Goal: Task Accomplishment & Management: Complete application form

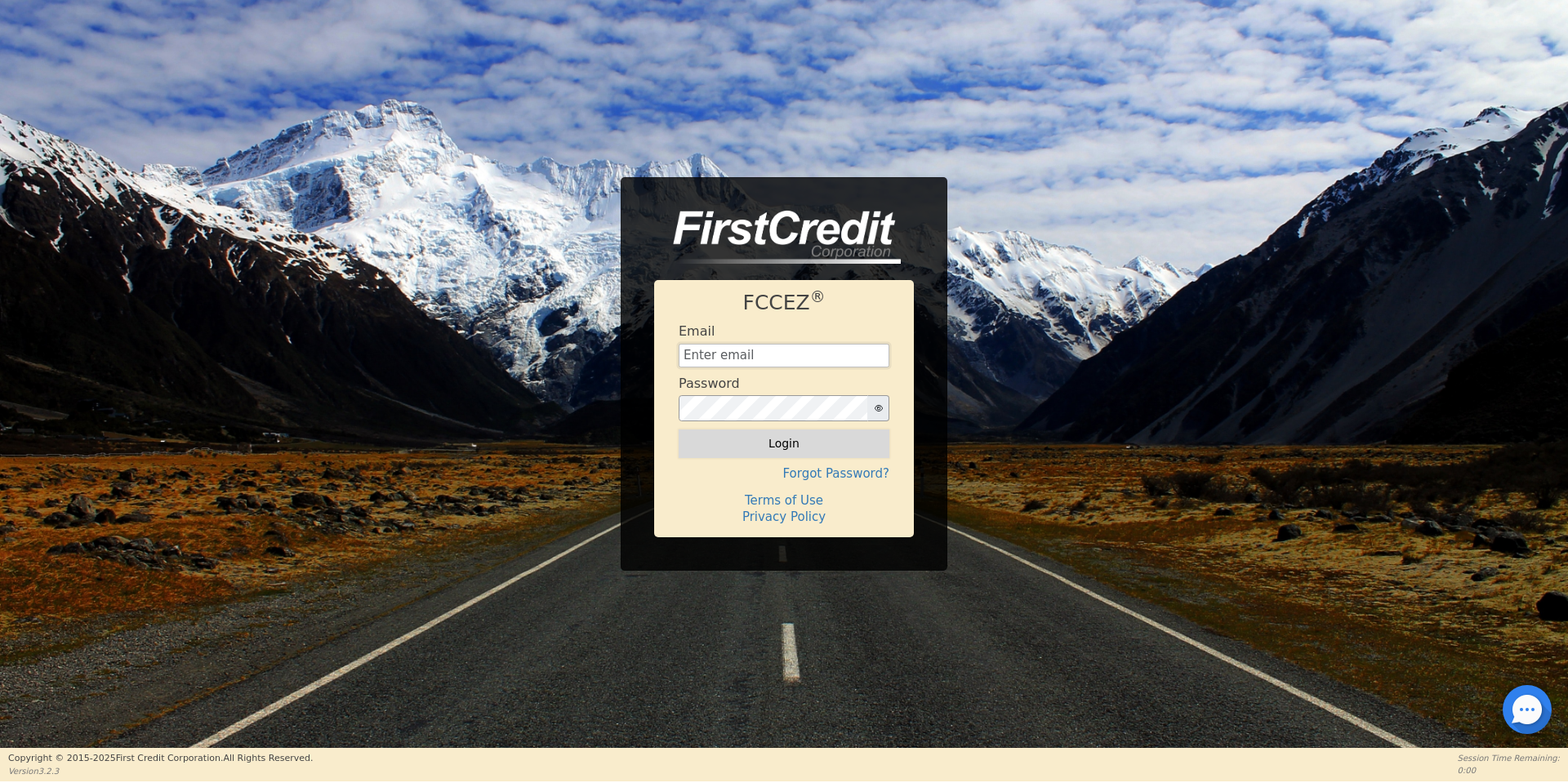
type input "aquaremachtlc@gmail.com"
click at [867, 441] on button "Login" at bounding box center [784, 443] width 210 height 28
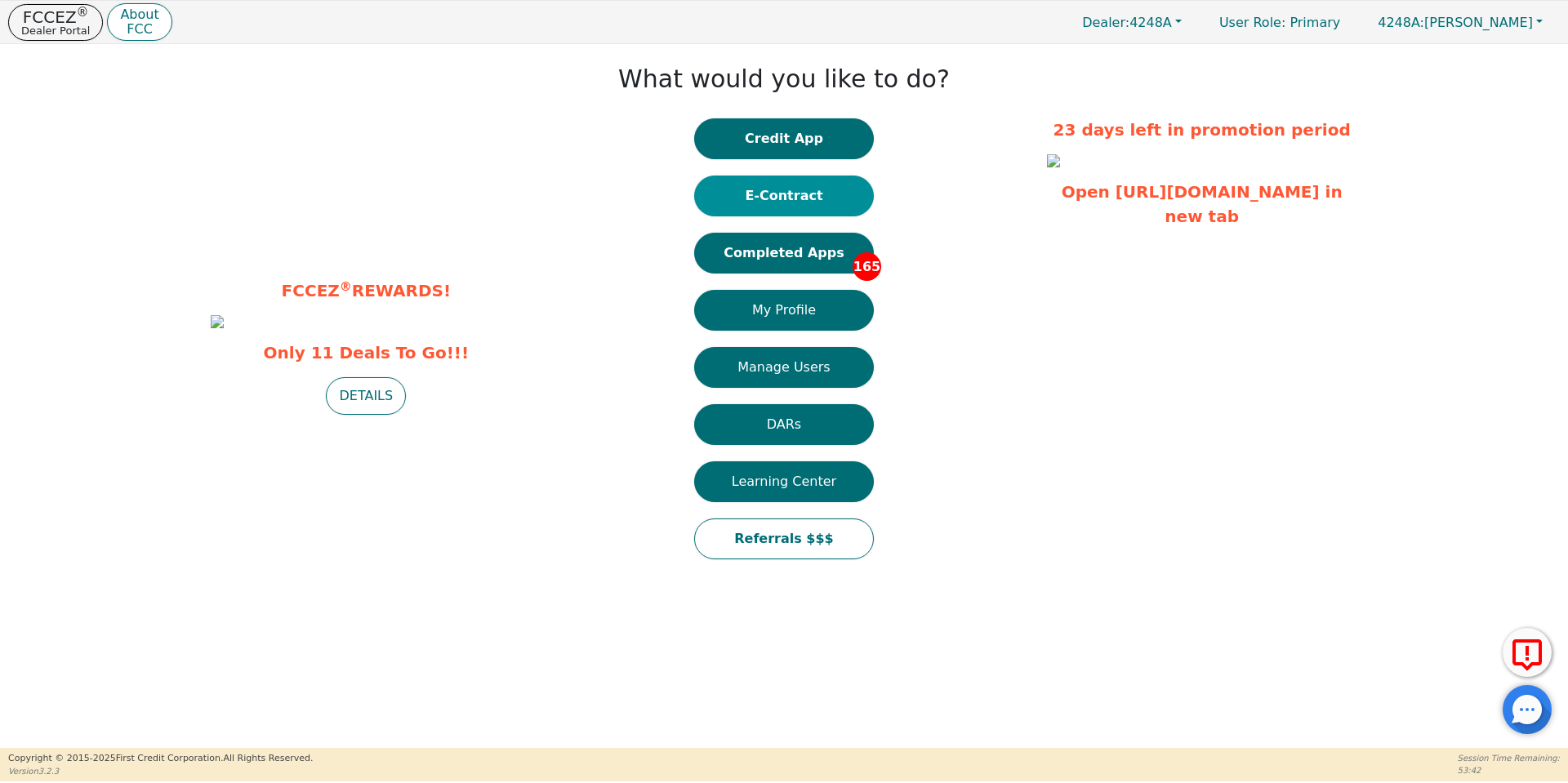
click at [767, 202] on button "E-Contract" at bounding box center [784, 196] width 180 height 41
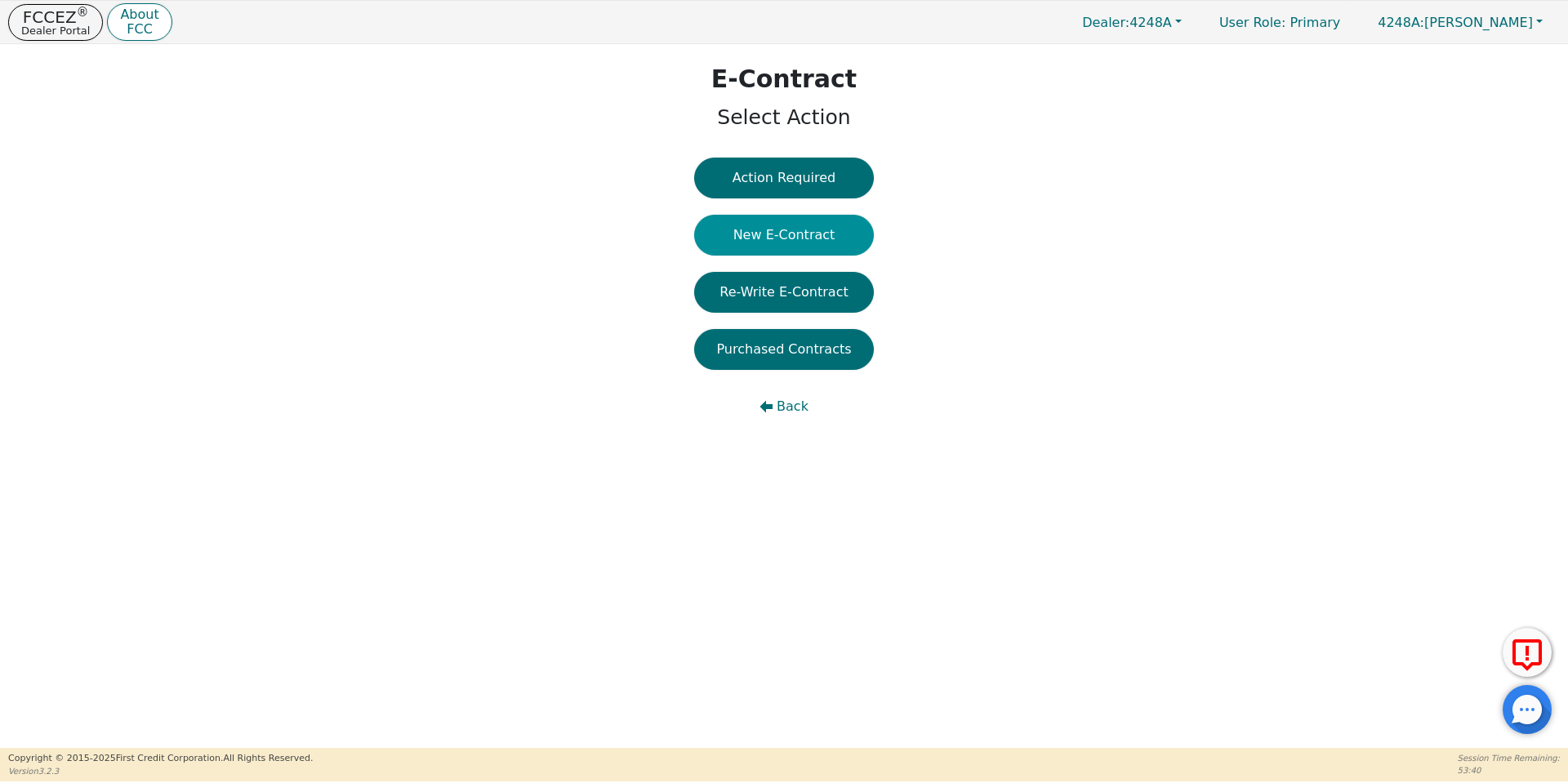
click at [778, 227] on button "New E-Contract" at bounding box center [784, 235] width 180 height 41
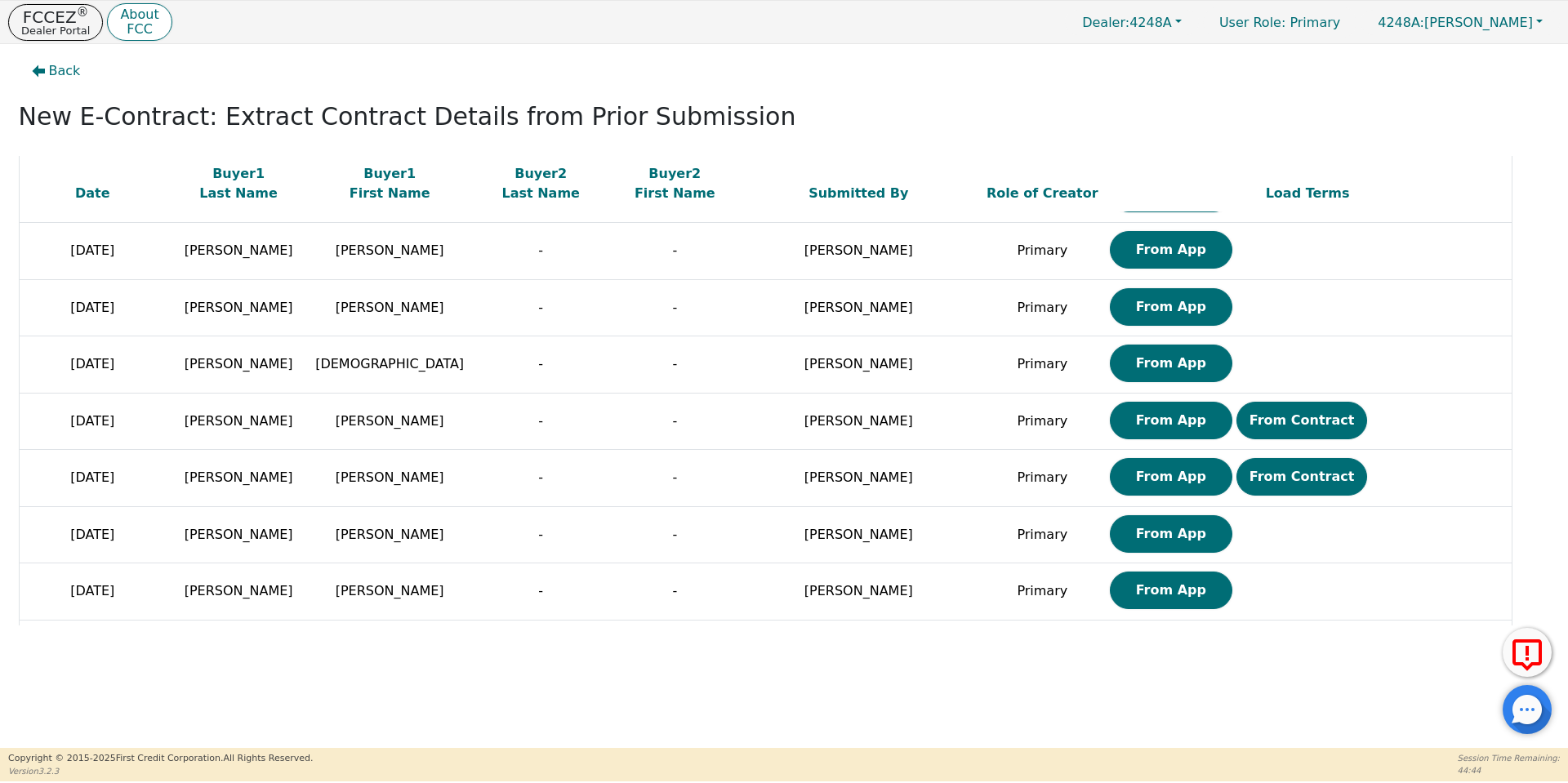
scroll to position [911, 0]
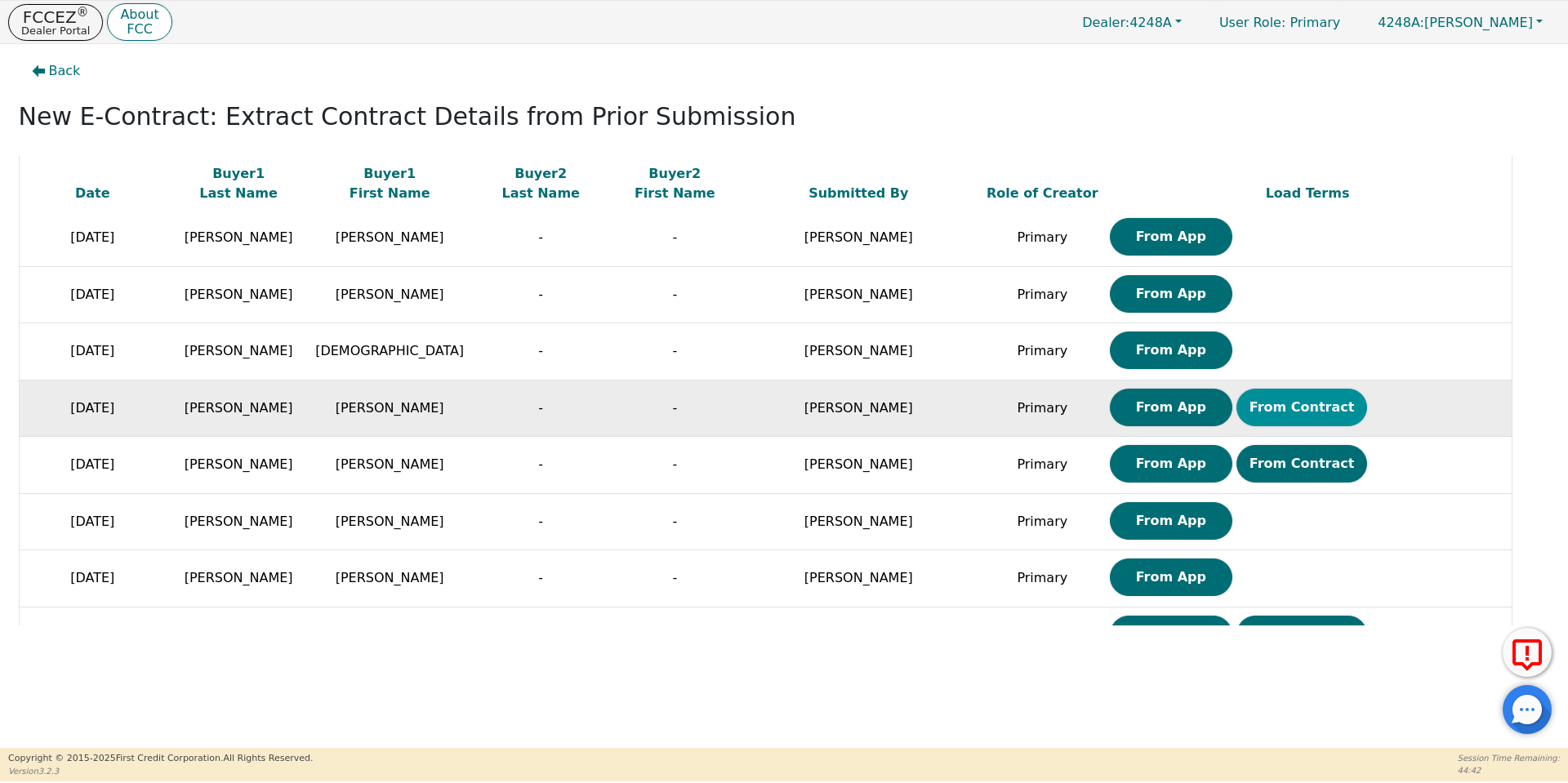
click at [1236, 415] on button "From Contract" at bounding box center [1301, 407] width 131 height 38
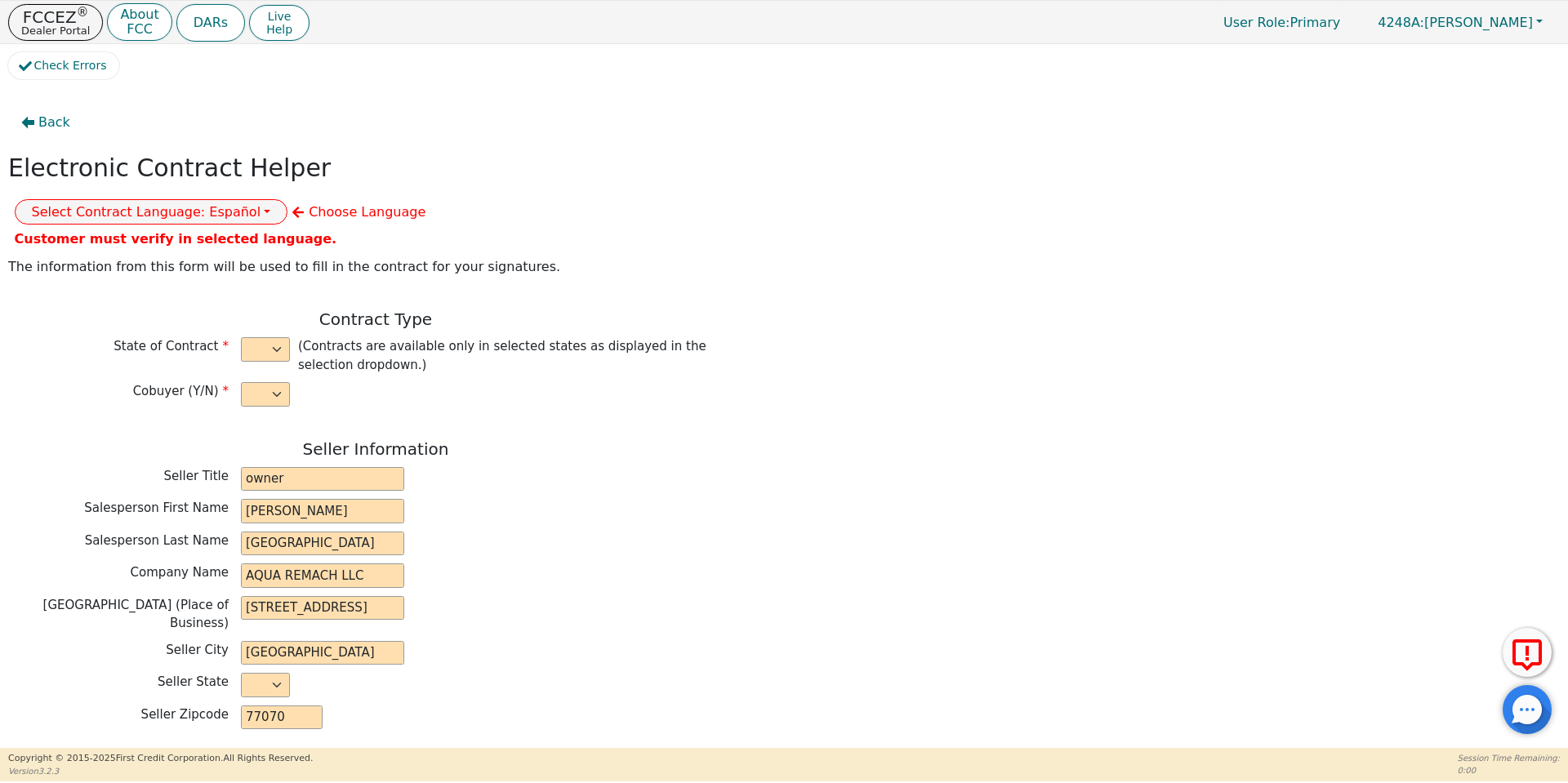
select select "n"
type input "owner"
type input "Ivonne"
type input "Madrid"
type input "AQUA REMACH LLC"
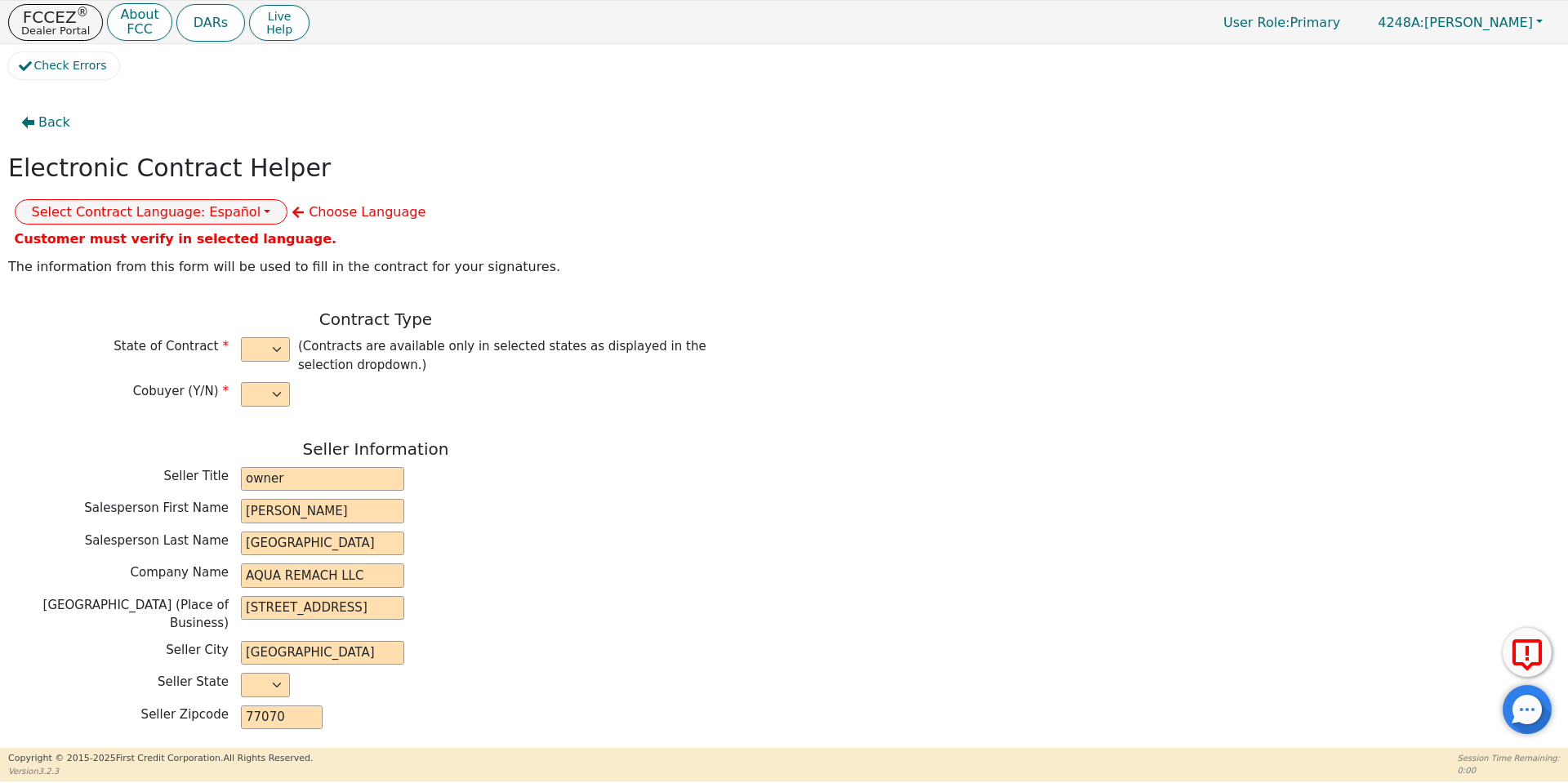
type input "13746 OFFICE PARK DR"
type input "HOUSTON"
select select "TX"
type input "77070"
type input "WATER SYSTEMS"
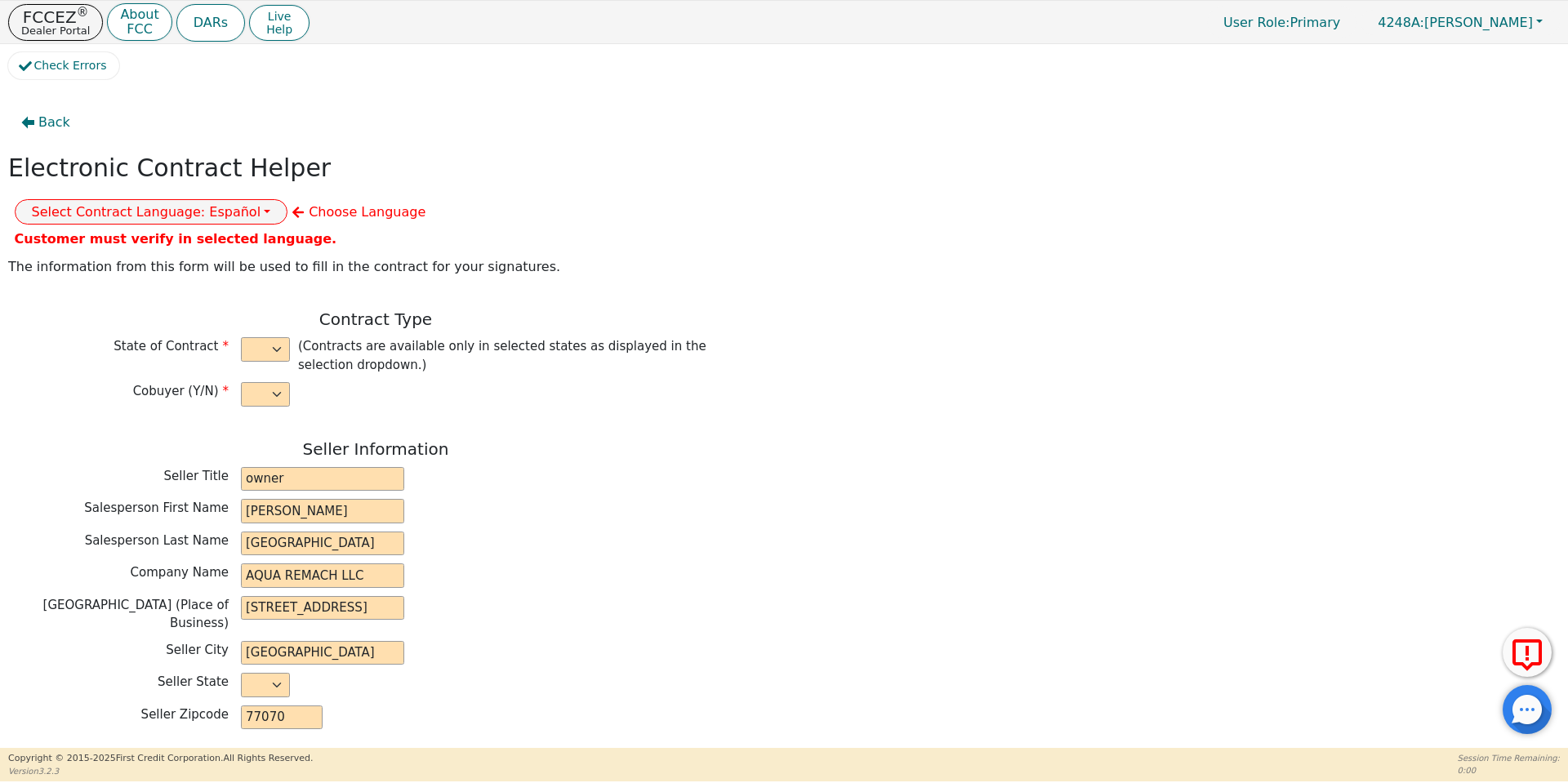
type input "6P"
type input "S7892345"
type input "NELY"
type input "[PERSON_NAME]"
type input "ontiverosnely@gmail.com"
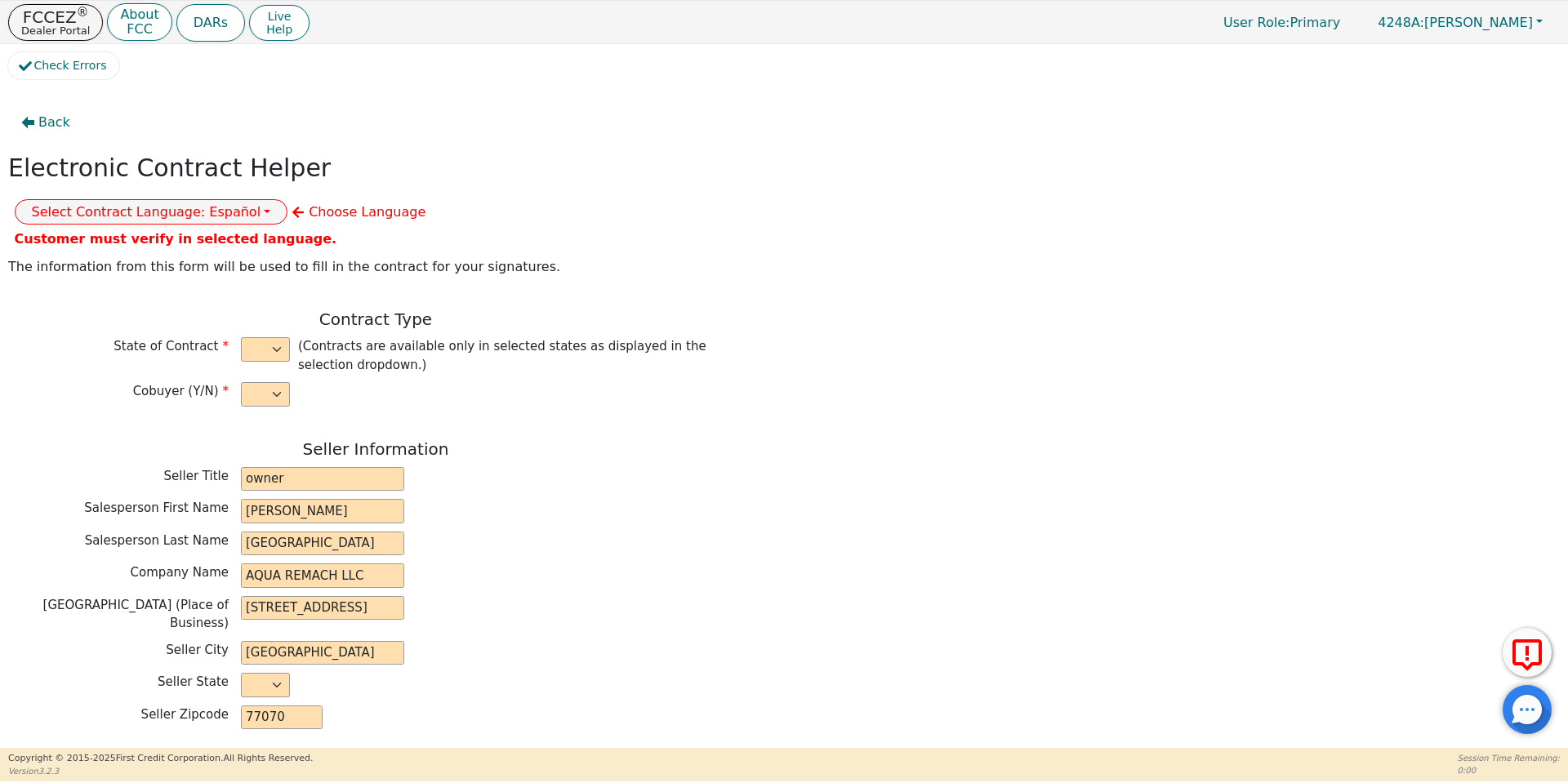
type input "ontiverosnely@gmail.com"
type input "1319 pinchot st"
type input "EL CAMPO"
type input "Wharton"
select select "TX"
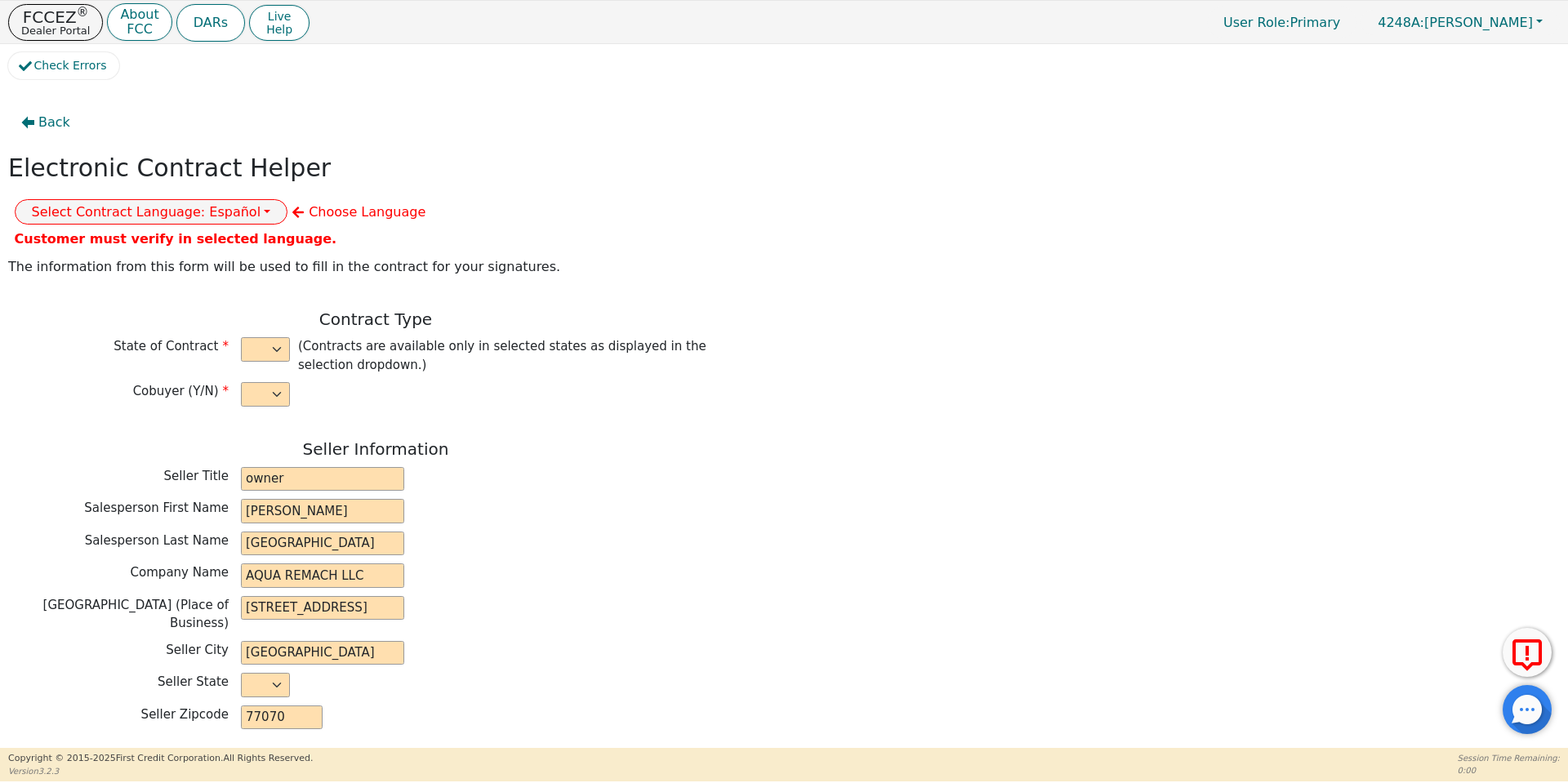
type input "77437"
type input "[DATE]"
type input "17.99"
type input "2025-10-27"
type input "60"
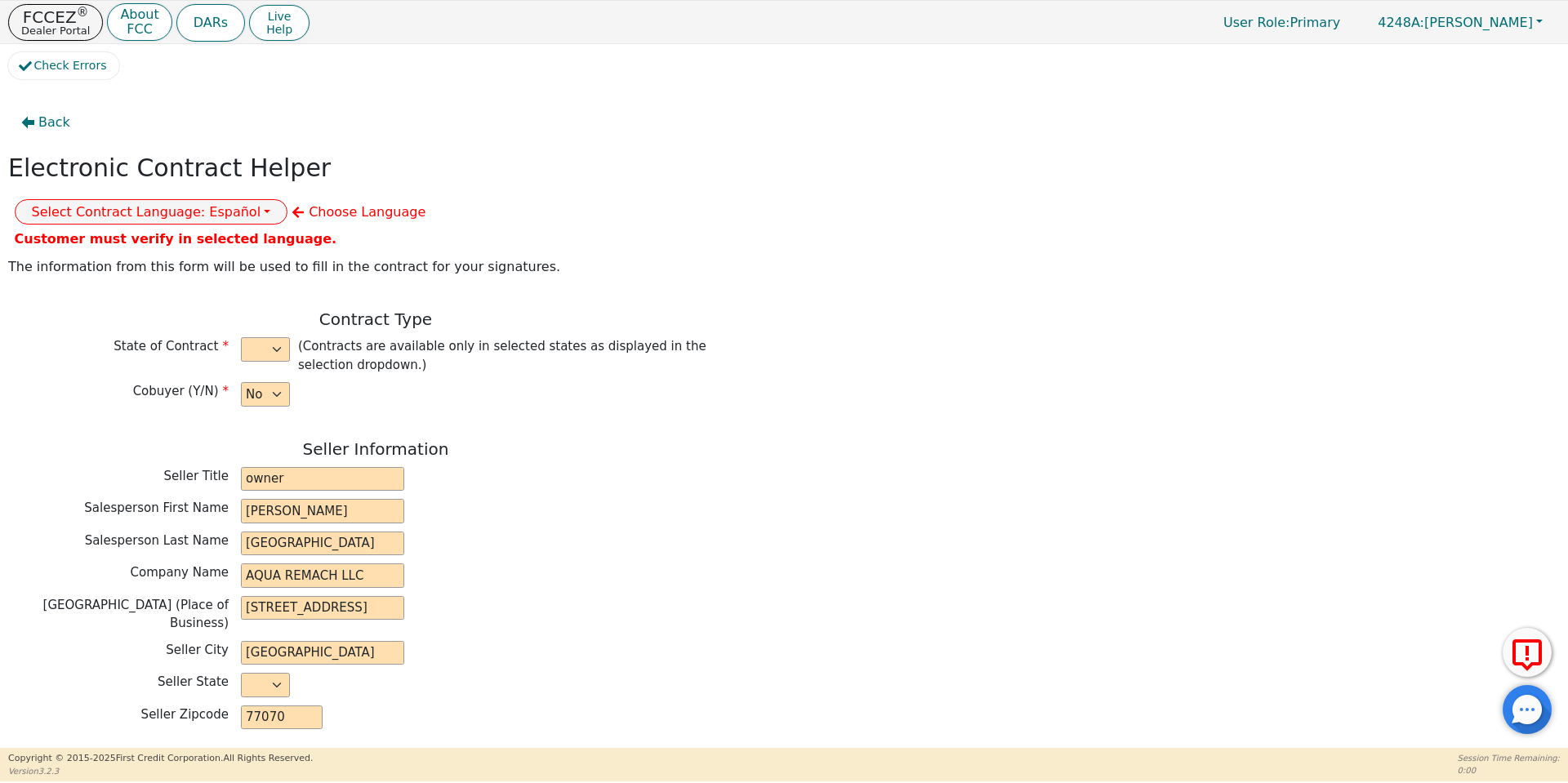
type input "0"
type input "7000.00"
type input "0.00"
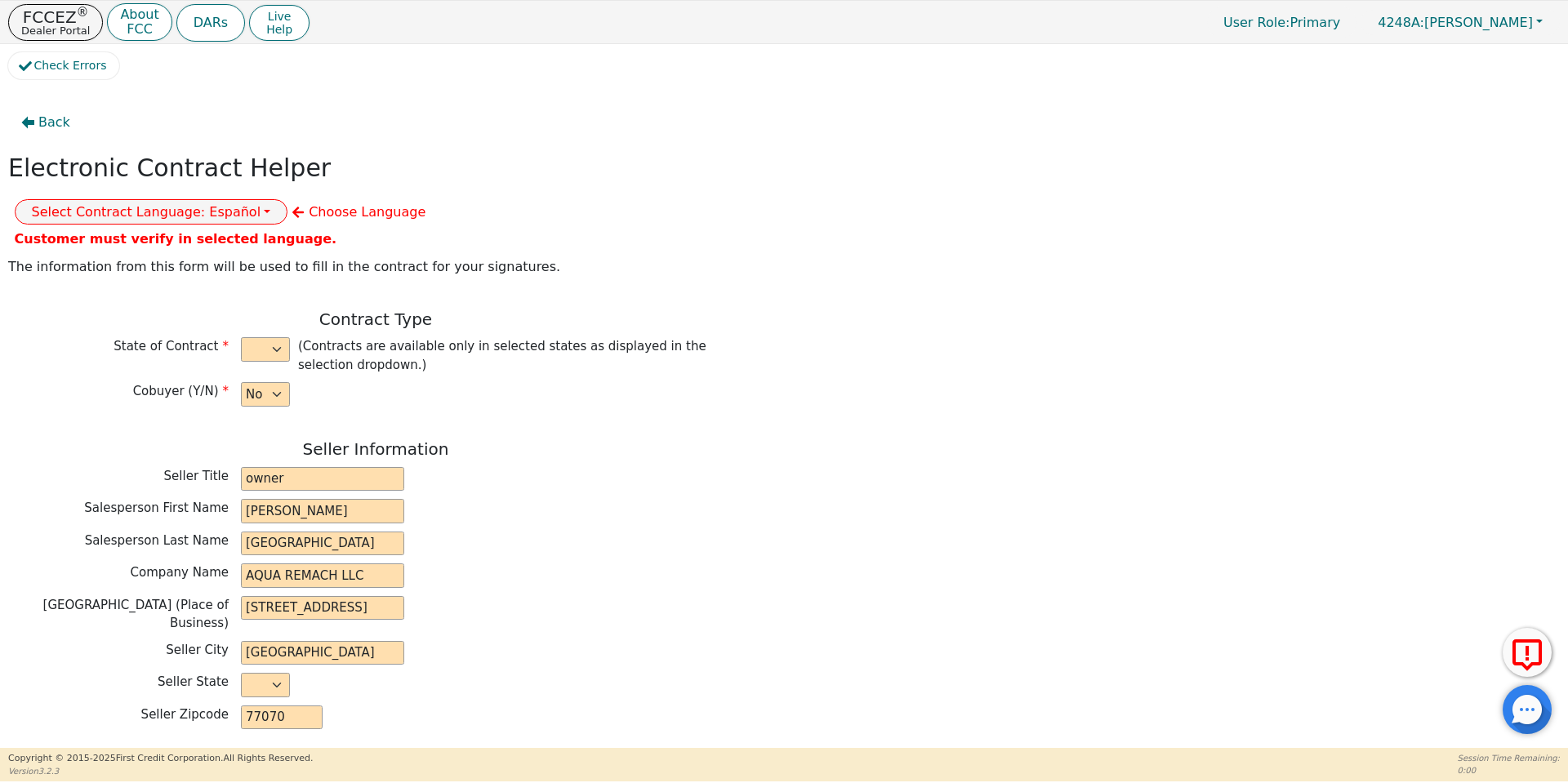
type input "0.00"
type input "7000.00"
type input "10663.20"
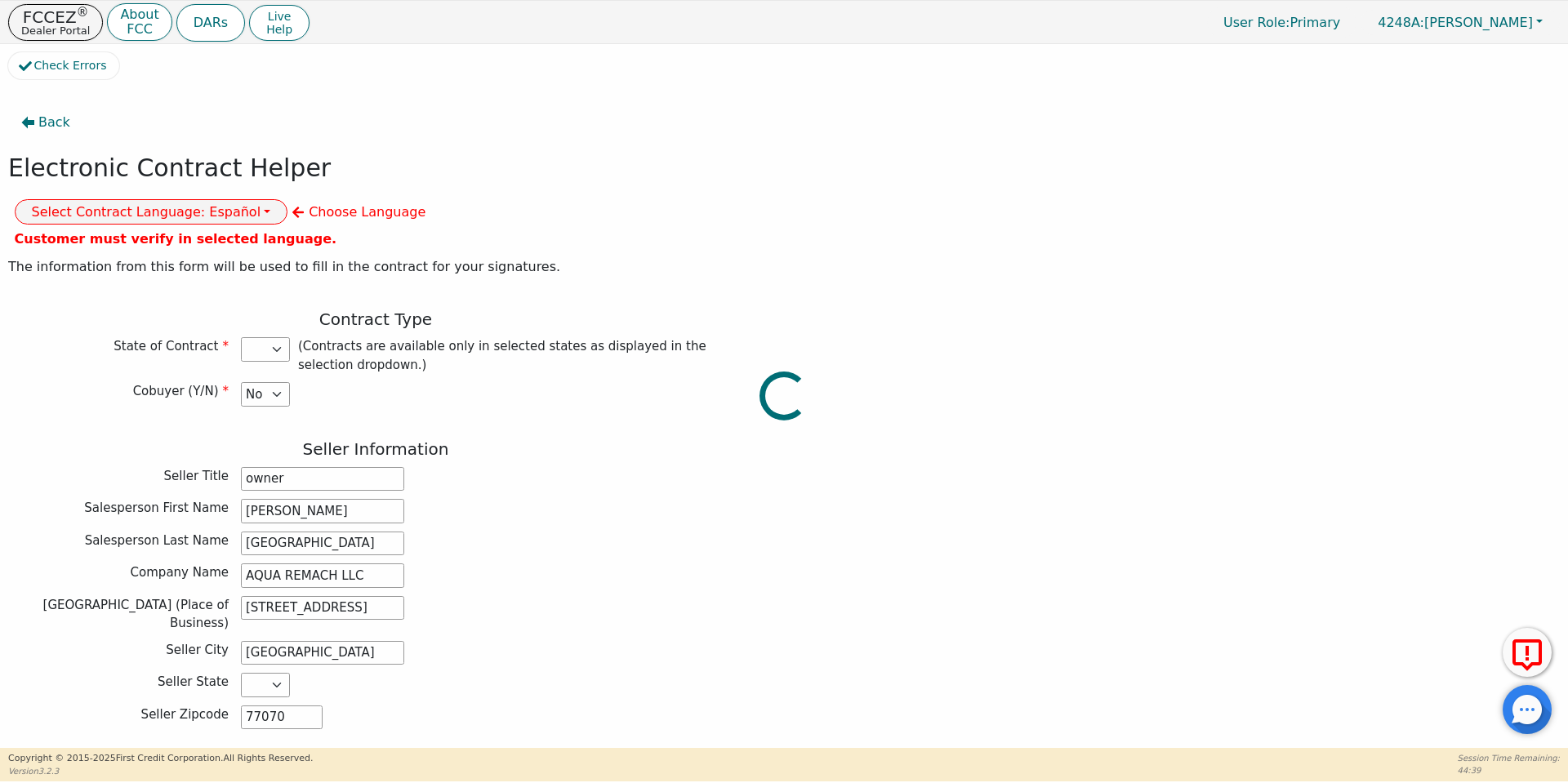
select select "TX"
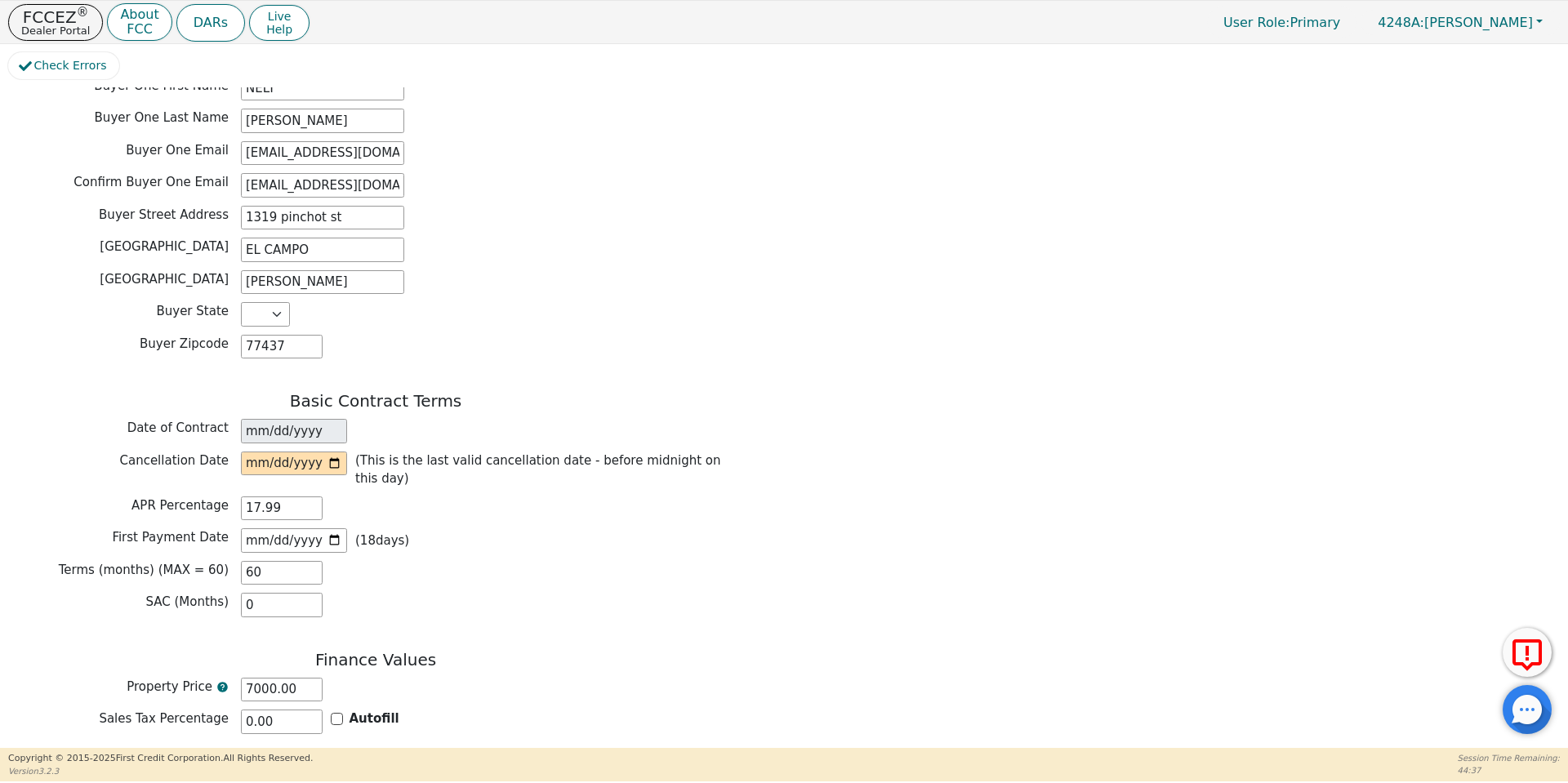
scroll to position [909, 0]
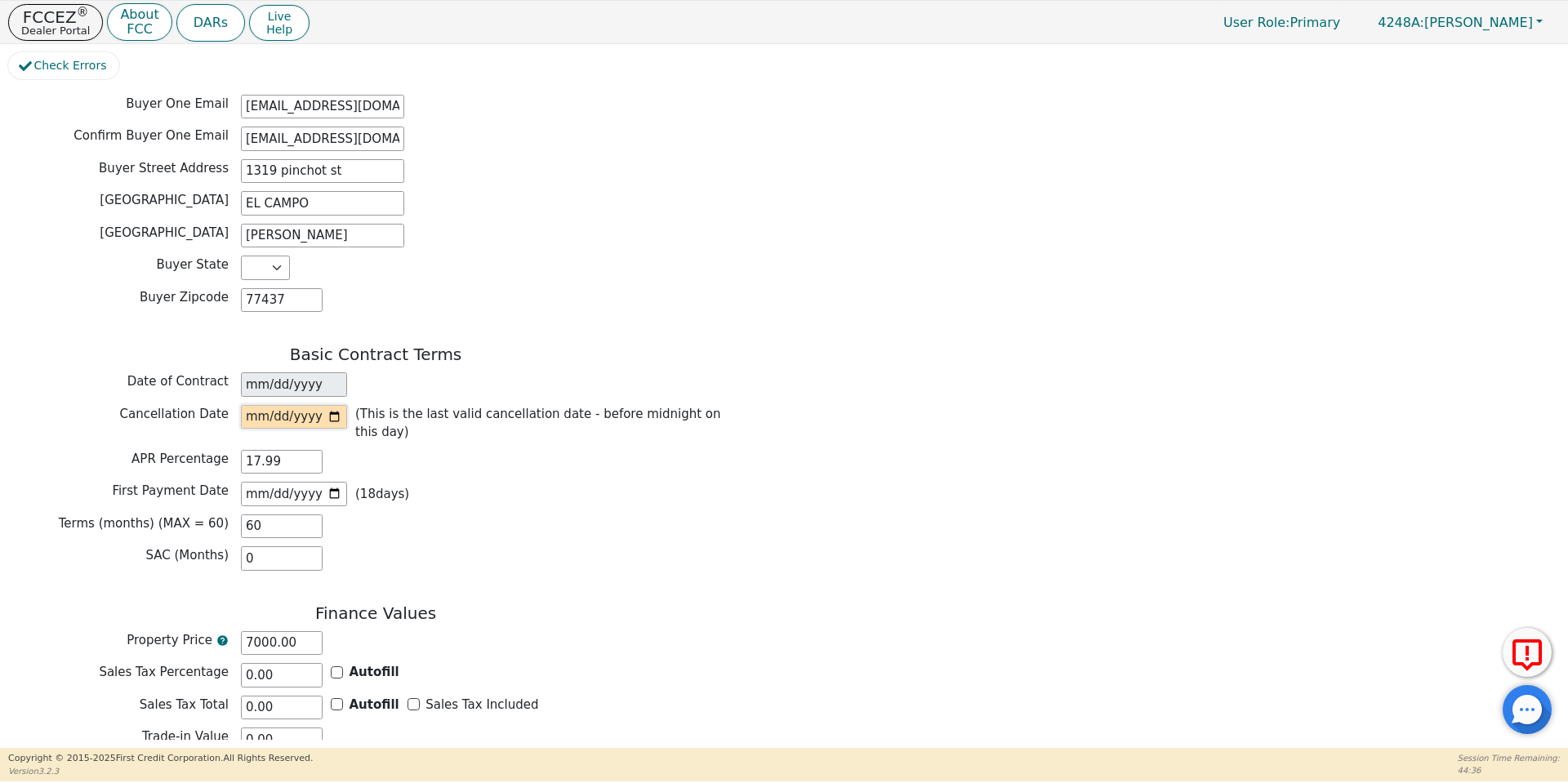
click at [335, 405] on input "date" at bounding box center [293, 417] width 106 height 25
type input "2025-10-13"
click at [330, 482] on input "2025-10-27" at bounding box center [293, 494] width 106 height 25
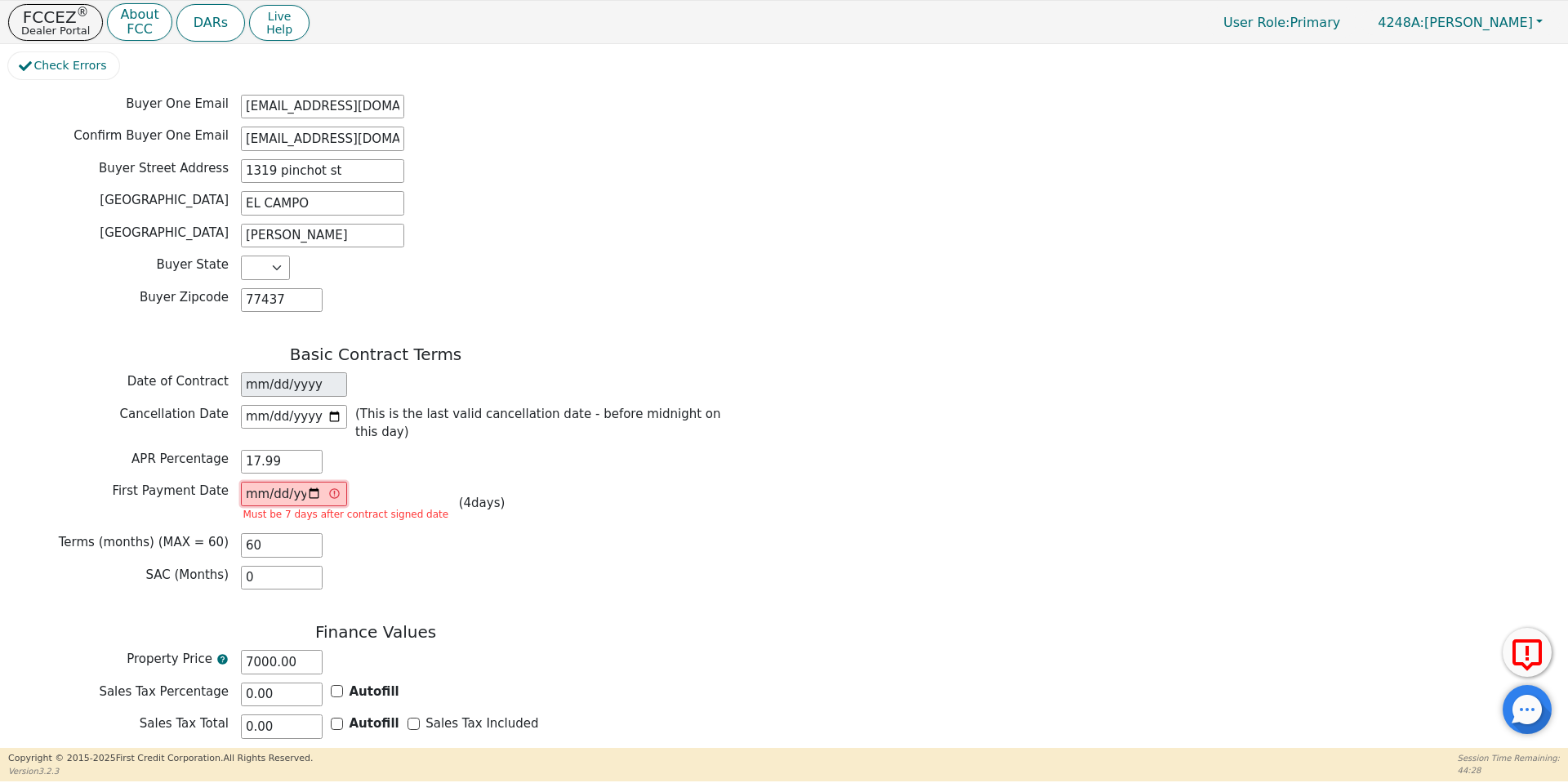
click at [316, 482] on input "2025-10-13" at bounding box center [293, 494] width 106 height 25
click at [316, 482] on input "2025-10-14" at bounding box center [293, 494] width 106 height 25
click at [502, 542] on div "Back Electronic Contract Helper Select Contract Language: Español Customer must…" at bounding box center [376, 99] width 735 height 1809
click at [308, 482] on input "2025-10-14" at bounding box center [293, 494] width 106 height 25
click at [315, 482] on input "2025-10-12" at bounding box center [293, 494] width 106 height 25
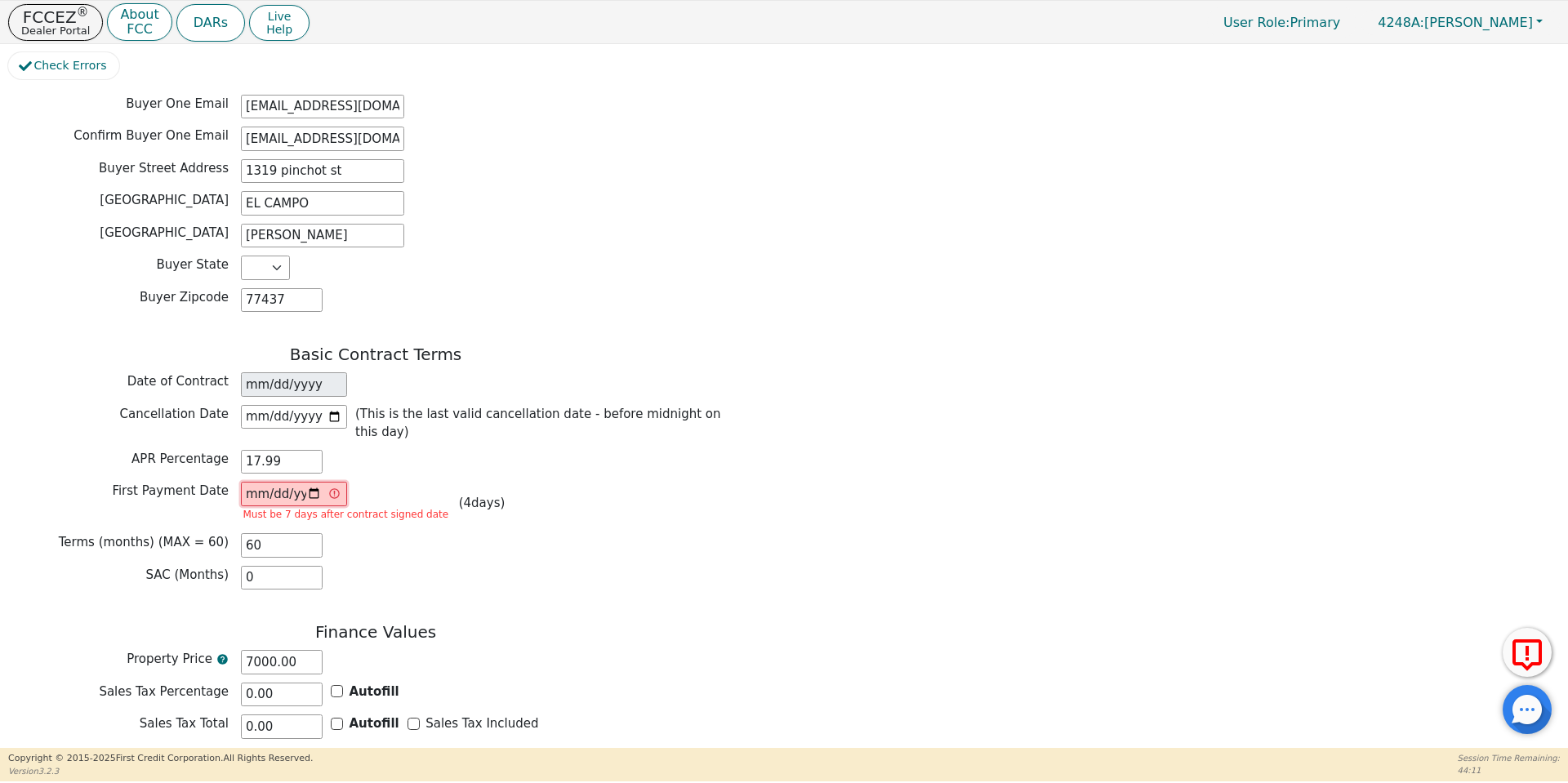
click at [319, 482] on input "2025-10-13" at bounding box center [293, 494] width 106 height 25
click at [316, 482] on input "2025-10-14" at bounding box center [293, 494] width 106 height 25
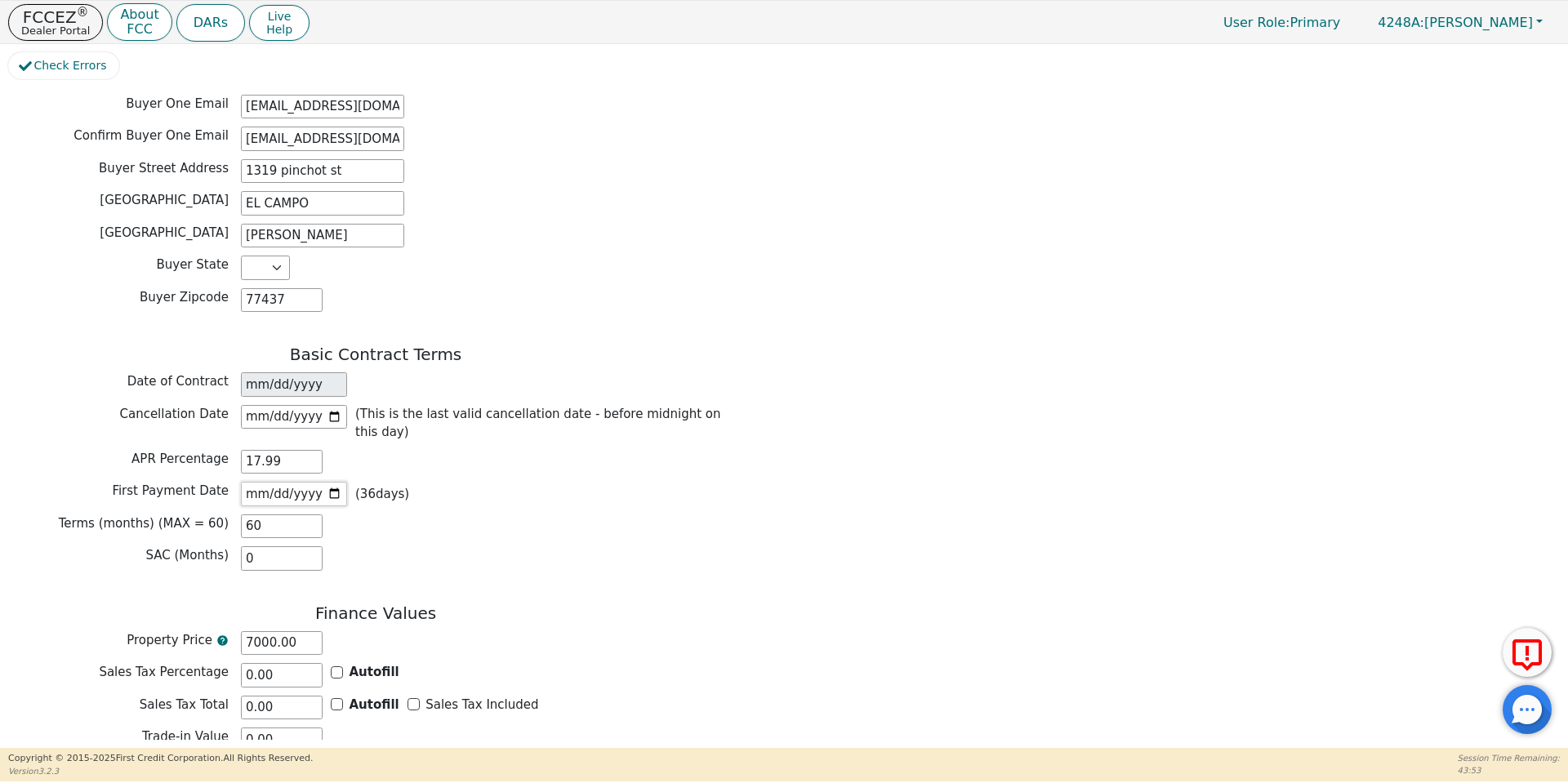
type input "2025-11-09"
click at [531, 514] on div "Terms (months) (MAX = 60) 60" at bounding box center [376, 526] width 735 height 25
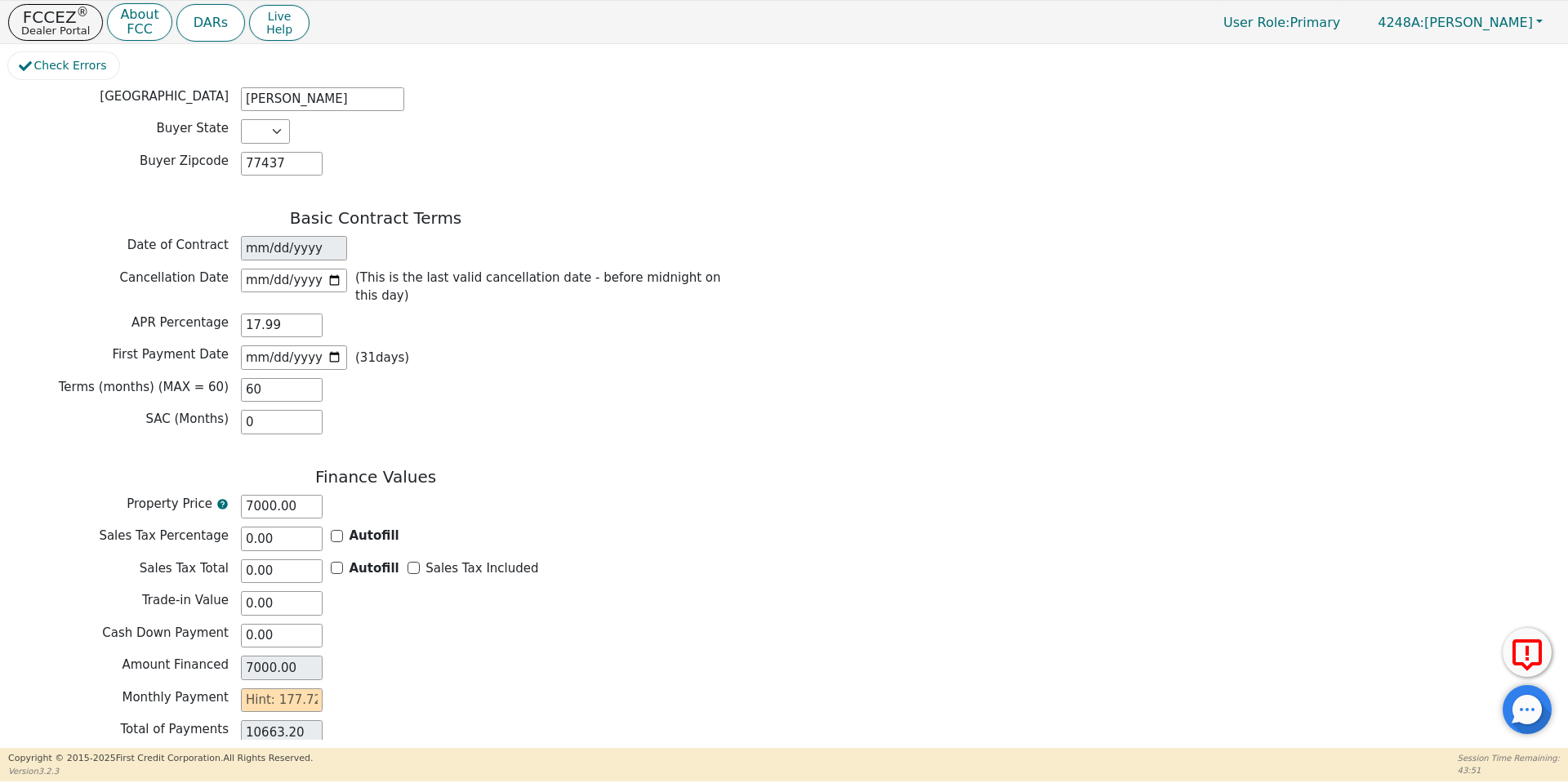
scroll to position [1074, 0]
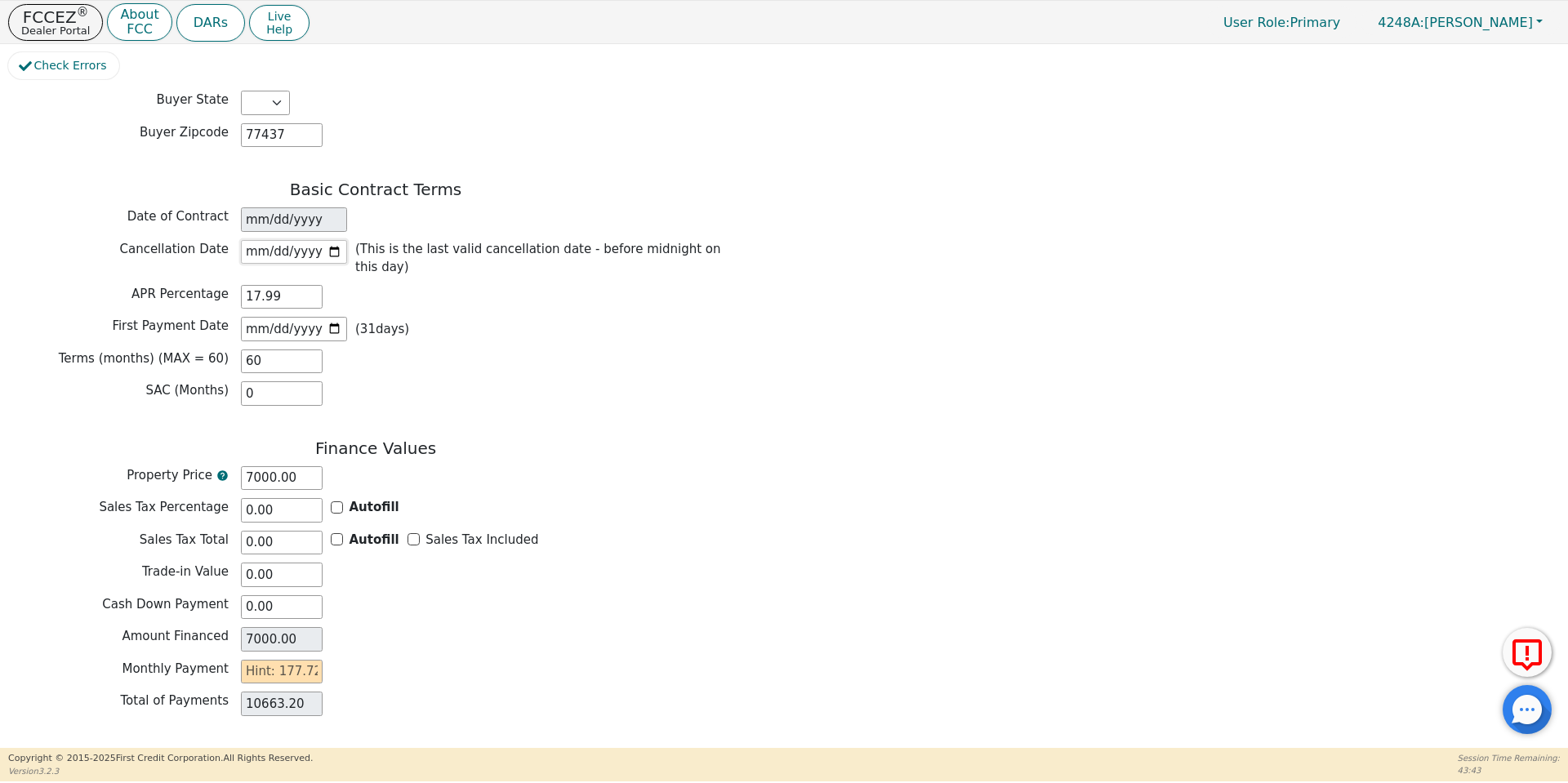
click at [331, 240] on input "2025-10-13" at bounding box center [293, 252] width 106 height 25
click at [281, 660] on input "text" at bounding box center [281, 672] width 81 height 25
type input "11"
type input "660.00"
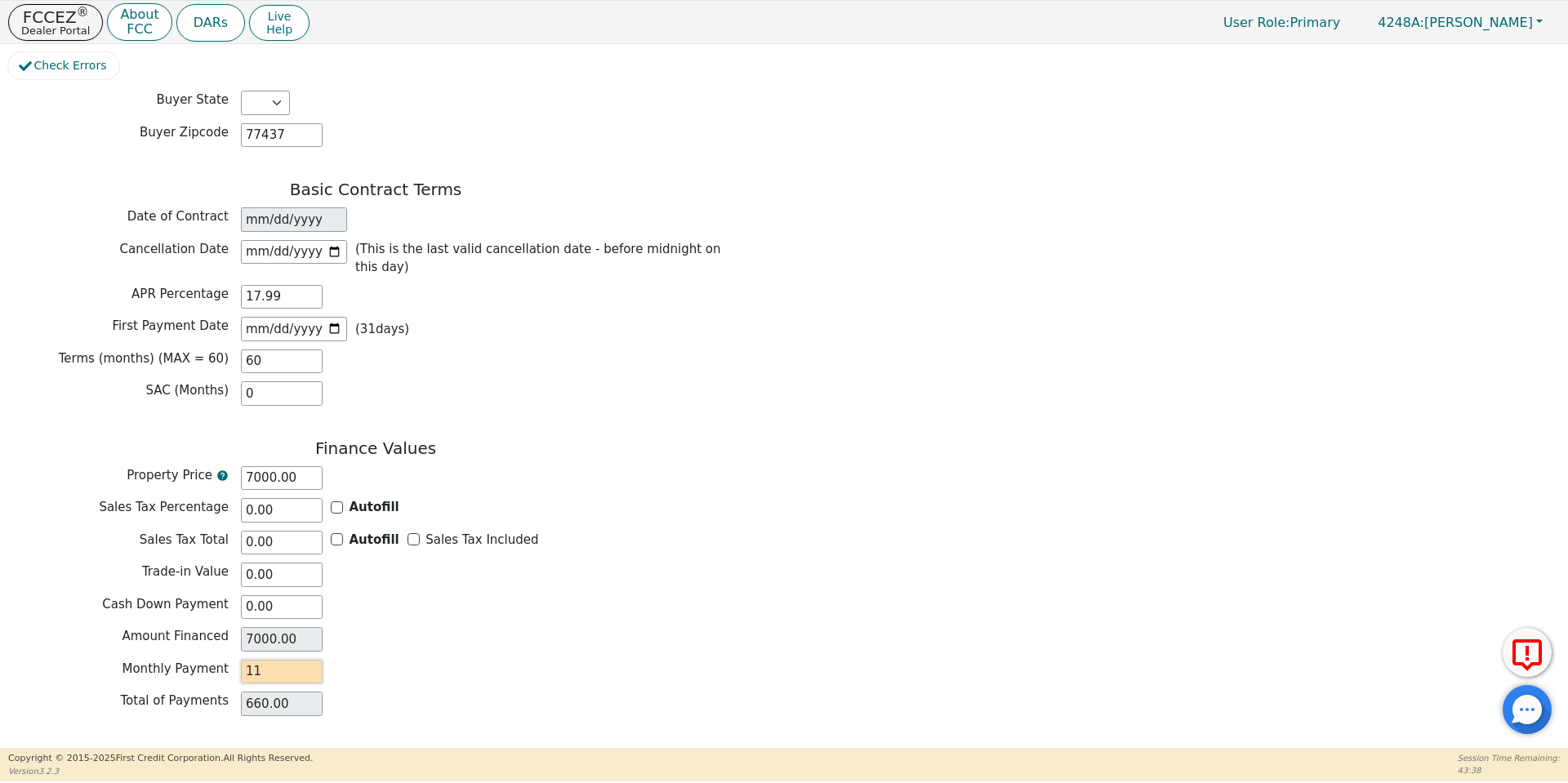
type input "117"
type input "7020.00"
type input "11"
type input "660.00"
type input "1"
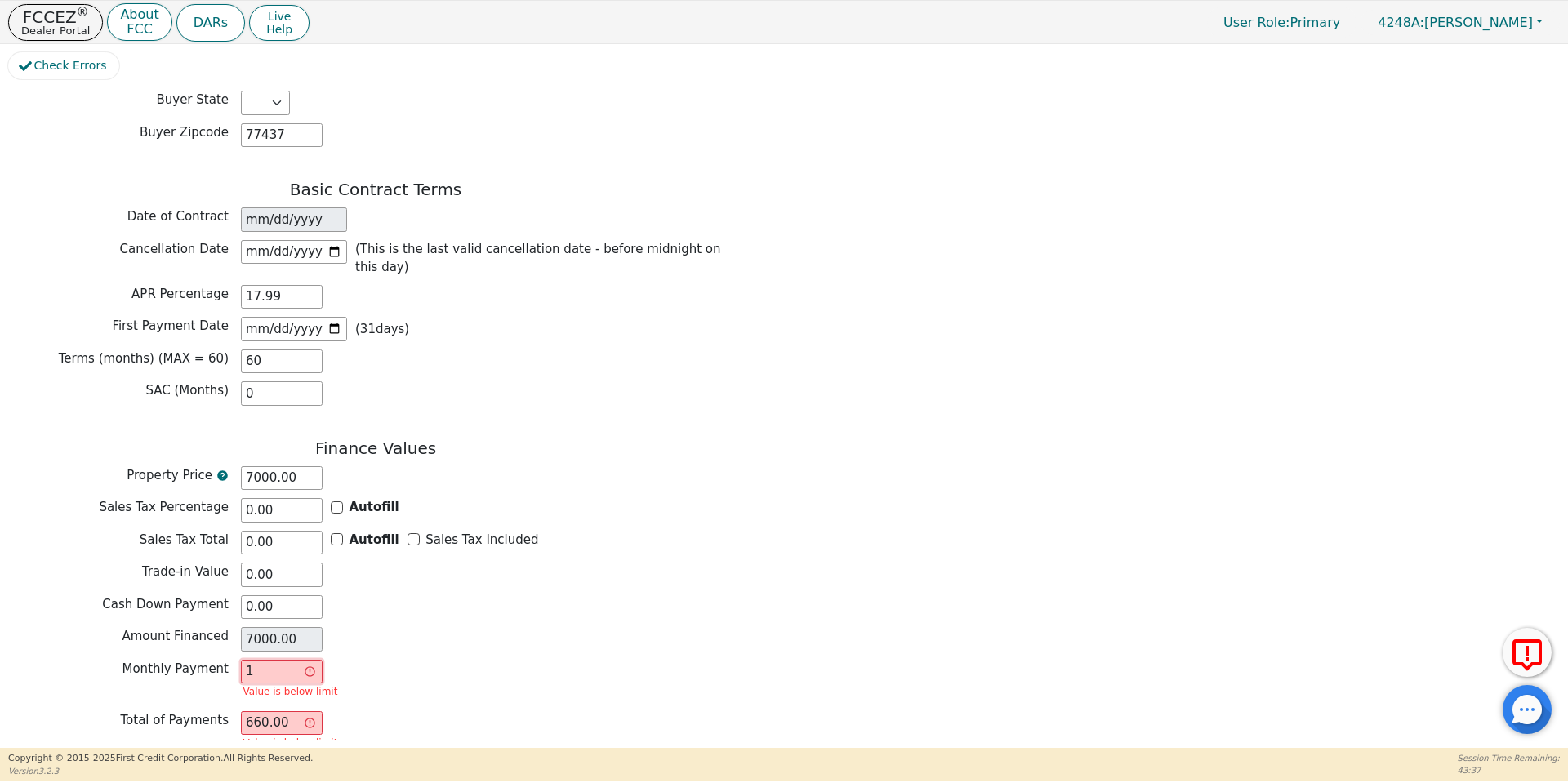
type input "60.00"
type input "17"
type input "1020.00"
type input "177"
type input "10620.00"
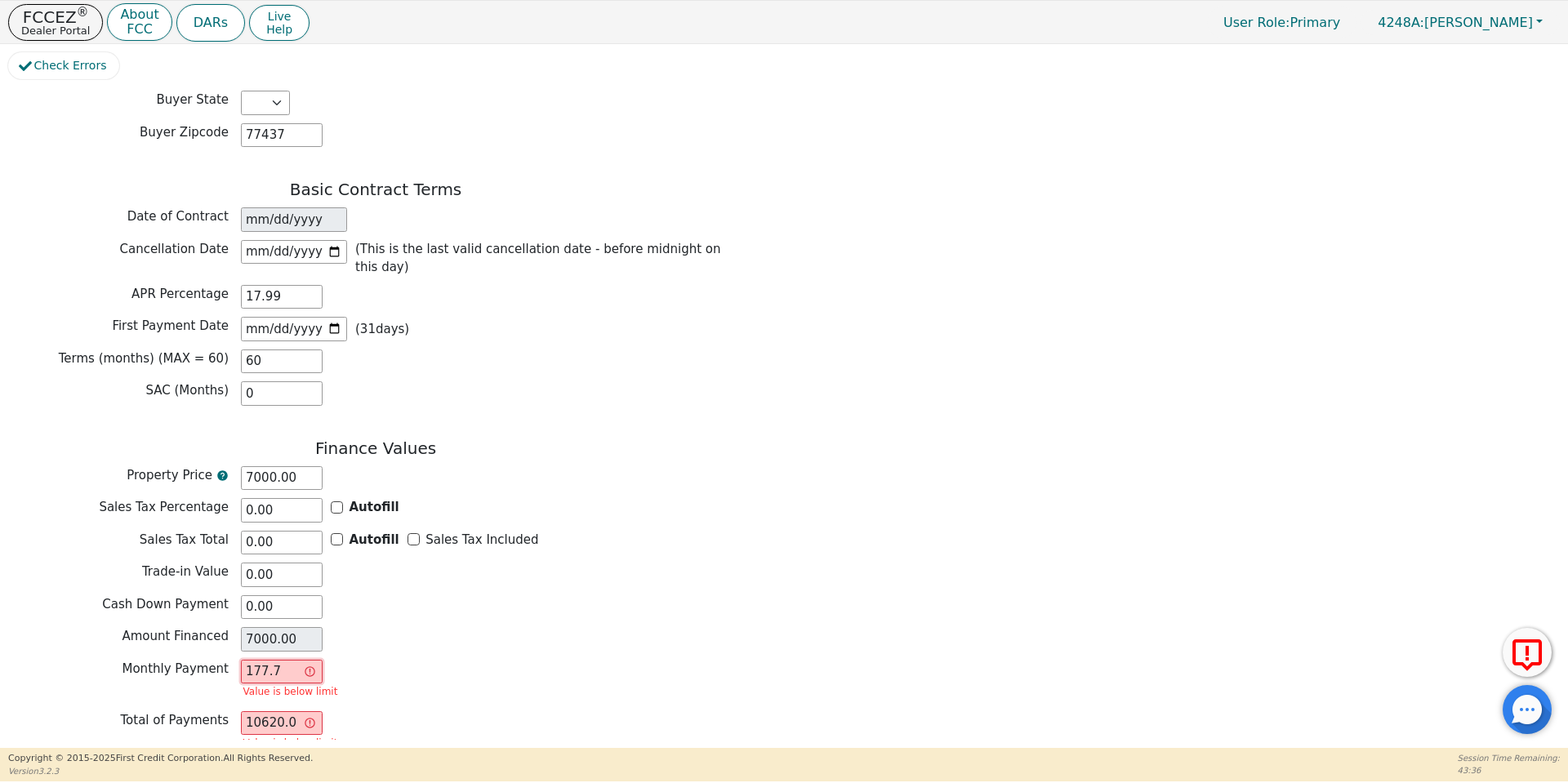
type input "177.72"
type input "10663.20"
type input "177.72"
click at [473, 596] on div "Cash Down Payment 0.00" at bounding box center [376, 608] width 735 height 25
click at [90, 749] on button "Review & Begin Contract" at bounding box center [102, 767] width 188 height 38
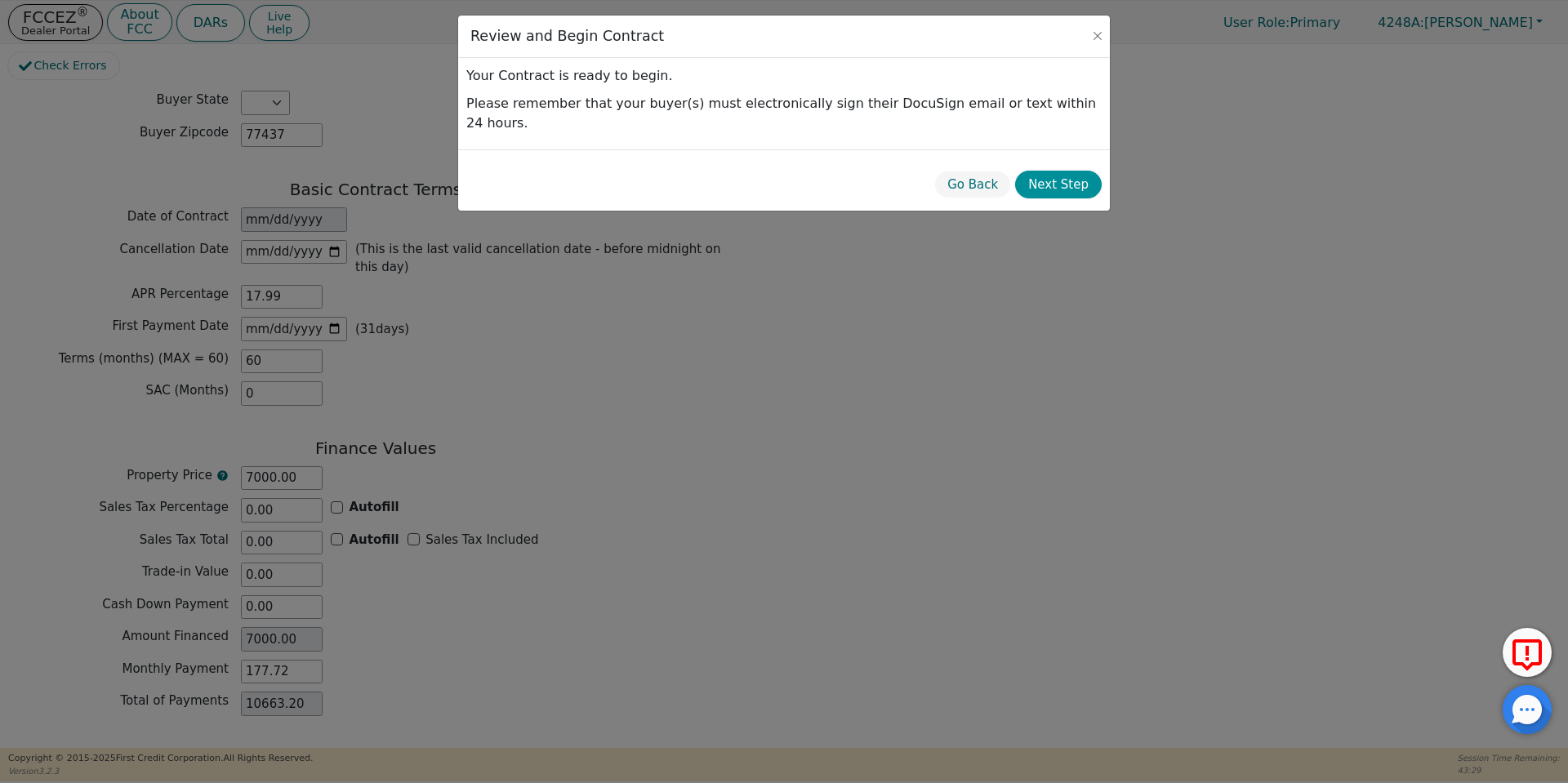
click at [1057, 171] on button "Next Step" at bounding box center [1059, 185] width 87 height 29
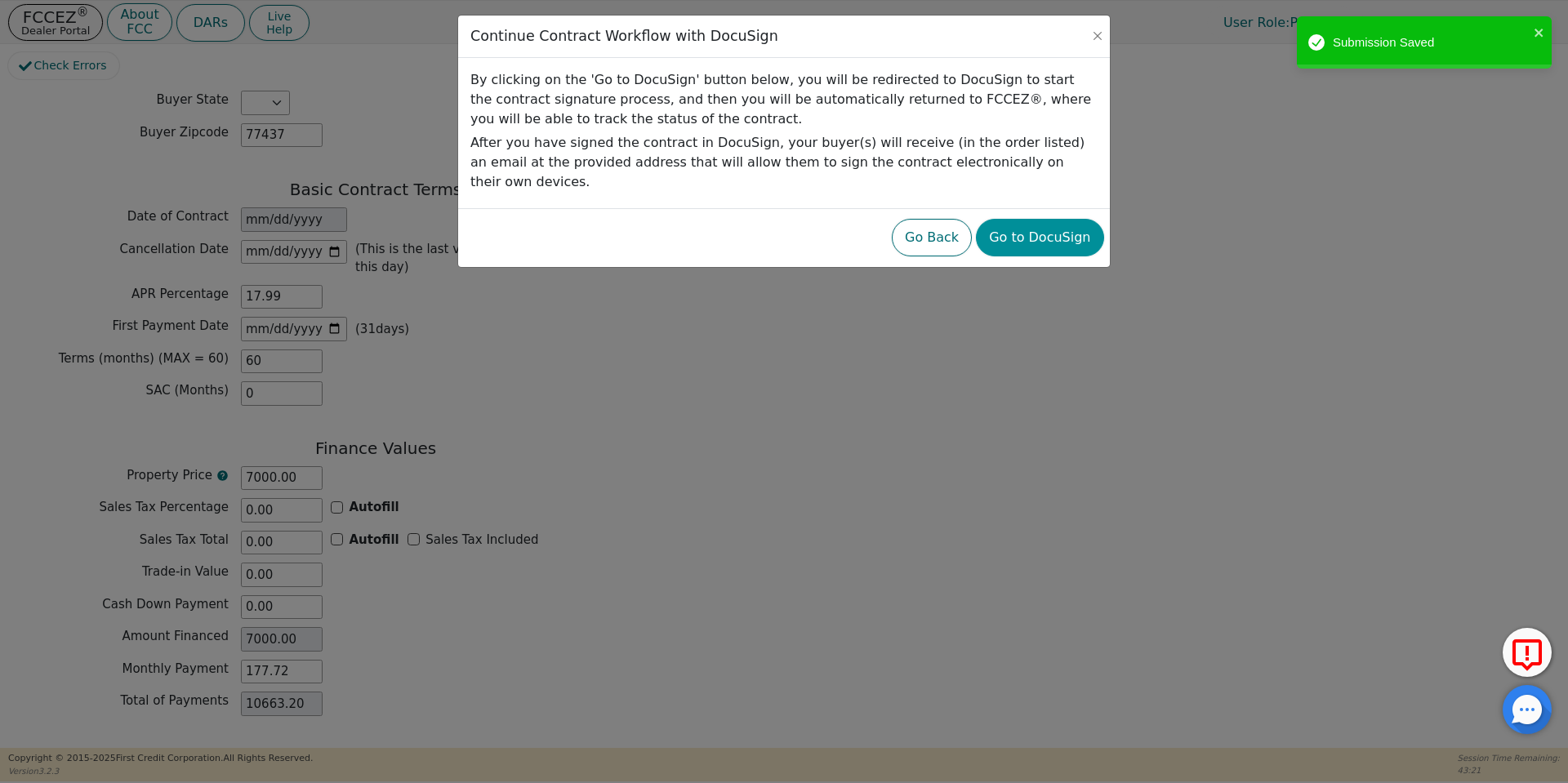
click at [1035, 226] on button "Go to DocuSign" at bounding box center [1039, 237] width 127 height 38
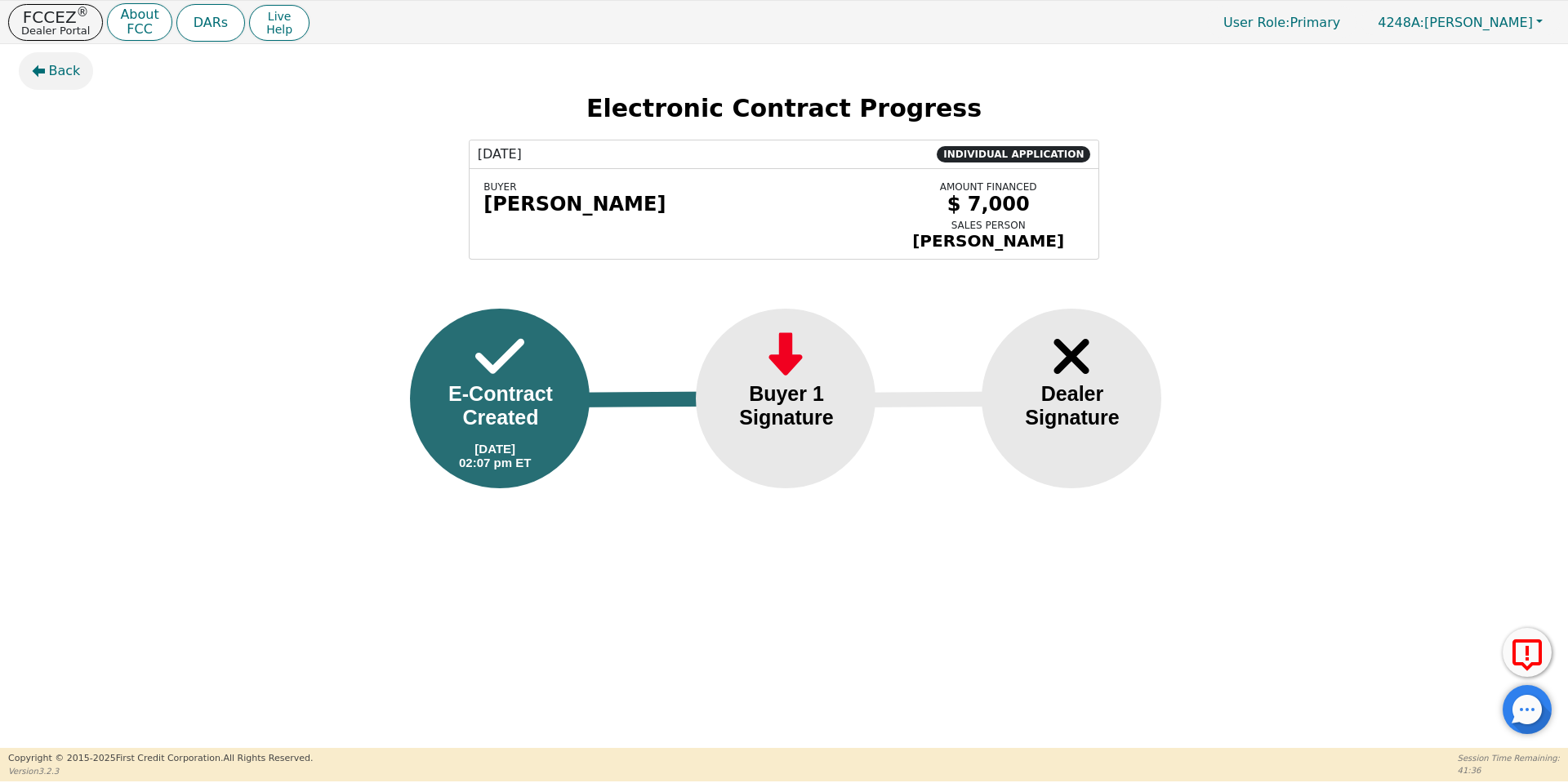
click at [71, 61] on span "Back" at bounding box center [65, 70] width 32 height 19
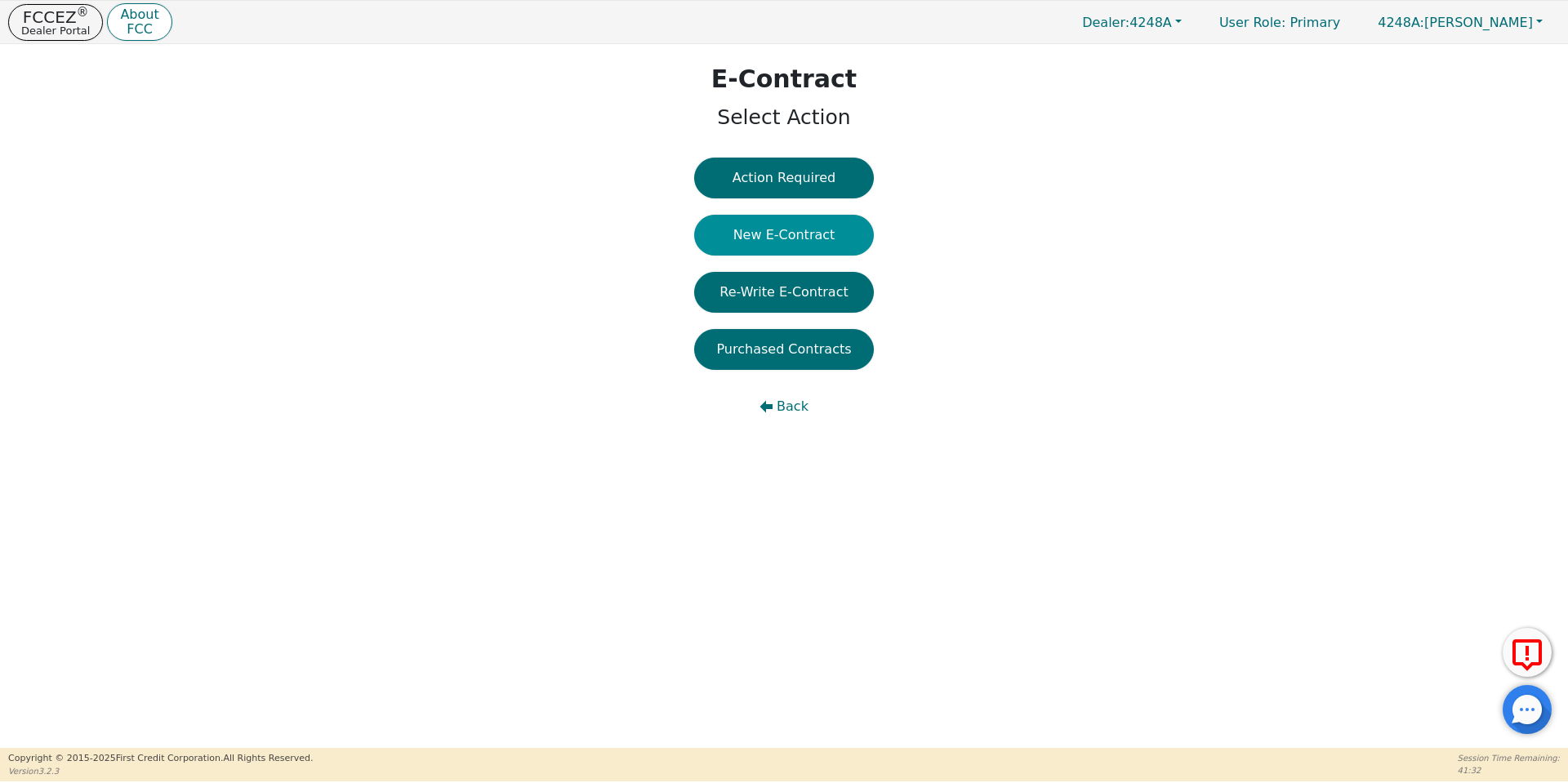
click at [813, 235] on button "New E-Contract" at bounding box center [784, 235] width 180 height 41
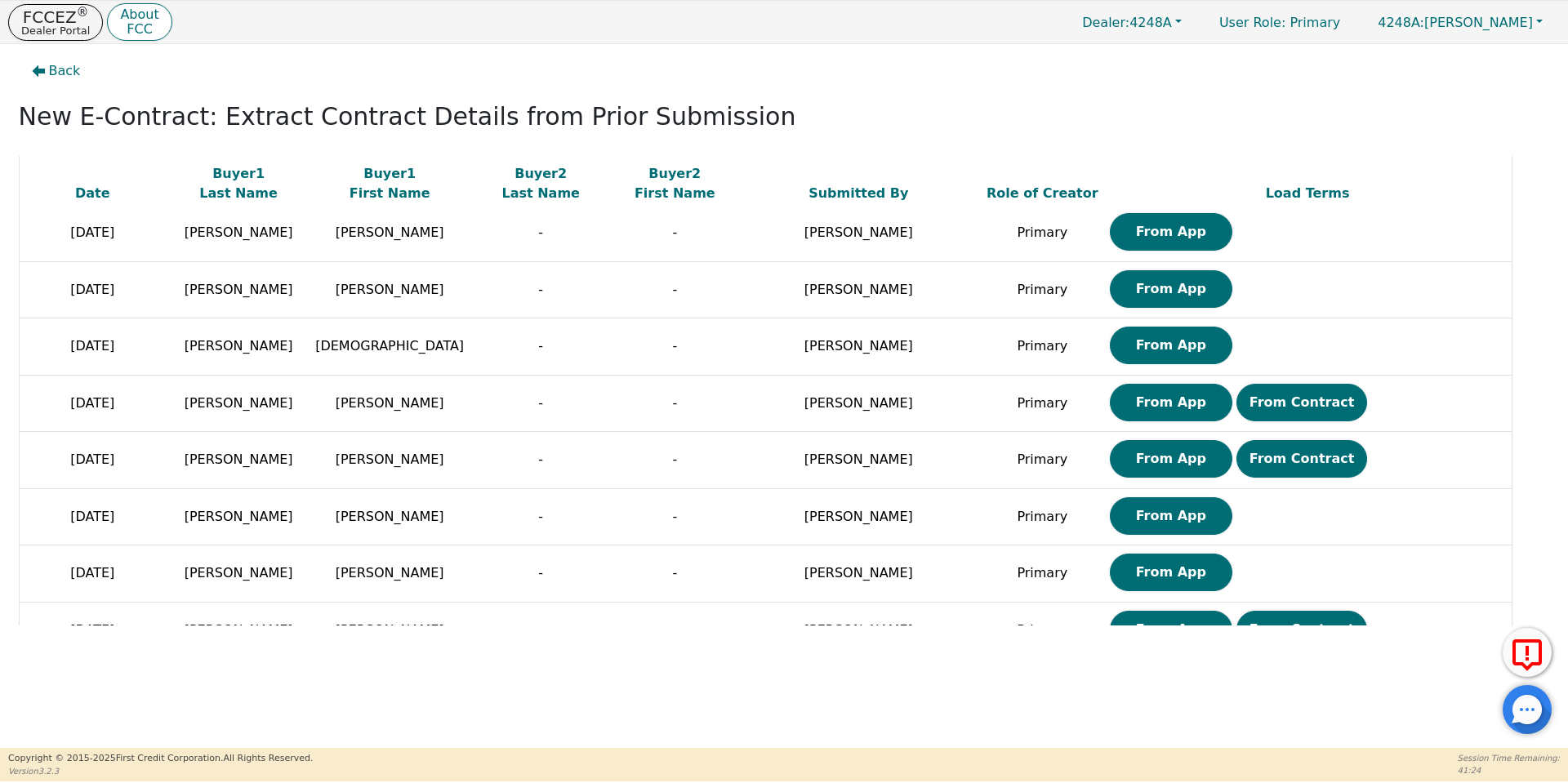
scroll to position [922, 0]
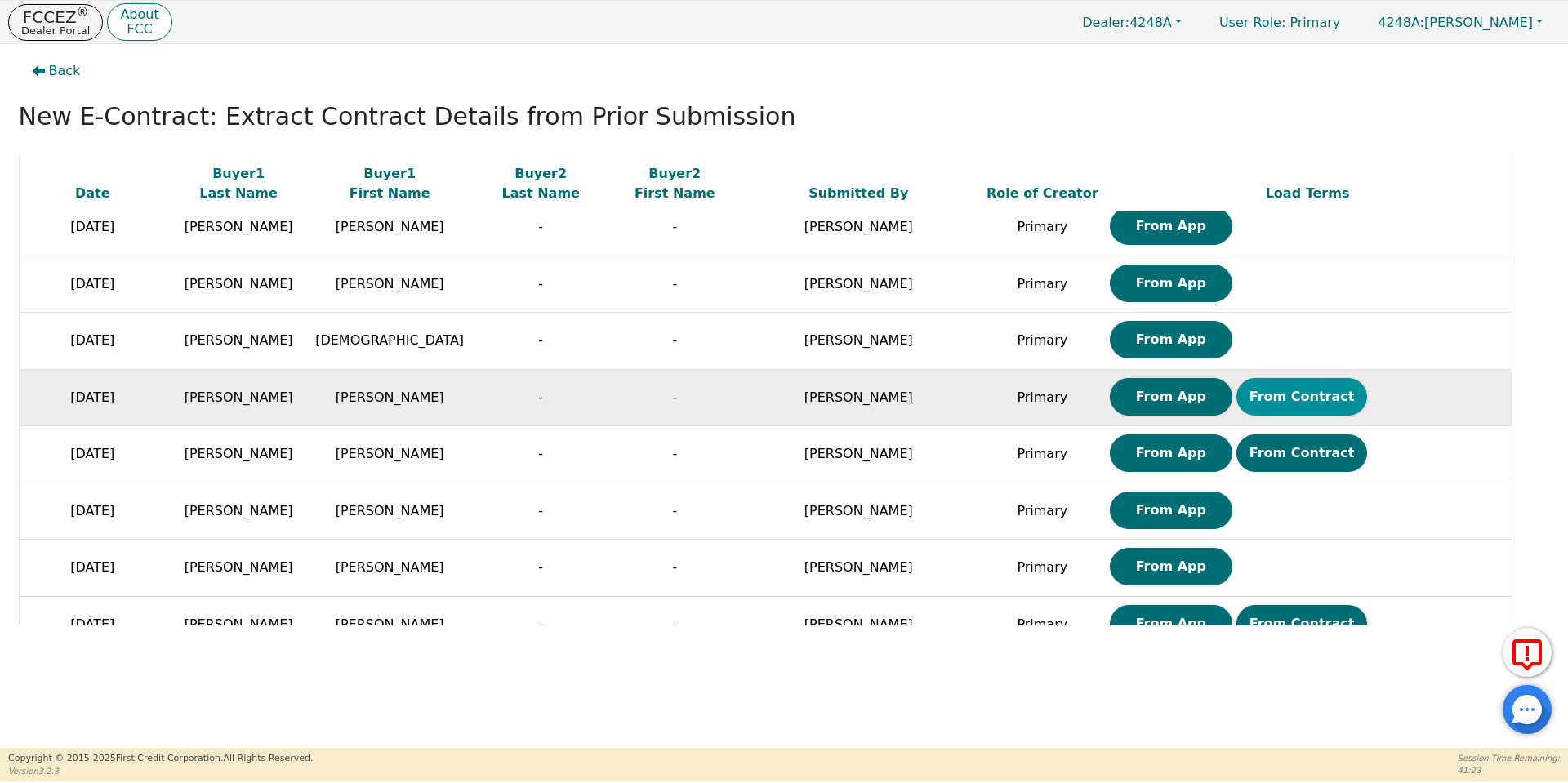
click at [1236, 394] on button "From Contract" at bounding box center [1301, 397] width 131 height 38
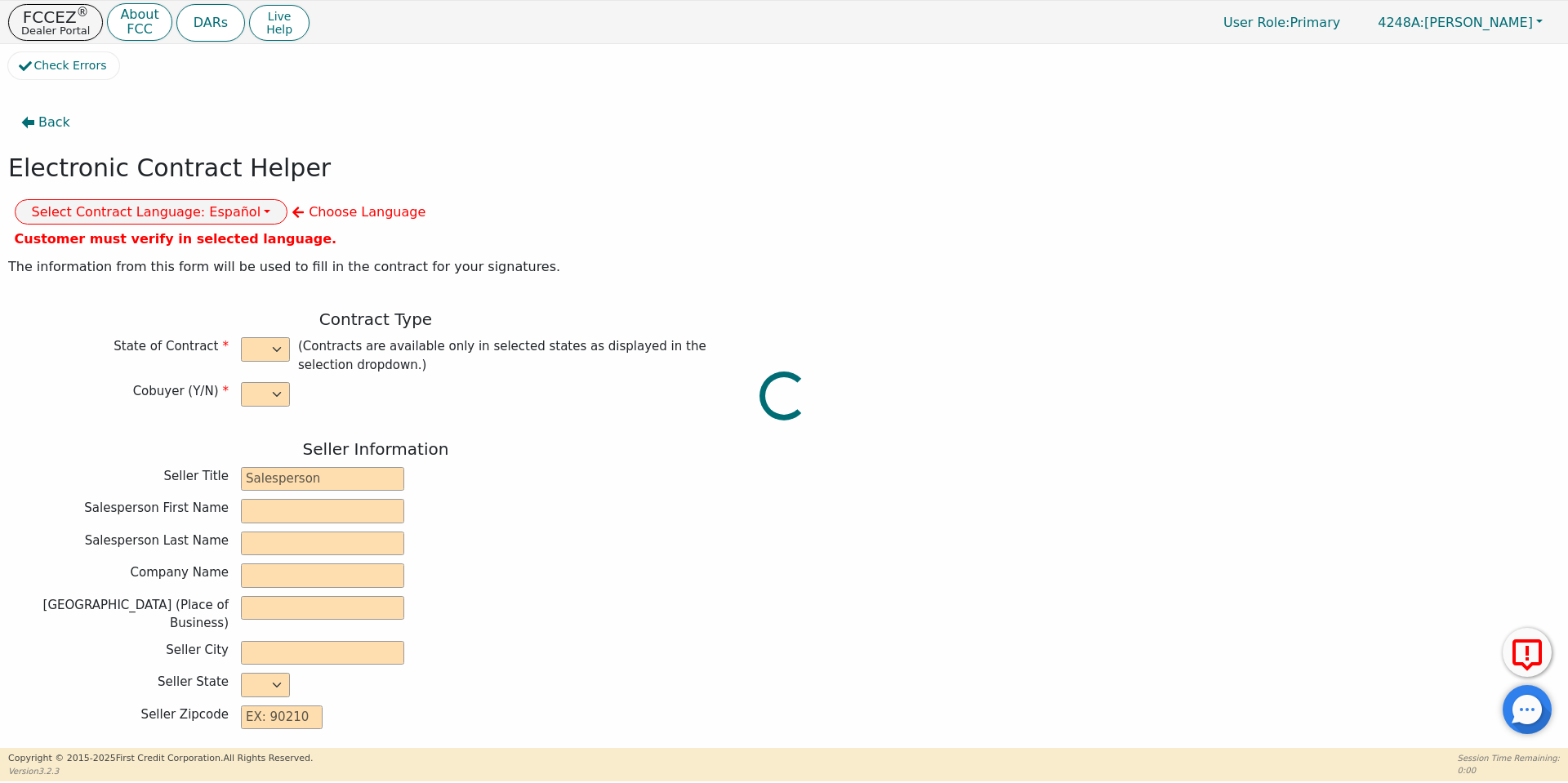
select select "n"
type input "owner"
type input "Ivonne"
type input "Madrid"
type input "AQUA REMACH LLC"
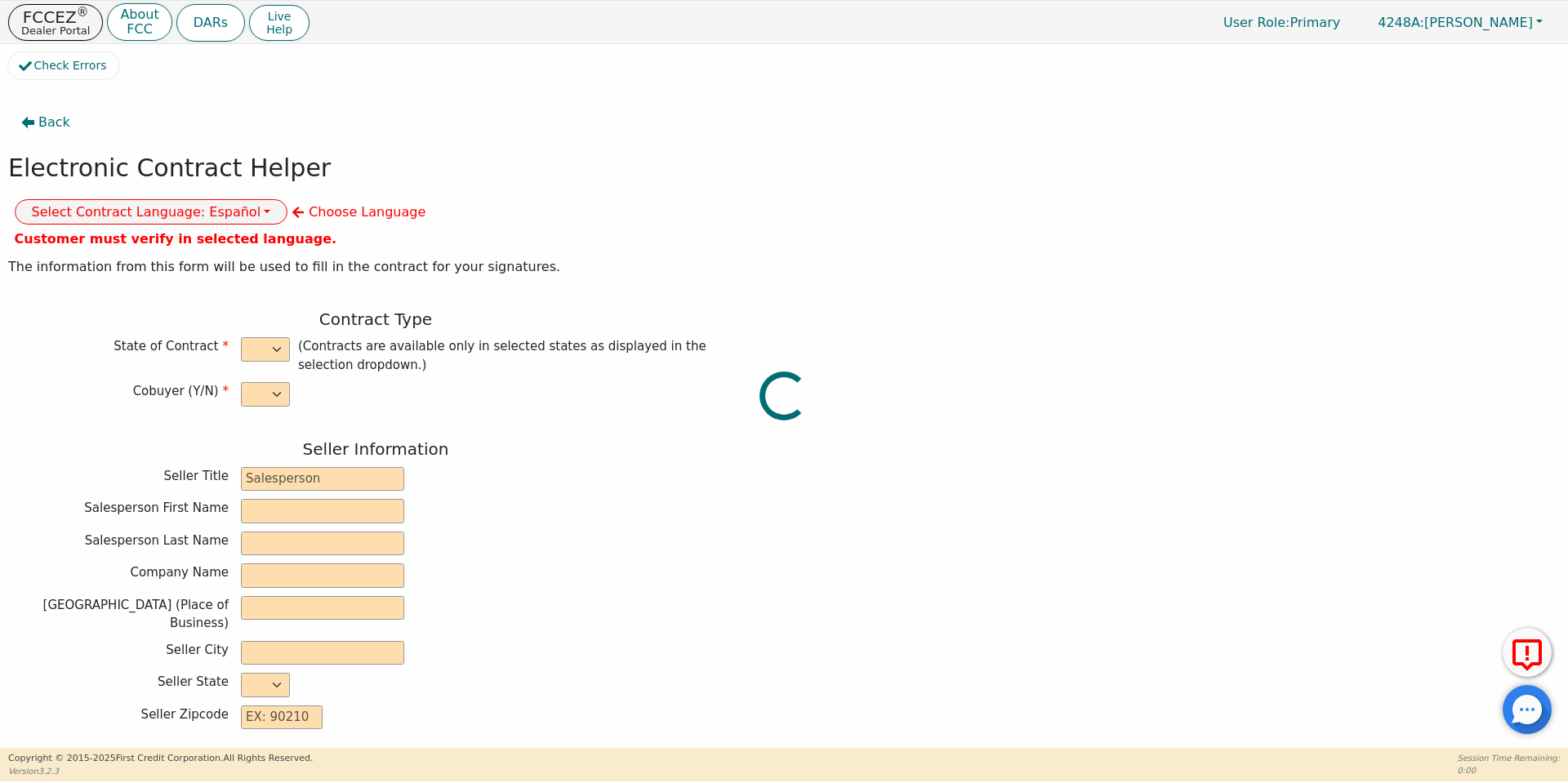
type input "13746 OFFICE PARK DR"
type input "HOUSTON"
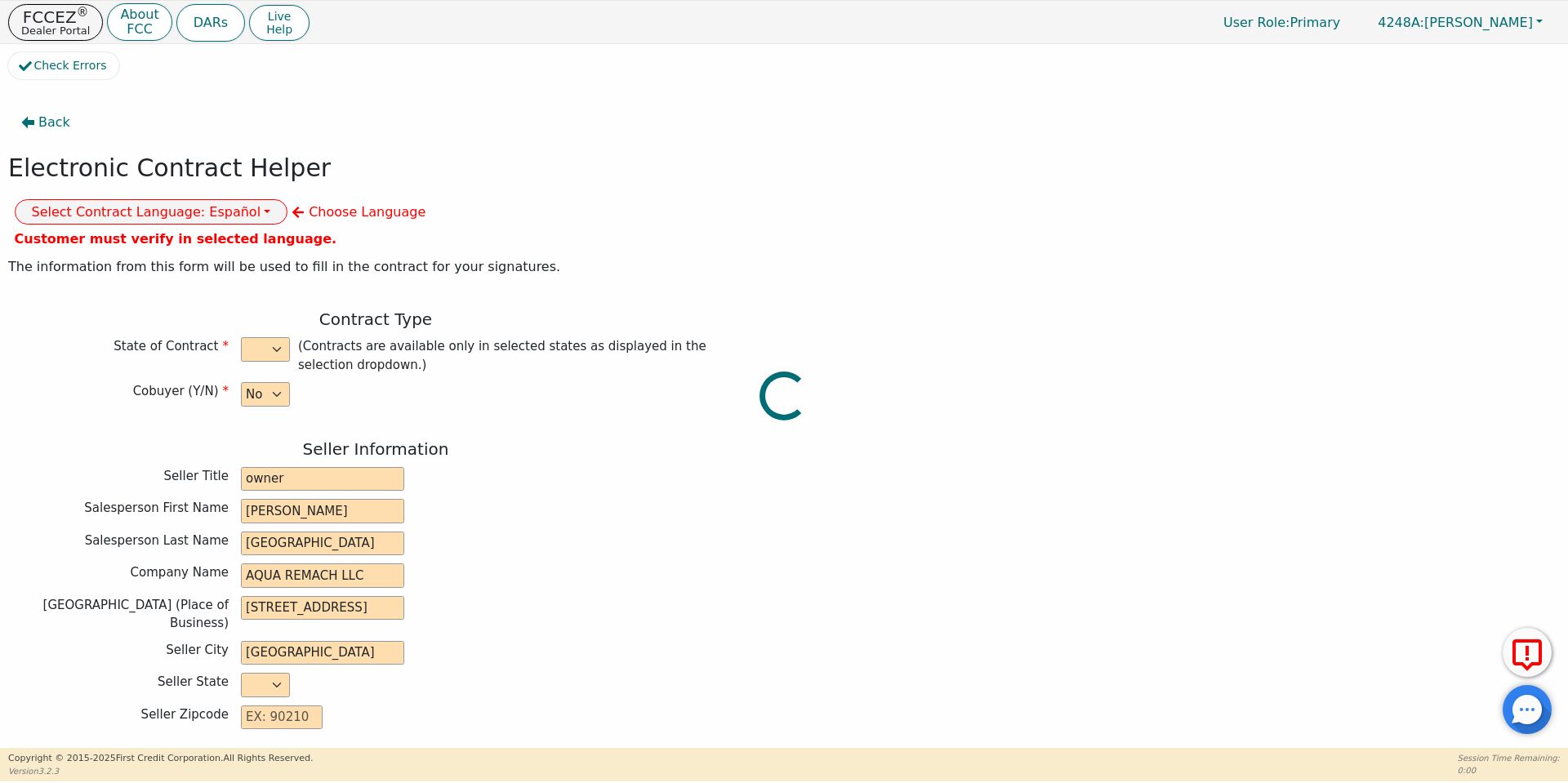
select select "TX"
type input "77070"
type input "WATER SYSTEMS"
type input "6P"
type input "S7892345"
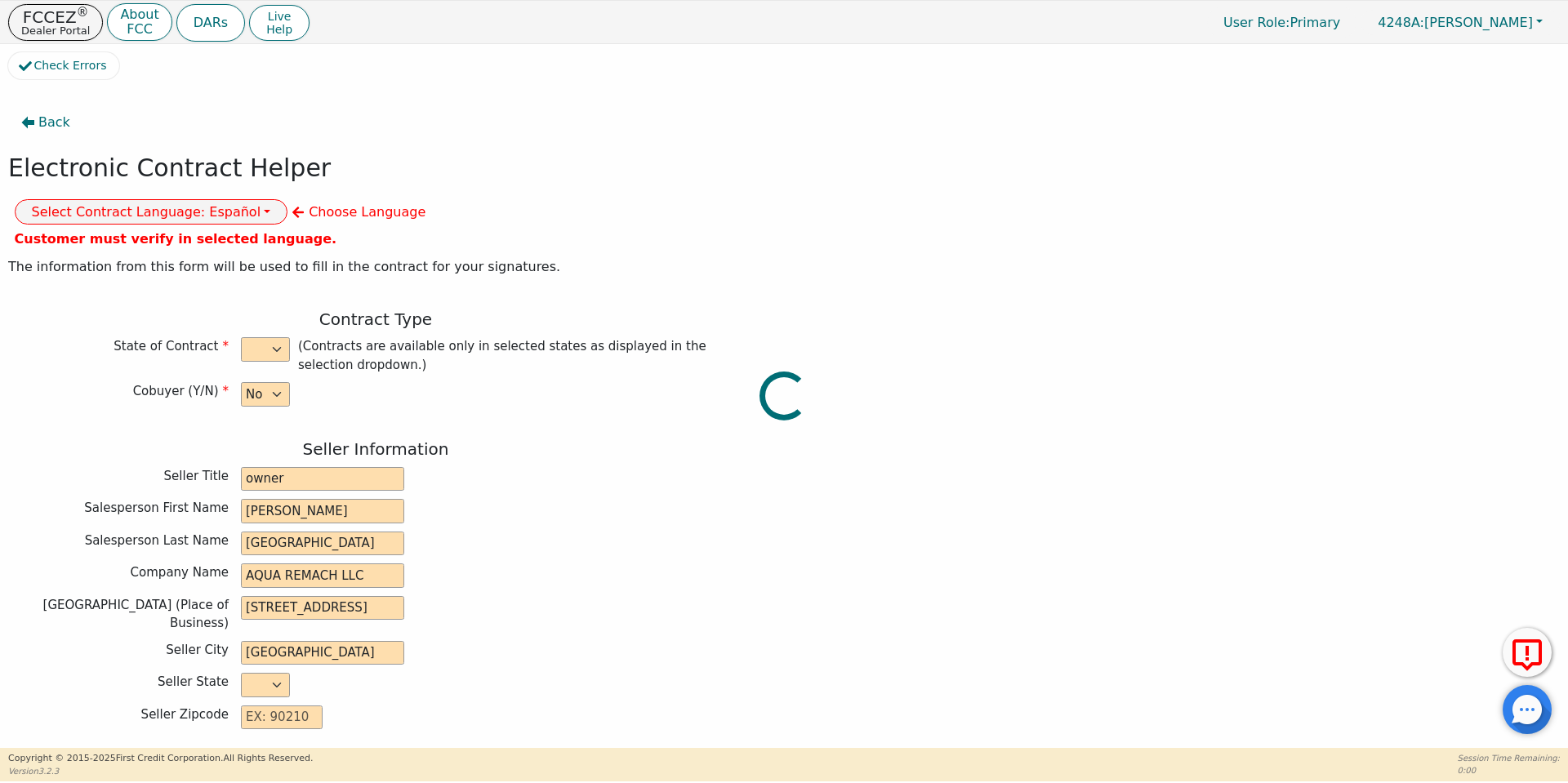
type input "NELY"
type input "GASPAR"
type input "ontiverosnely@gmail.com"
type input "1319 pinchot st"
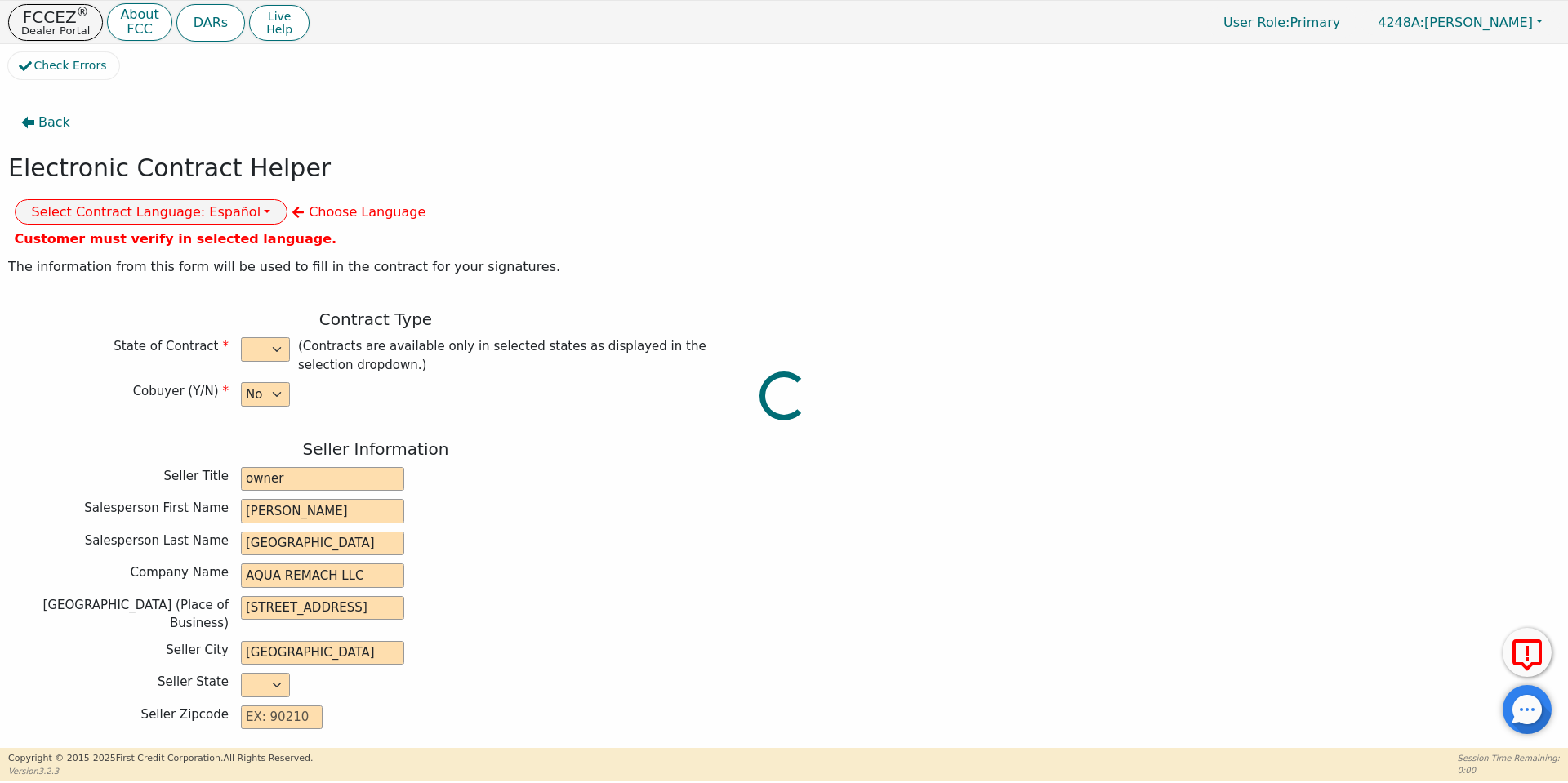
type input "EL CAMPO"
type input "Wharton"
select select "TX"
type input "77437"
type input "2025-10-09"
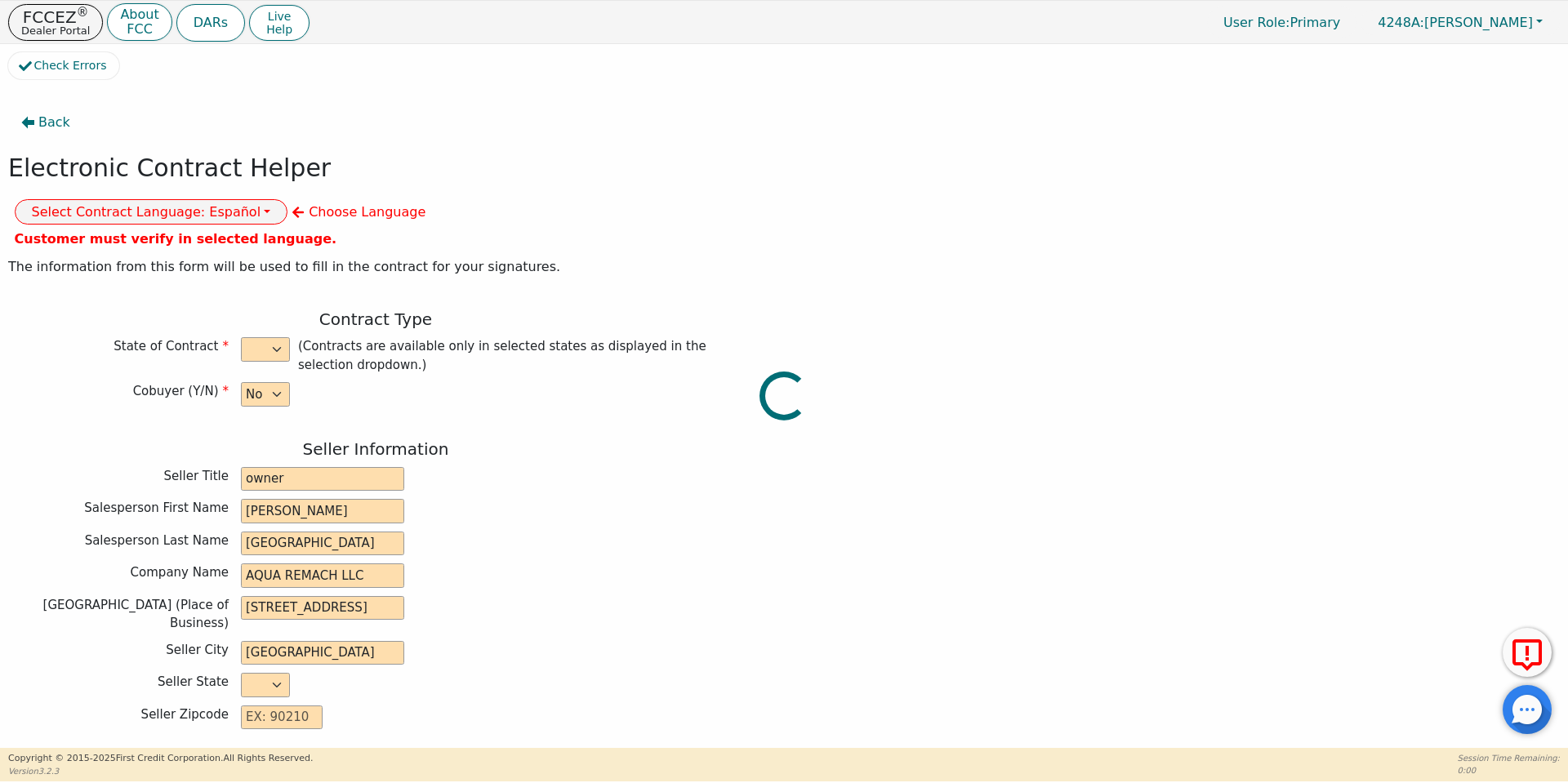
type input "17.99"
type input "2025-11-09"
type input "60"
type input "0"
type input "7000.00"
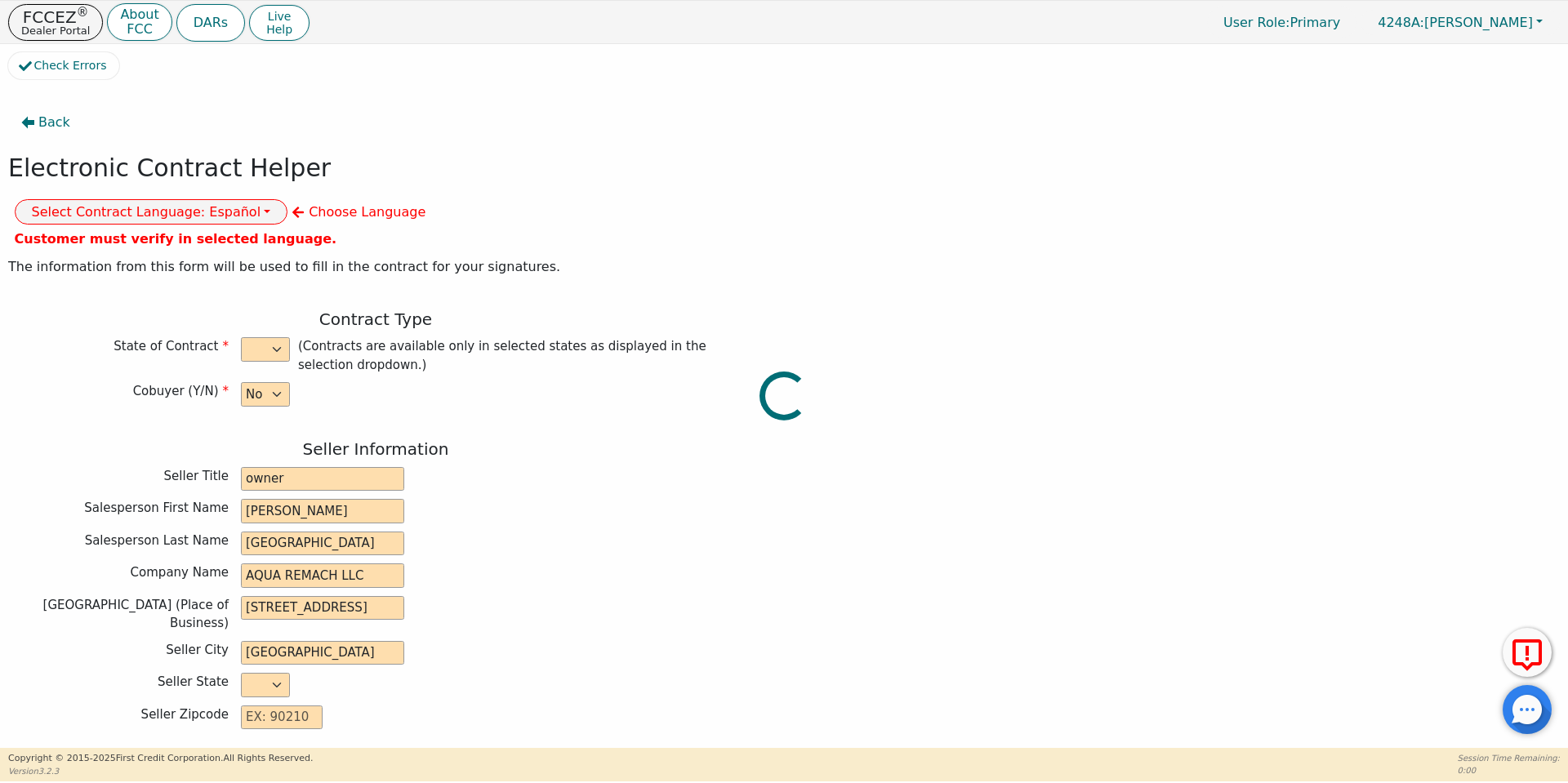
type input "0.00"
type input "7000.00"
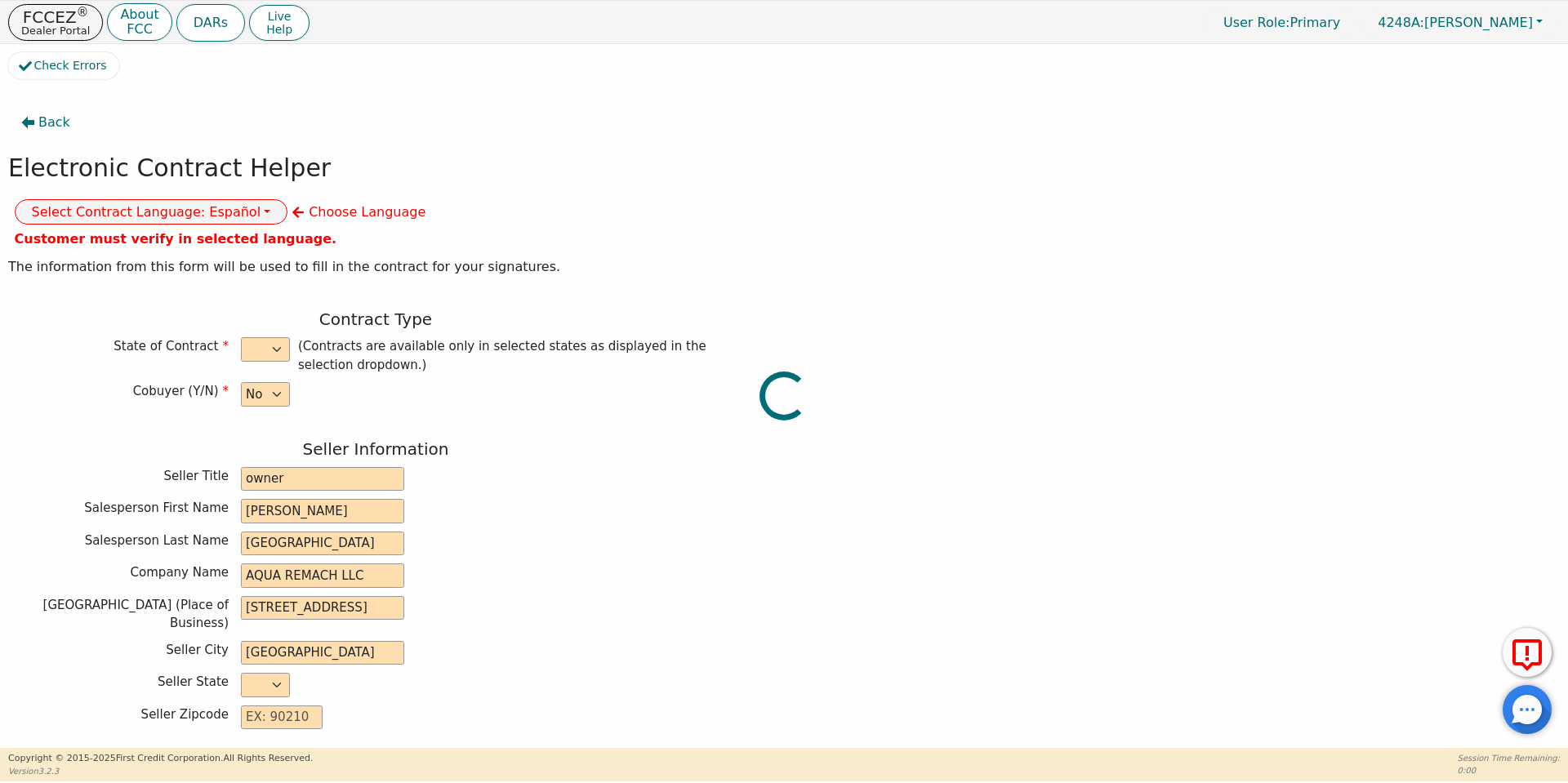
type input "10663.20"
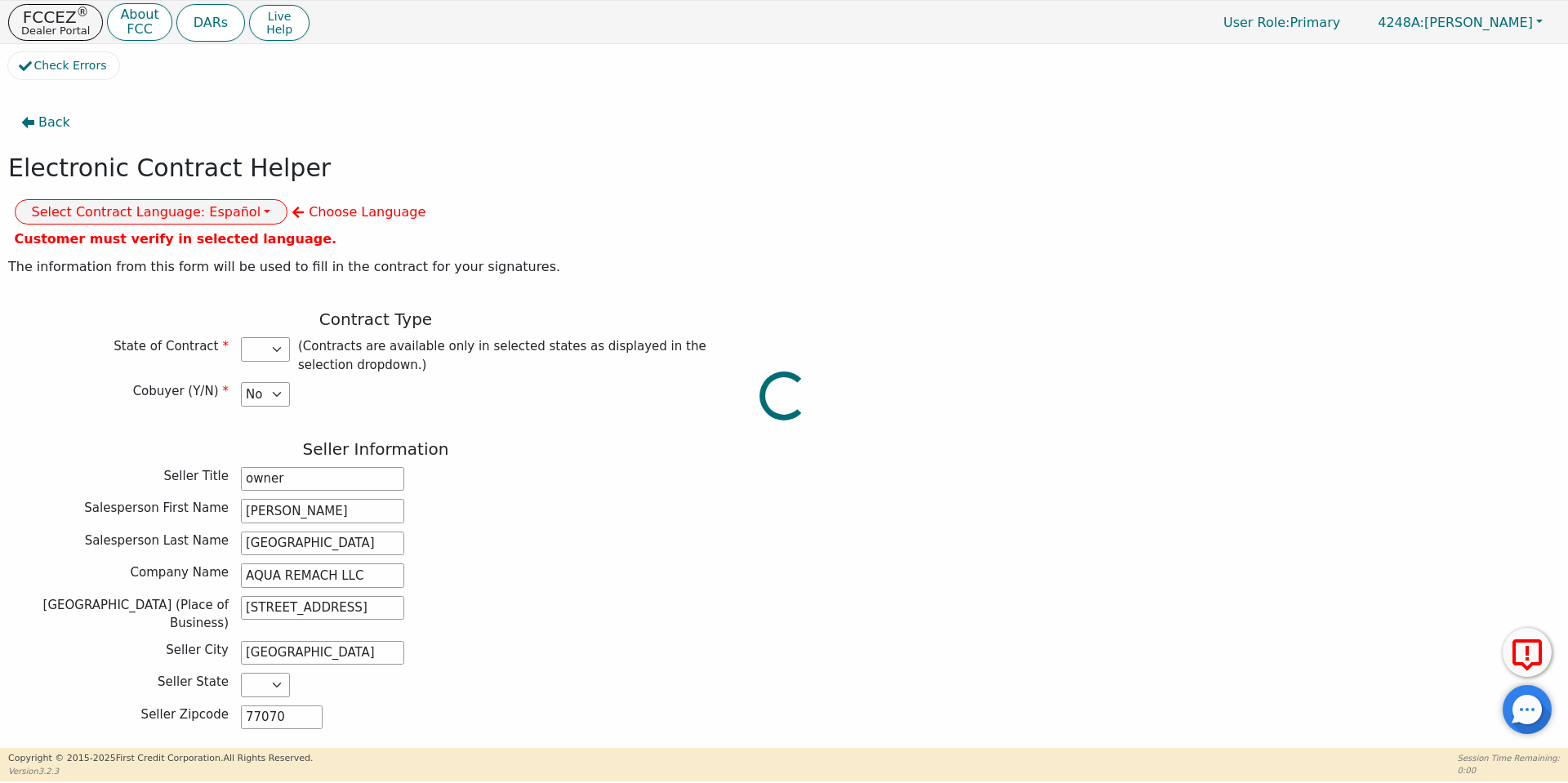
select select "TX"
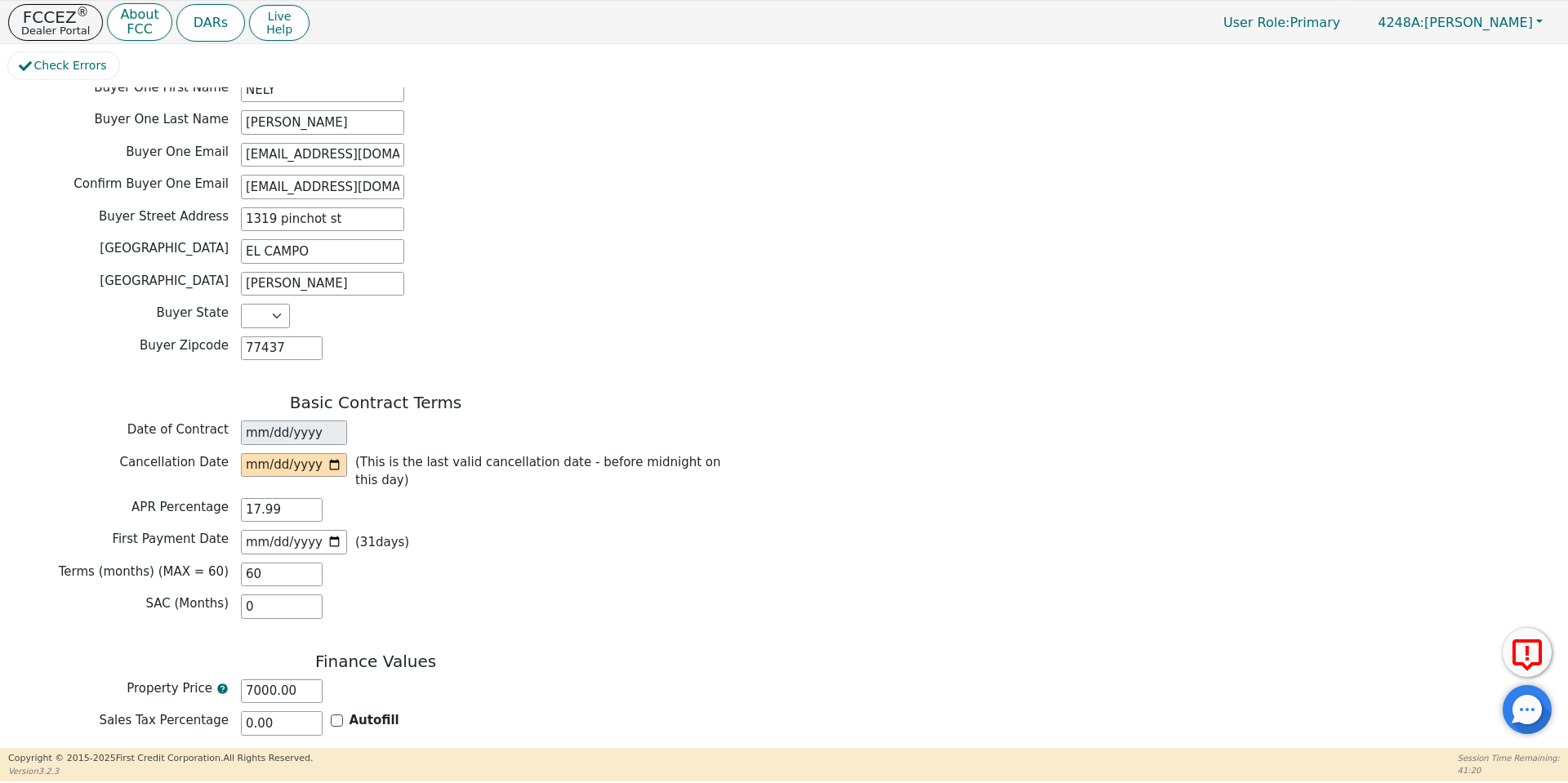
scroll to position [866, 0]
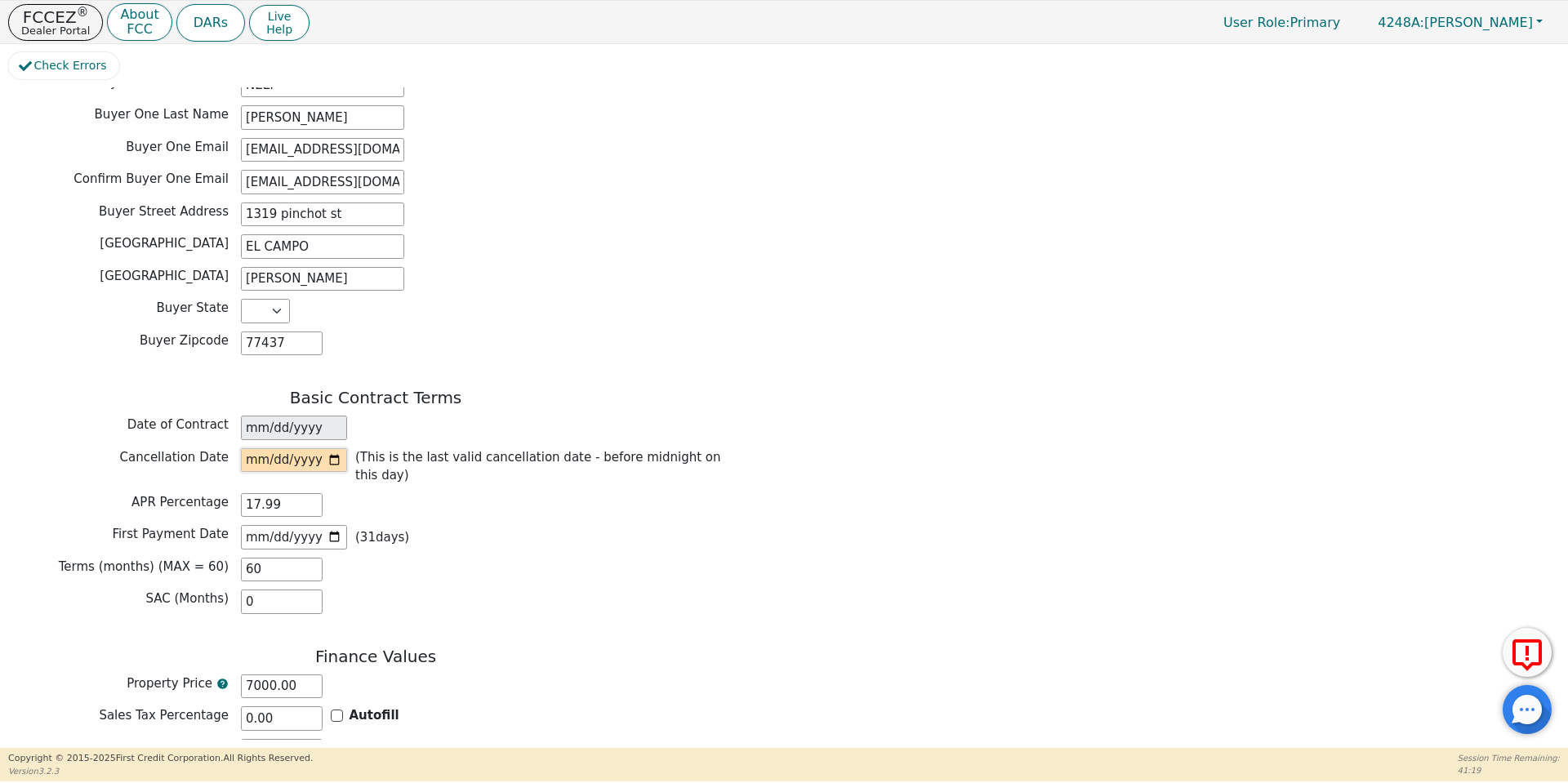
click at [336, 449] on input "date" at bounding box center [293, 461] width 106 height 25
type input "2025-10-13"
click at [393, 493] on div "APR Percentage 17.99" at bounding box center [376, 505] width 735 height 25
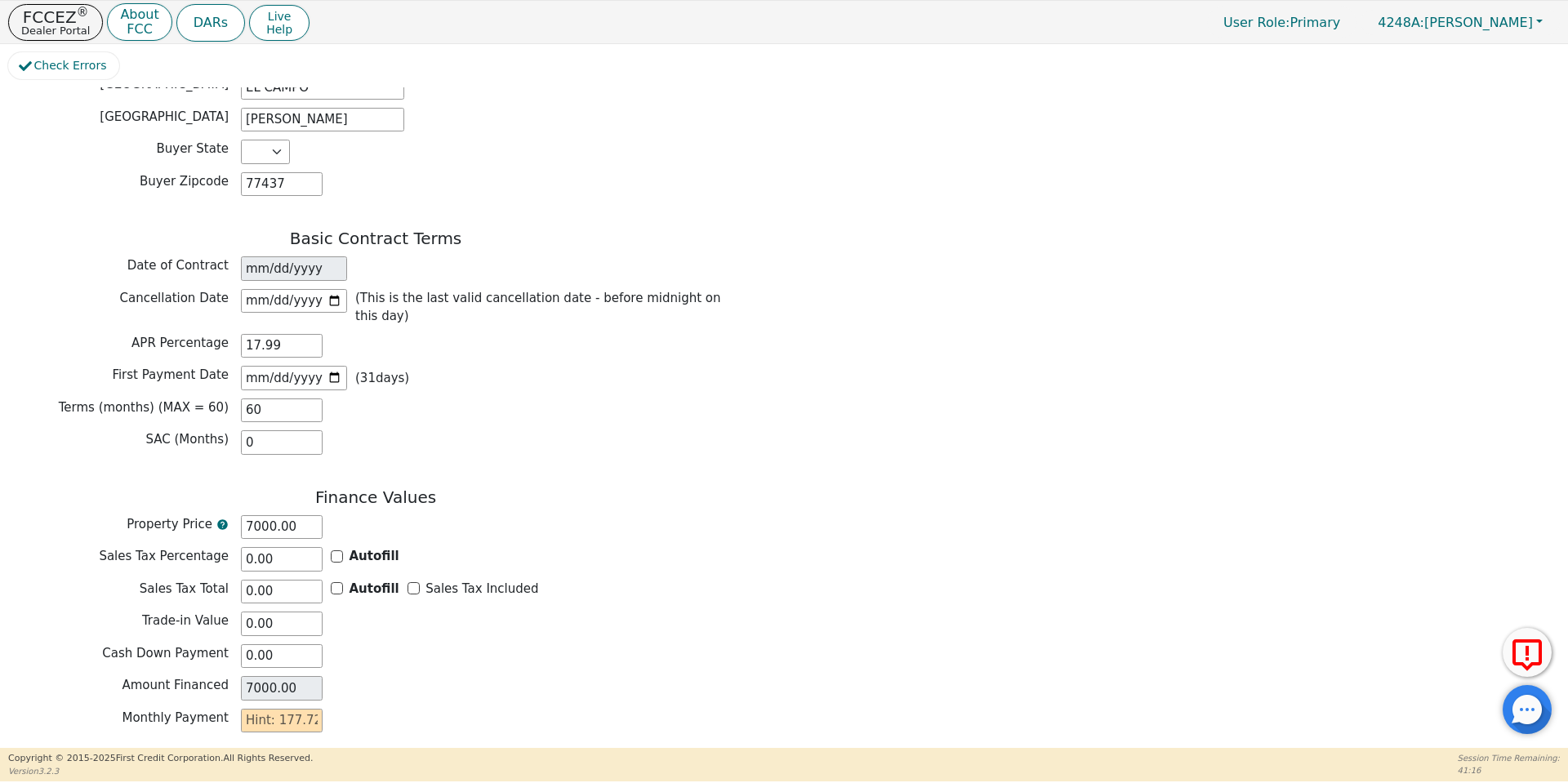
scroll to position [1074, 0]
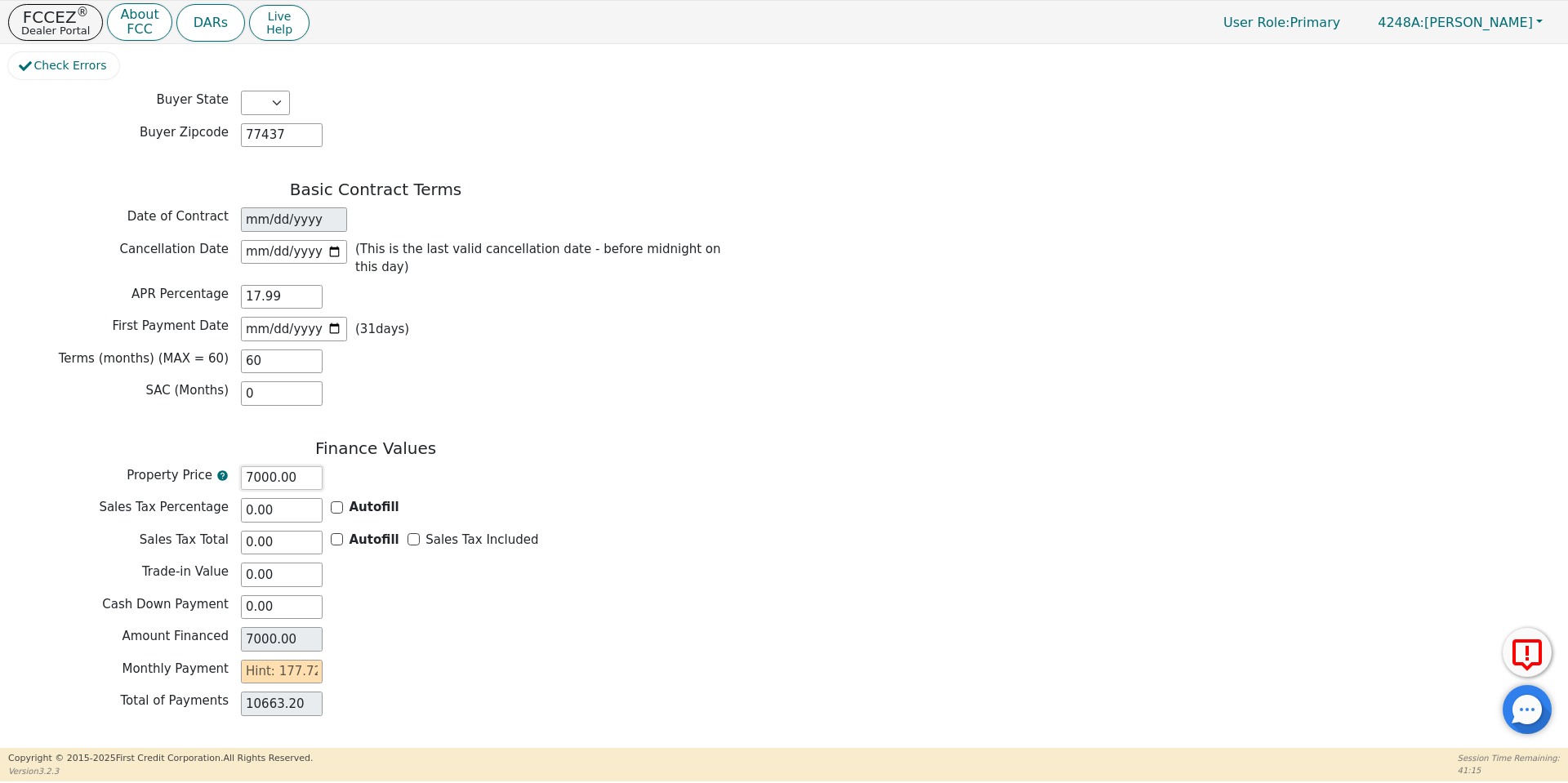
click at [251, 466] on input "7000.00" at bounding box center [281, 478] width 81 height 25
type input "75000.00"
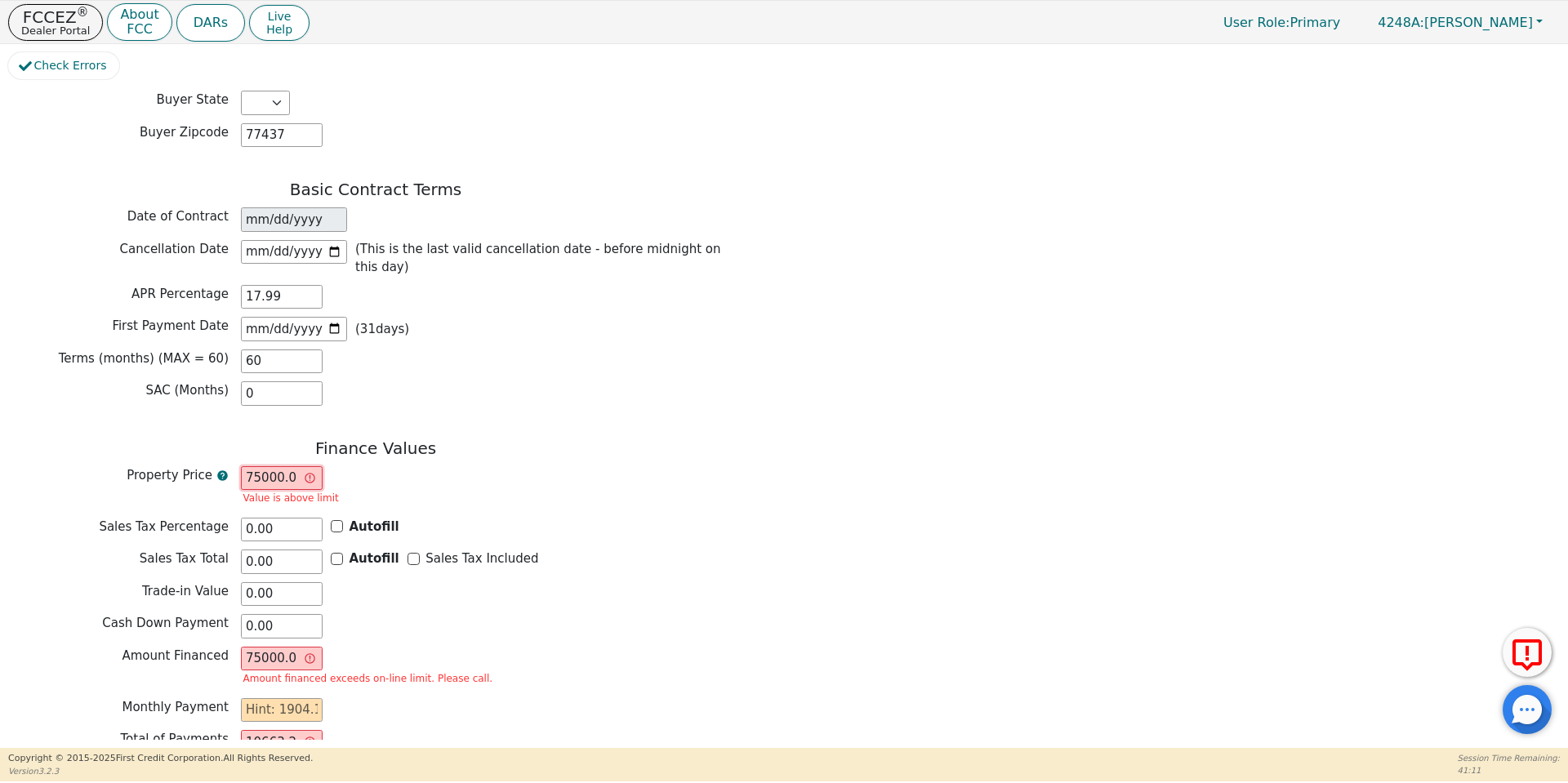
type input "7500.00"
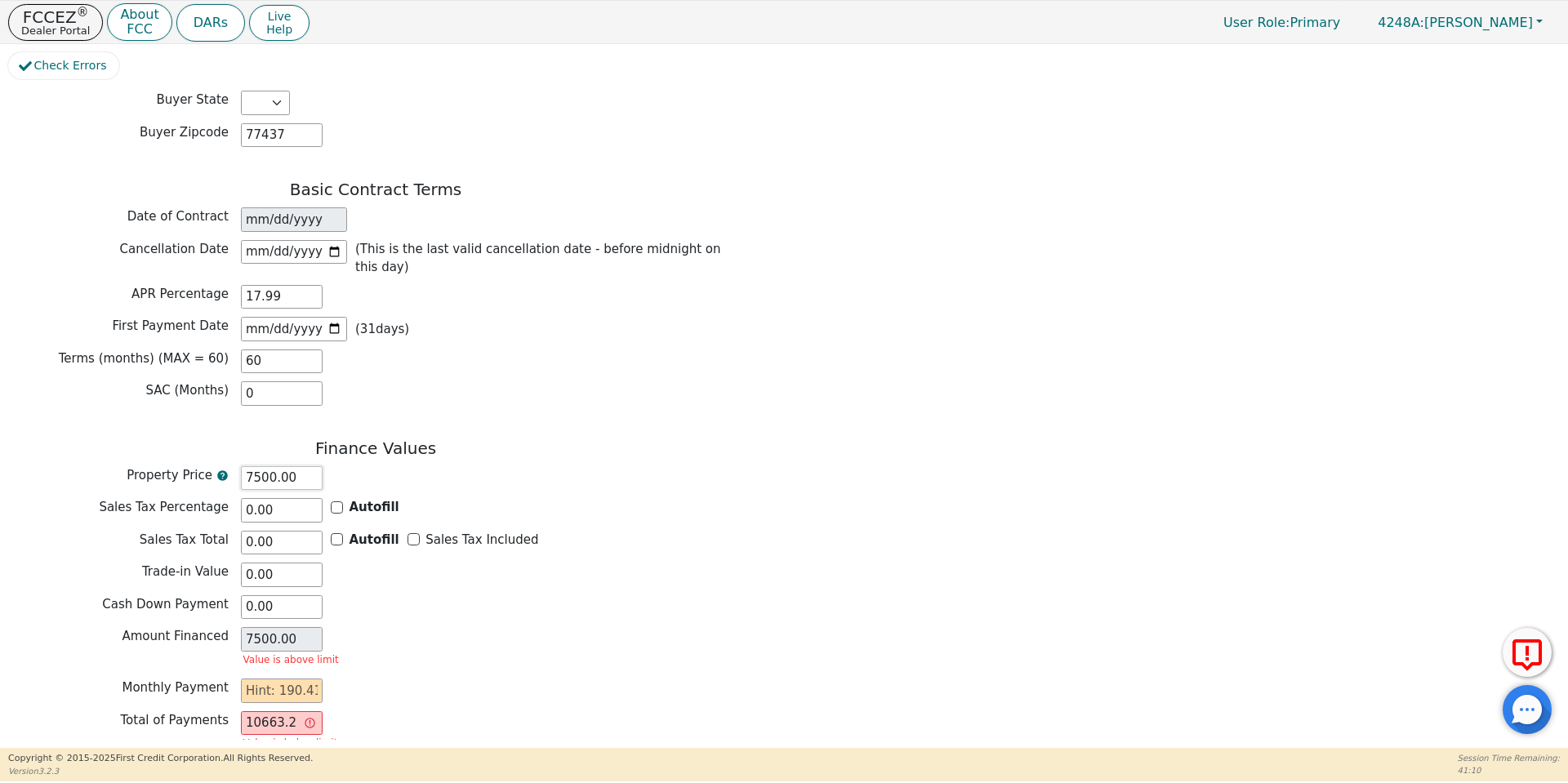
type input "7500.00"
click at [417, 627] on div "Amount Financed 7500.00 Value is above limit" at bounding box center [376, 648] width 735 height 43
click at [315, 679] on input "text" at bounding box center [281, 691] width 81 height 25
type input "1"
type input "60.00"
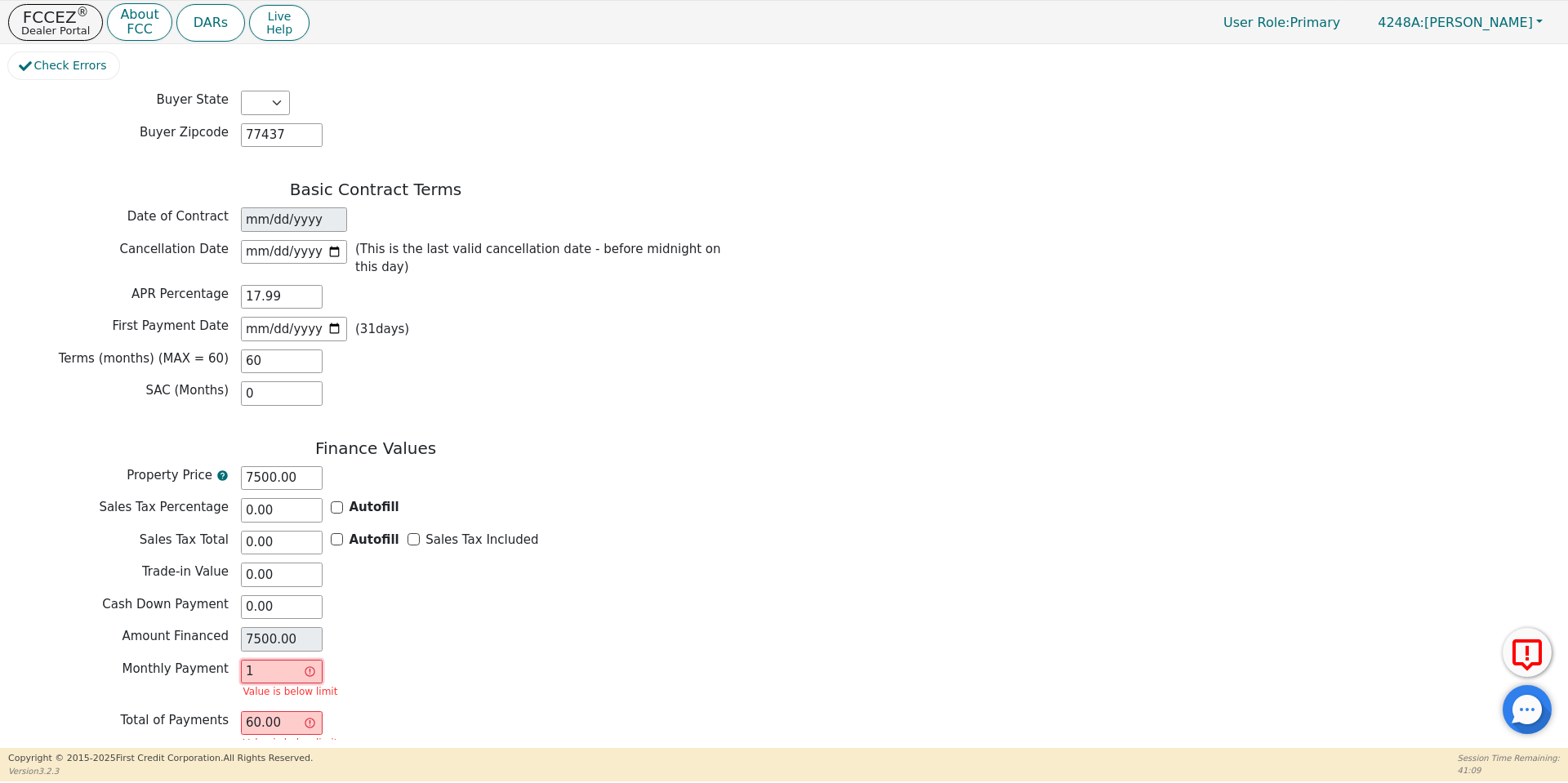
type input "19"
type input "1140.00"
type input "190"
type input "11400.00"
type input "190.4"
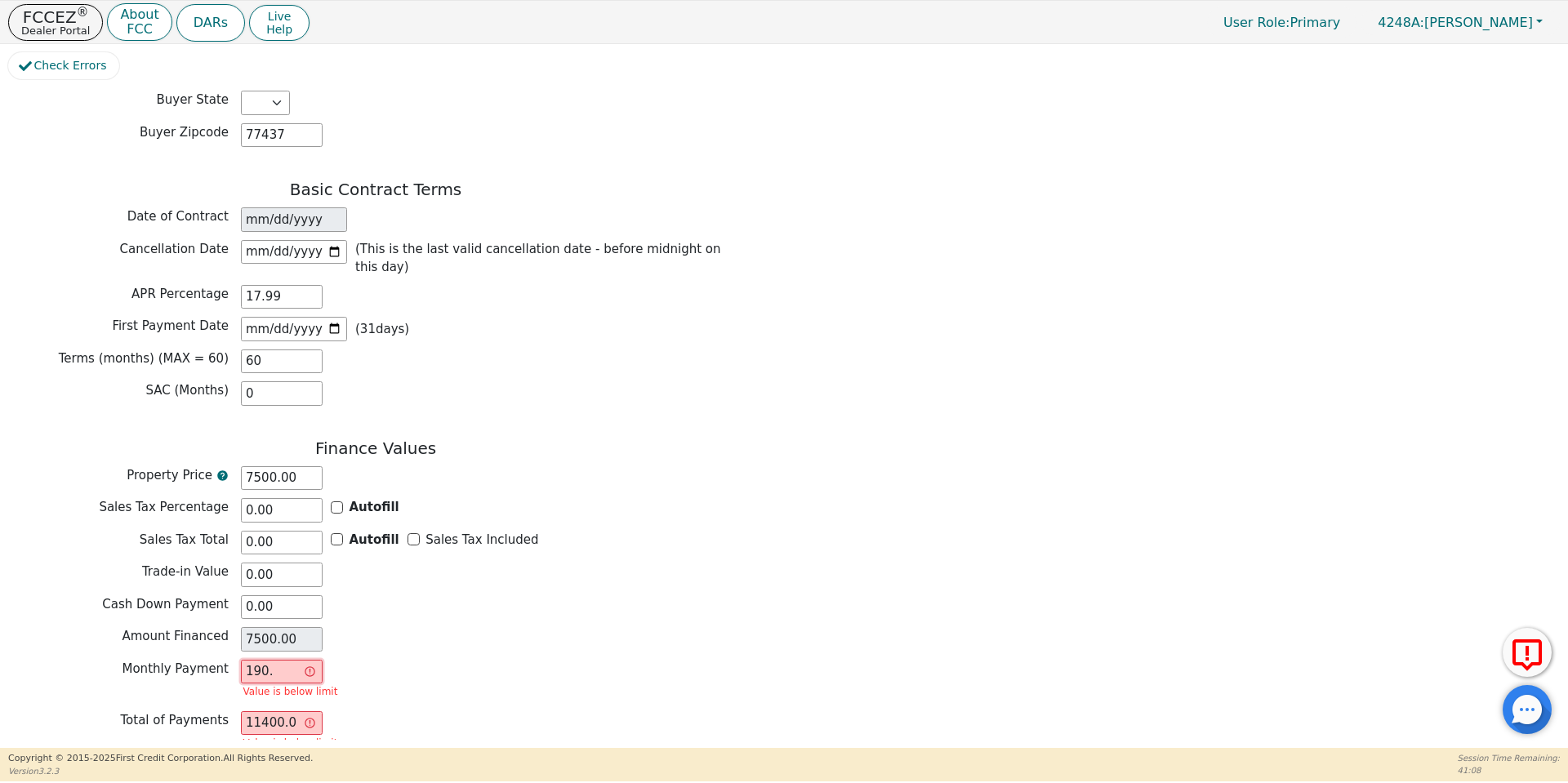
type input "11424.00"
type input "190.41"
type input "11424.60"
type input "190.41"
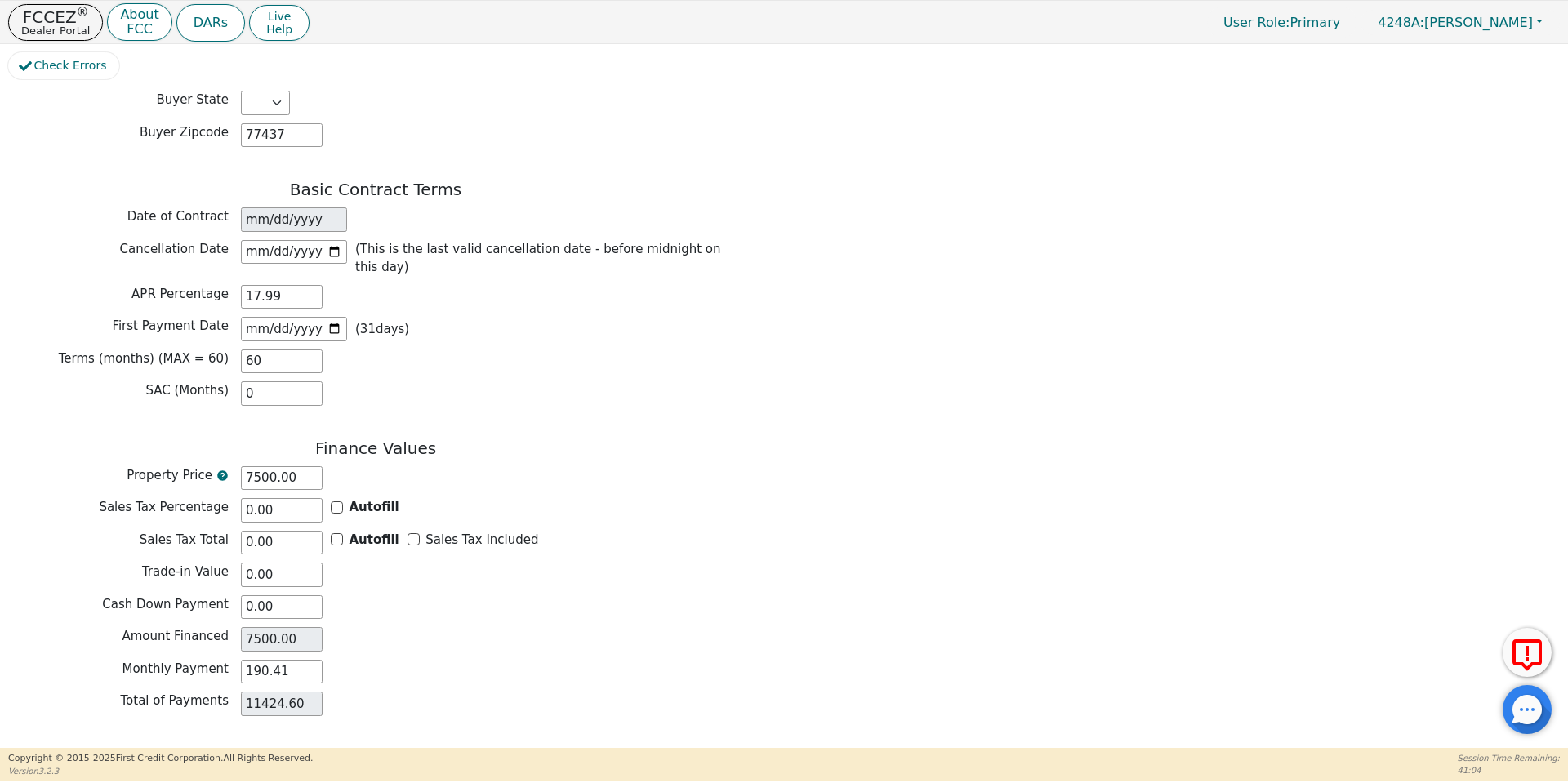
click at [117, 749] on button "Review & Begin Contract" at bounding box center [102, 767] width 188 height 38
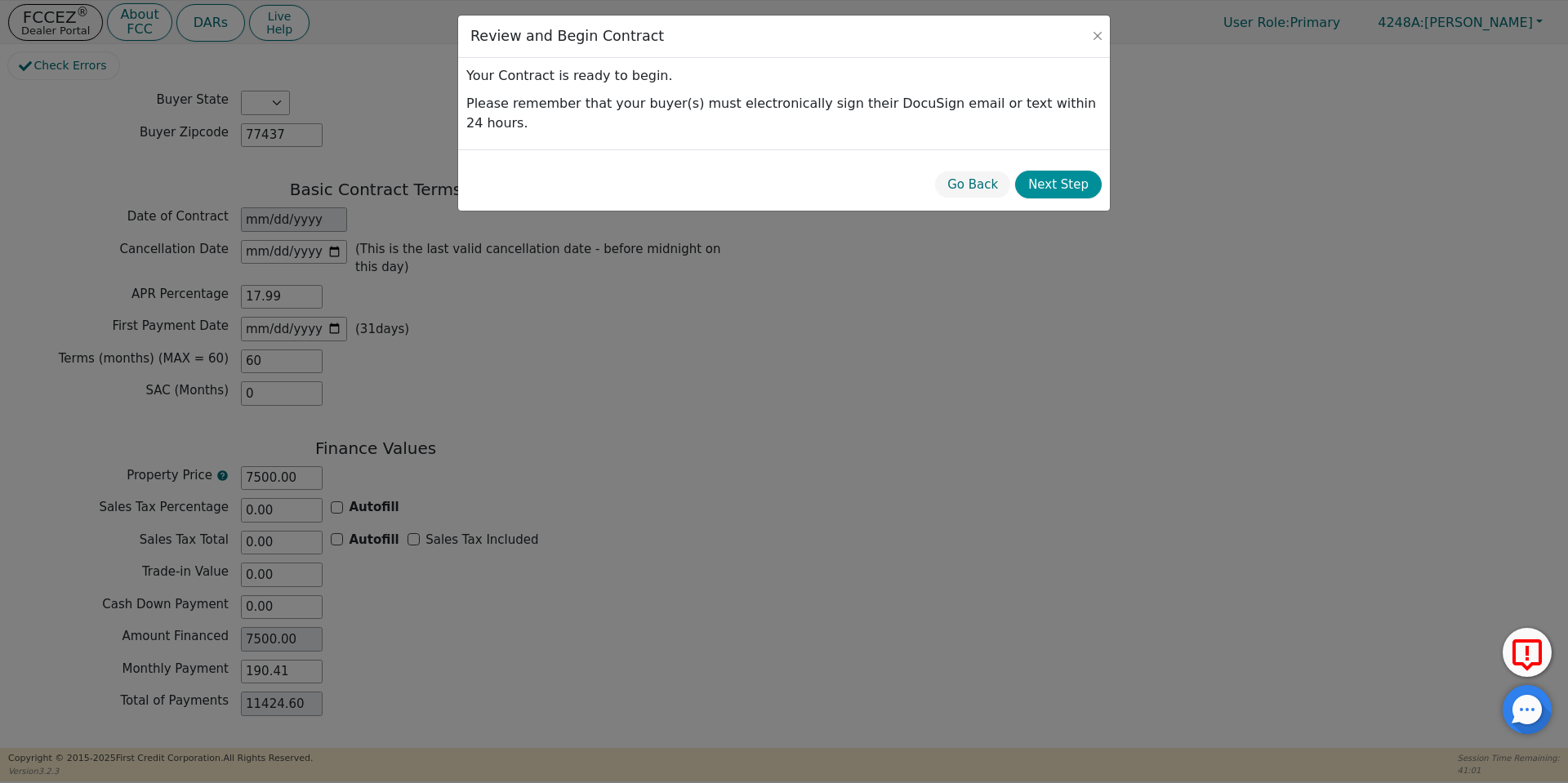
click at [1077, 171] on button "Next Step" at bounding box center [1059, 185] width 87 height 29
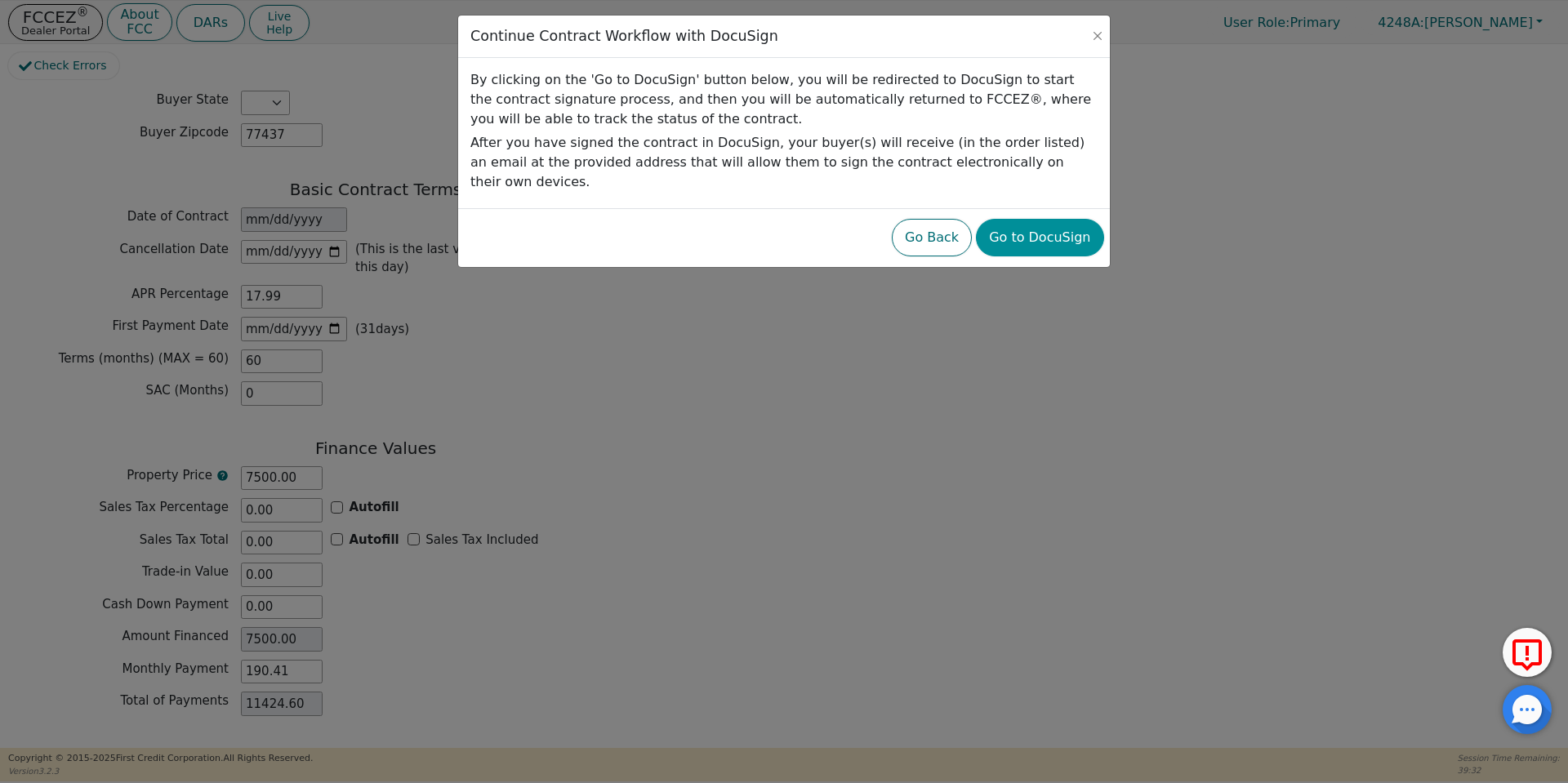
click at [1059, 219] on button "Go to DocuSign" at bounding box center [1039, 237] width 127 height 38
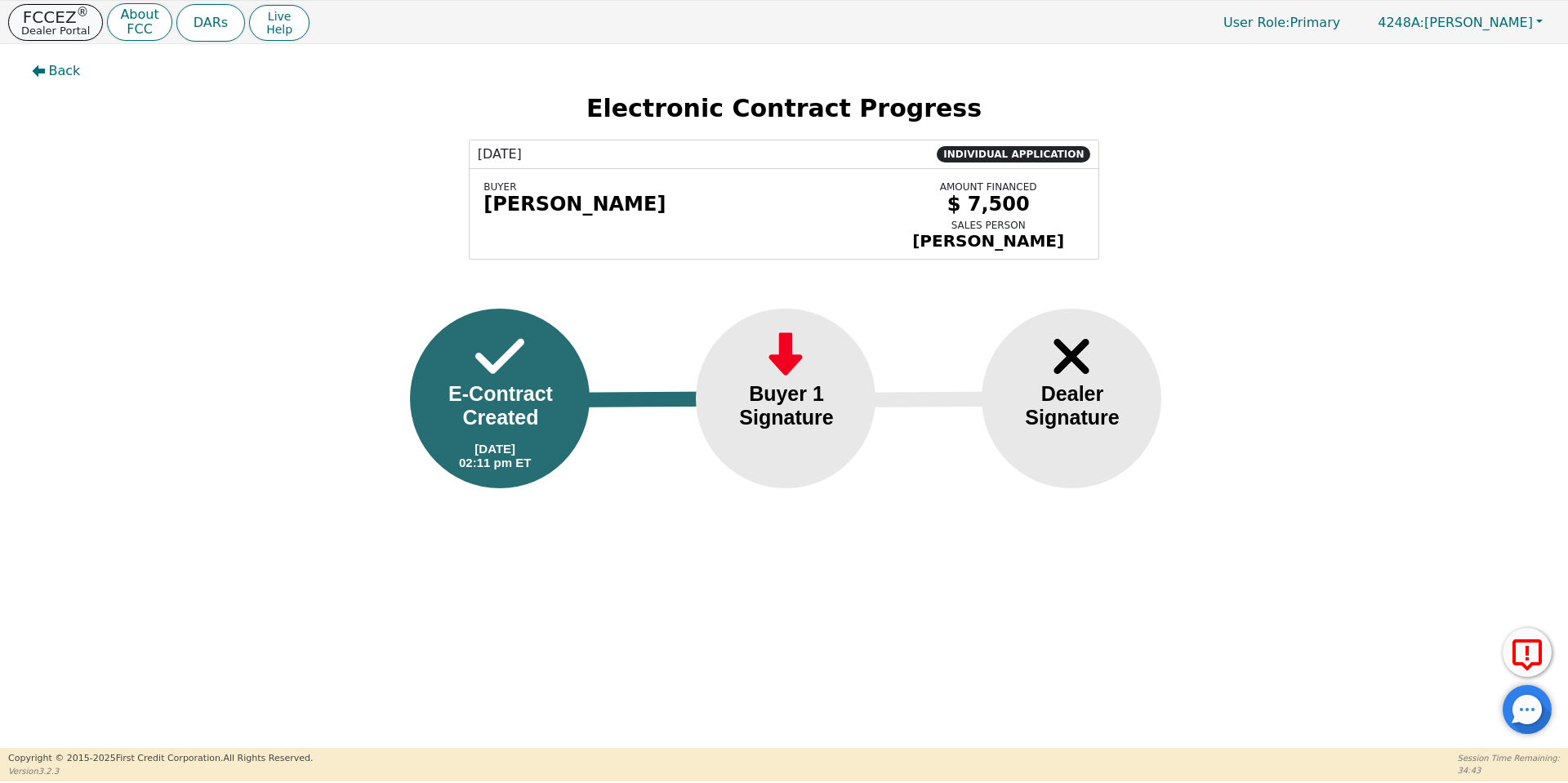
click at [34, 22] on p "FCCEZ ®" at bounding box center [55, 18] width 68 height 17
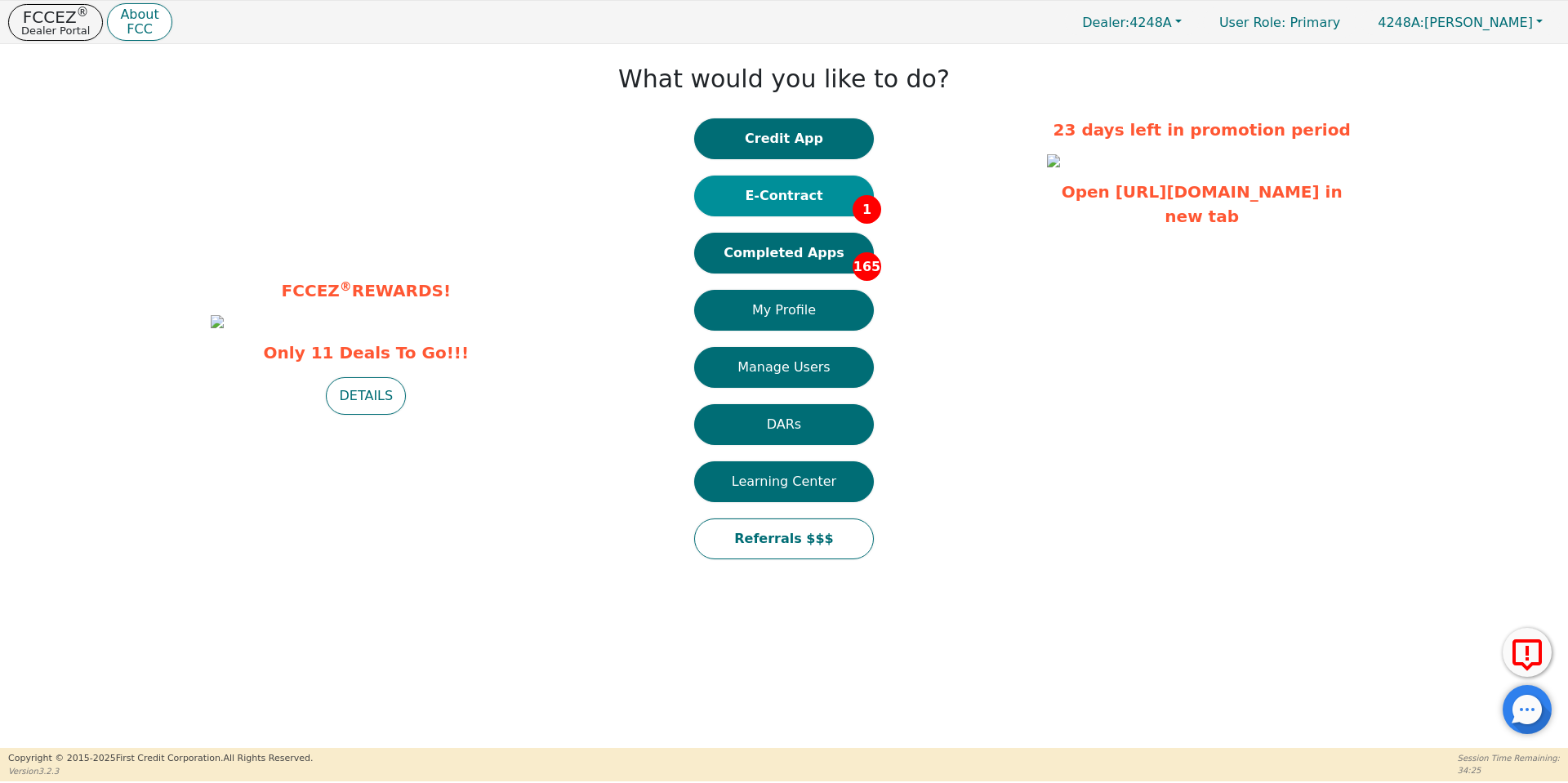
click at [818, 196] on button "E-Contract 1" at bounding box center [784, 196] width 180 height 41
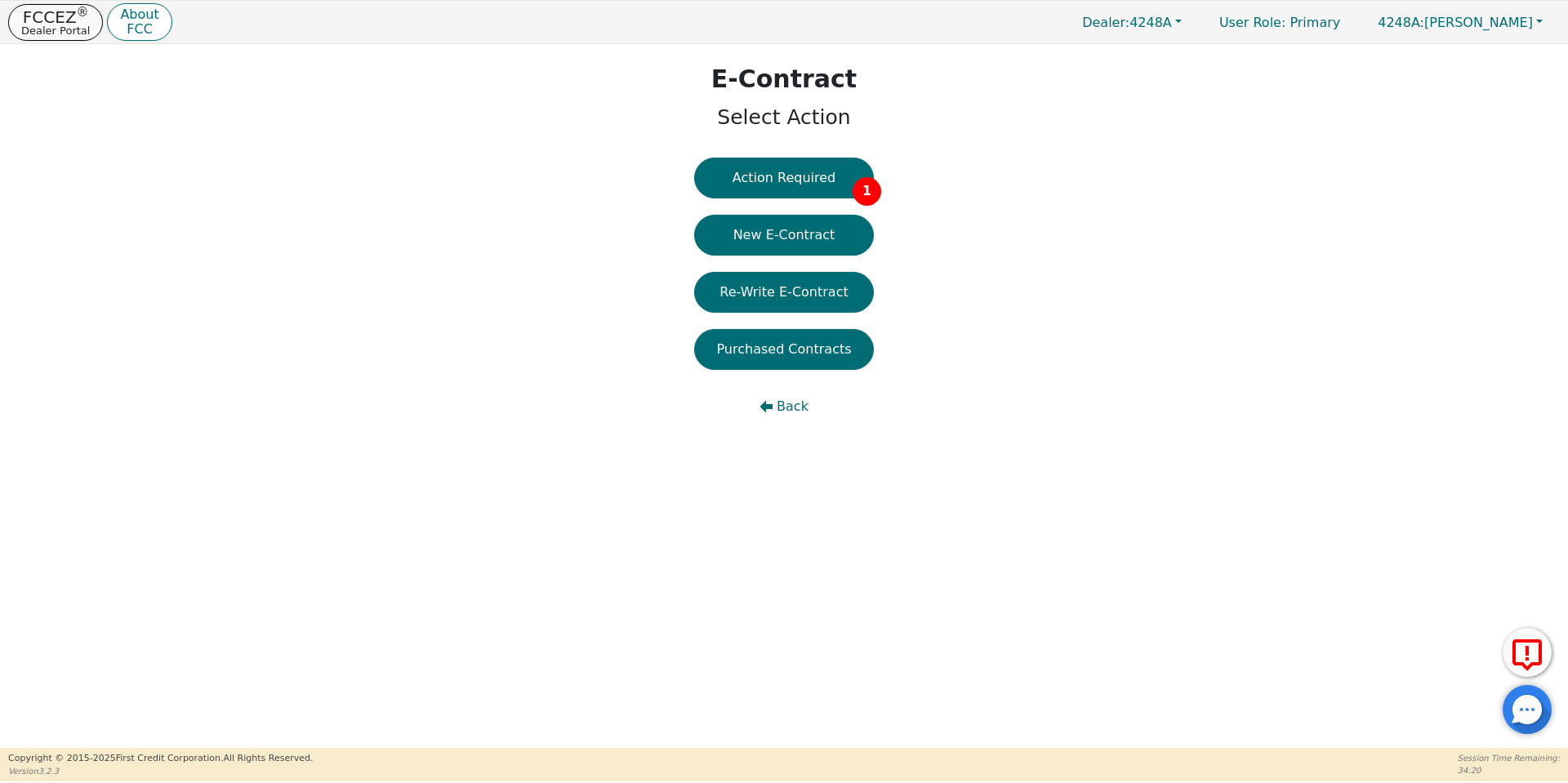
click at [48, 30] on p "Dealer Portal" at bounding box center [55, 30] width 68 height 11
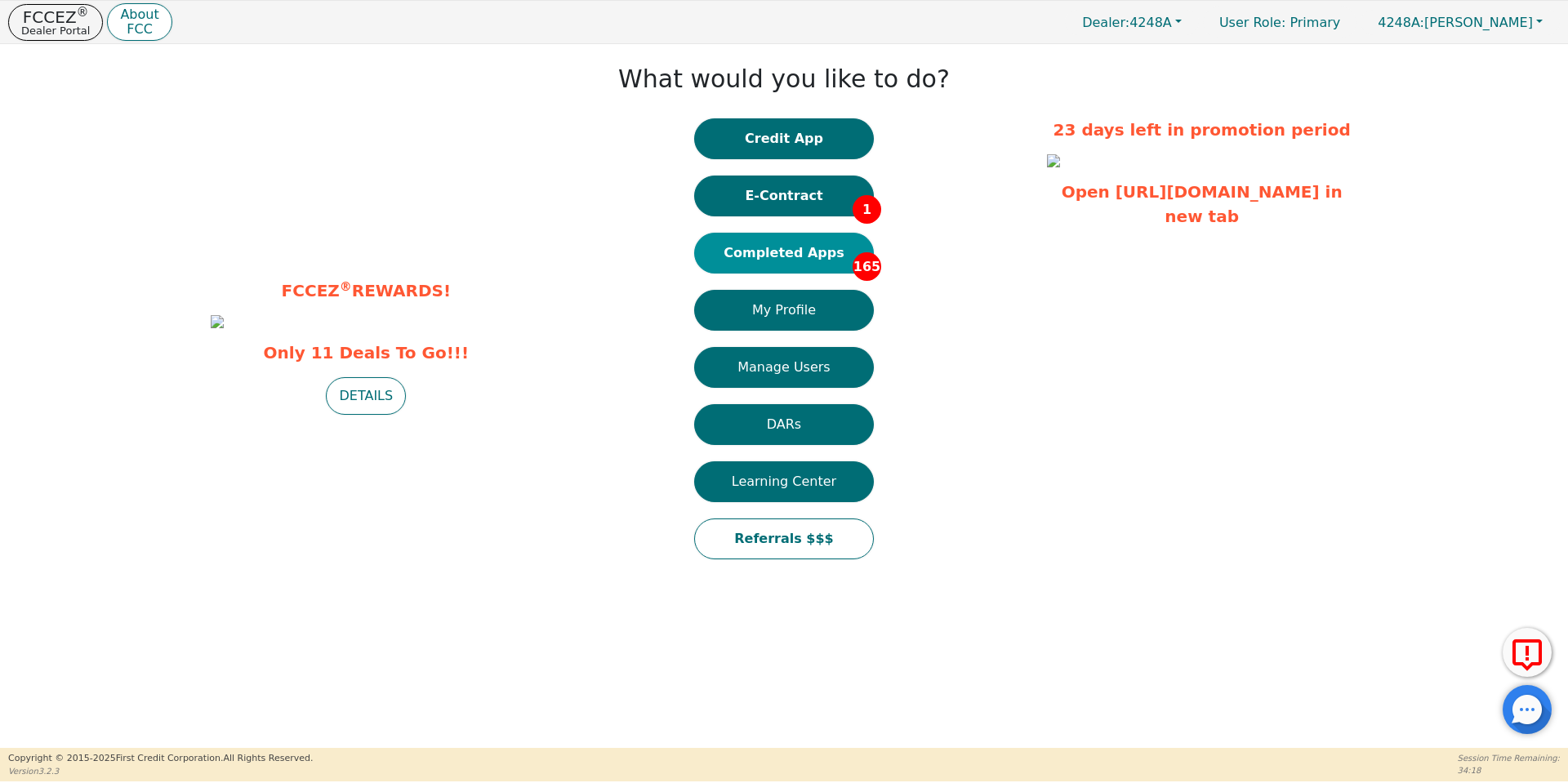
click at [802, 253] on button "Completed Apps 165" at bounding box center [784, 253] width 180 height 41
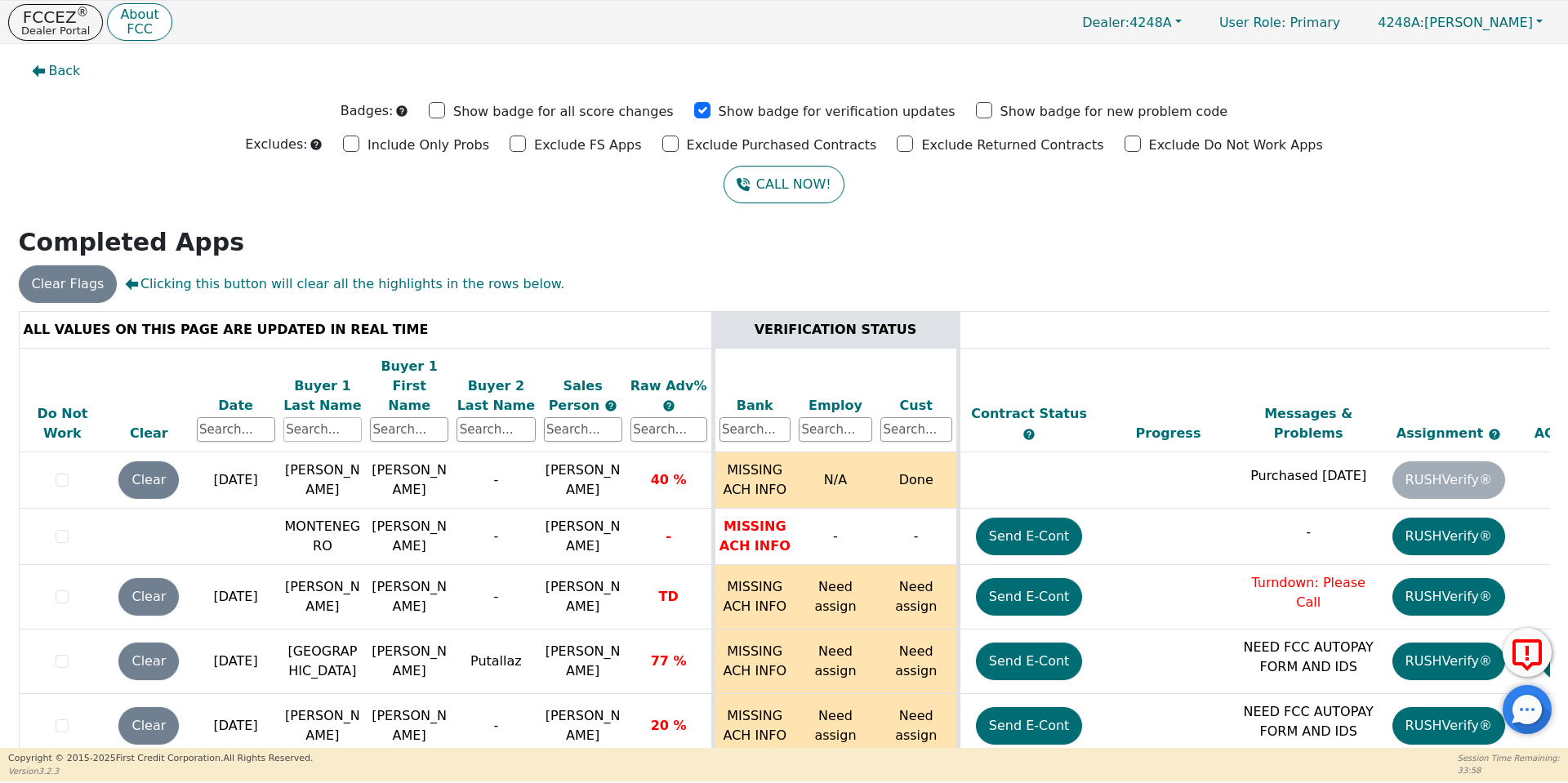
click at [336, 417] on input "text" at bounding box center [322, 429] width 78 height 25
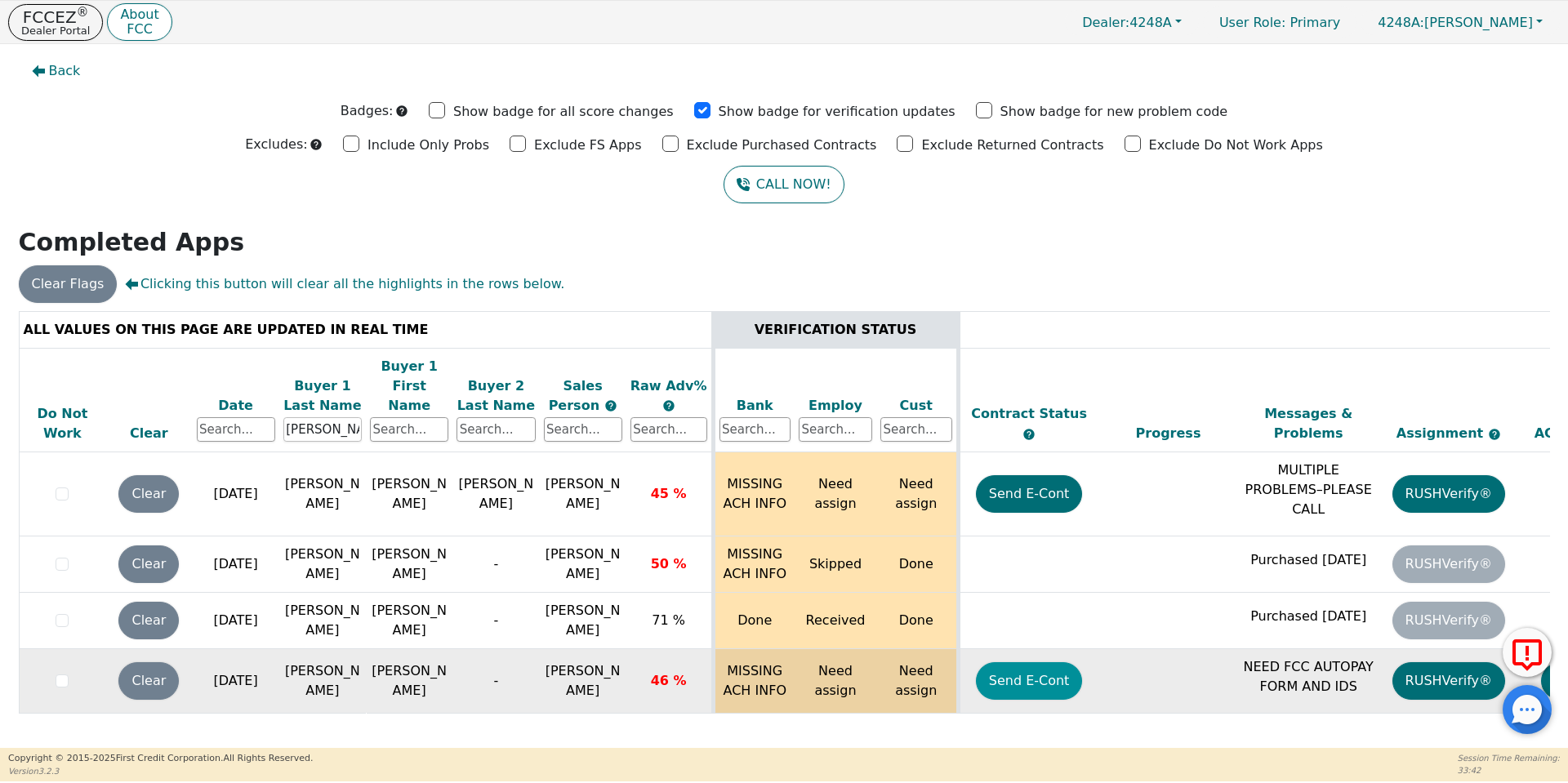
type input "[PERSON_NAME]"
click at [1022, 662] on button "Send E-Cont" at bounding box center [1029, 681] width 107 height 38
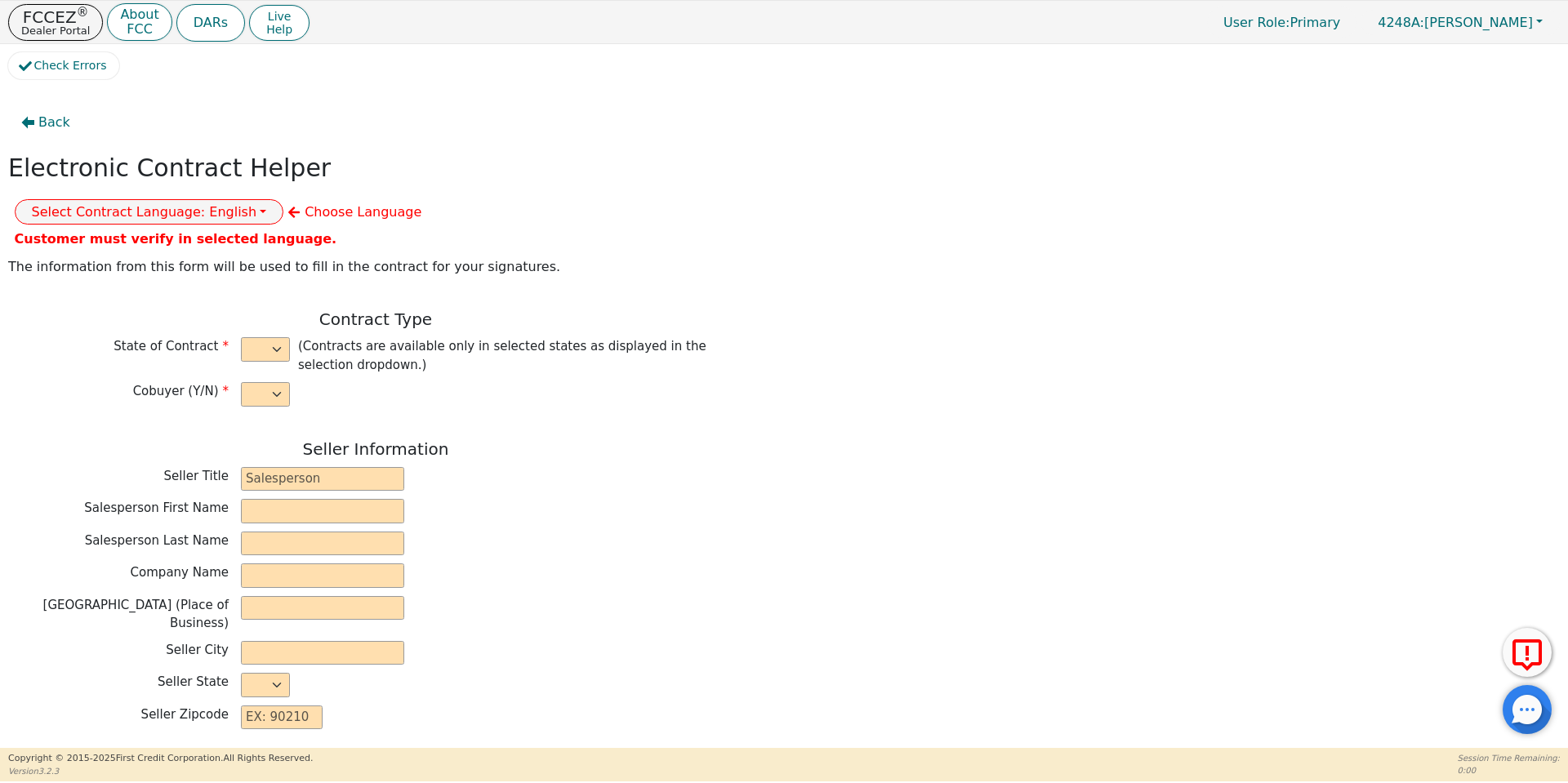
select select "n"
type input "owner"
type input "Ivonne"
type input "Madrid"
type input "AQUA REMACH LLC"
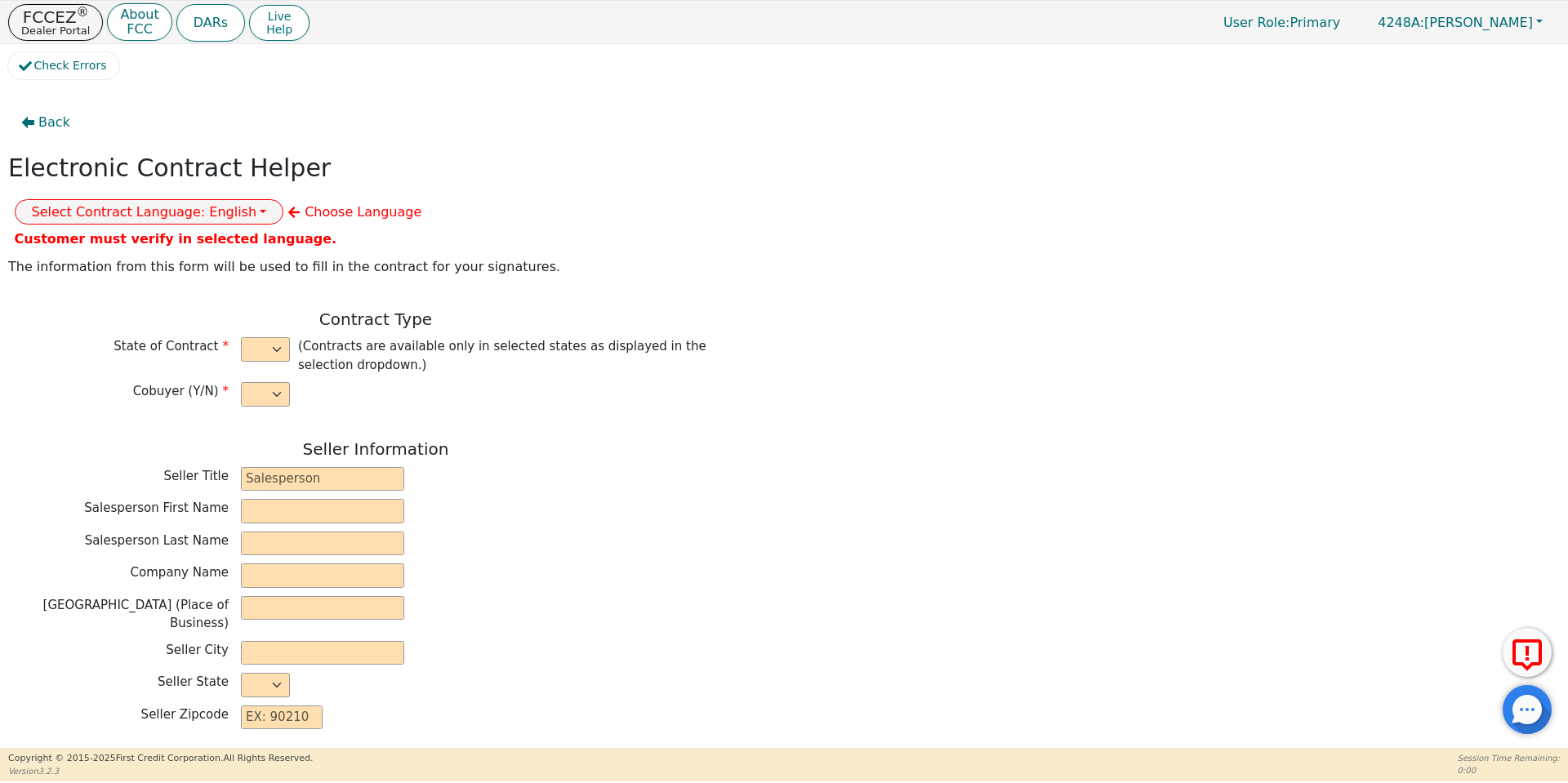
type input "13746 OFFICE PARK DR"
type input "HOUSTON"
select select "TX"
type input "77070"
type input "[PERSON_NAME]"
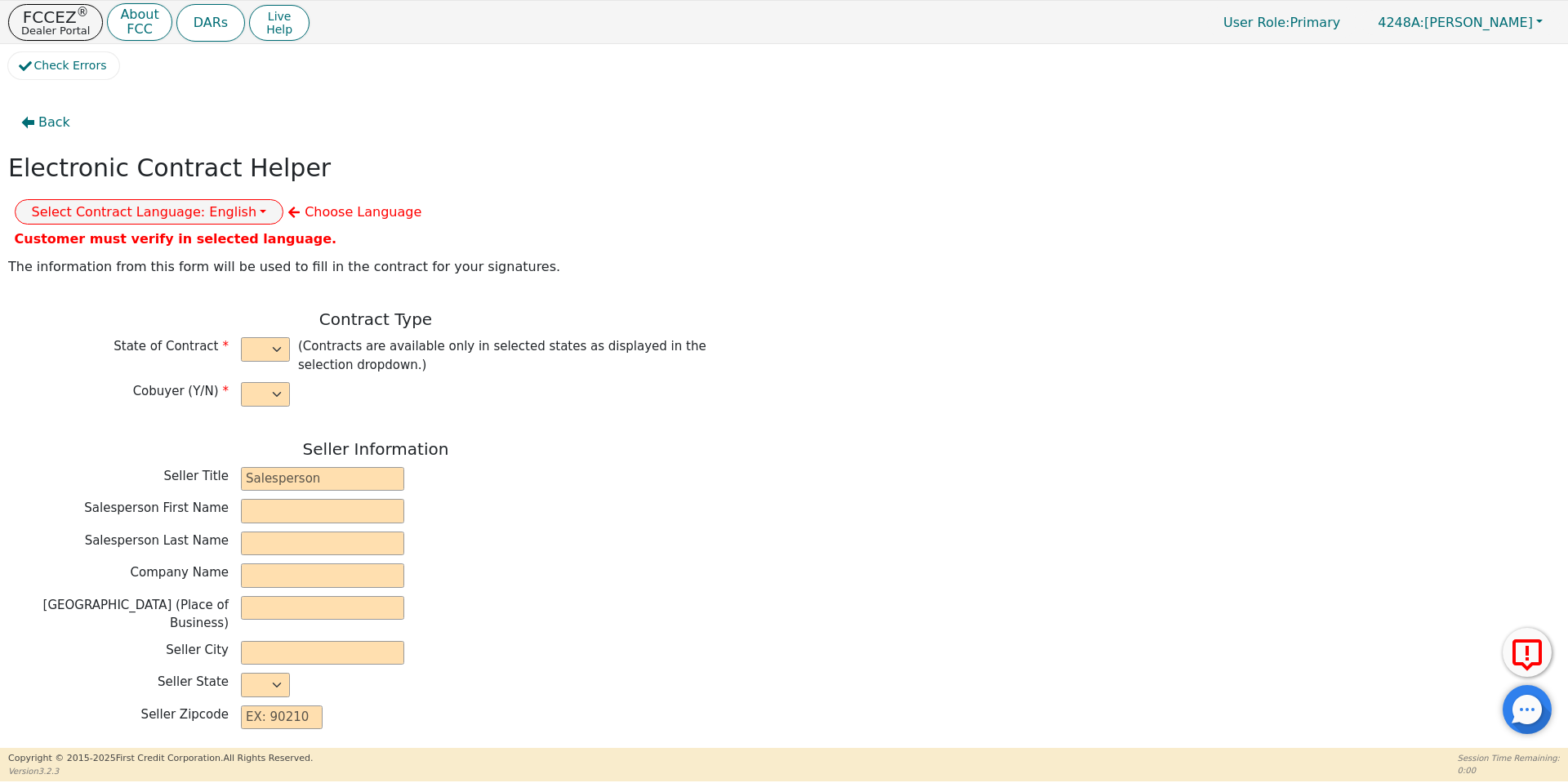
type input "[PERSON_NAME]"
type input "michaelrodz@icloud.com"
type input "1385 Road 5740"
type input "Cleveland"
select select "TX"
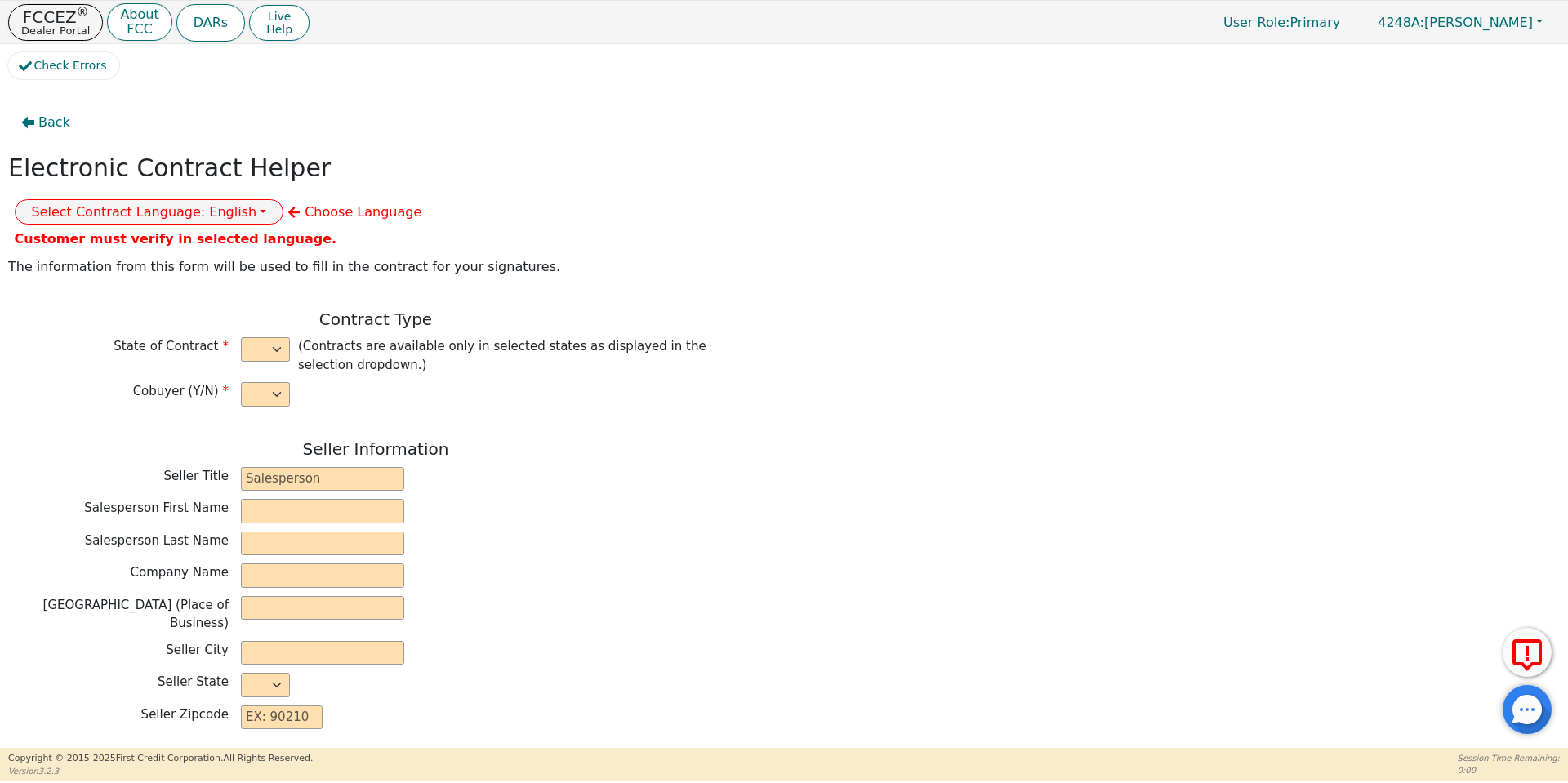
type input "77327"
type input "[DATE]"
type input "17.99"
type input "2025-11-07"
type input "60"
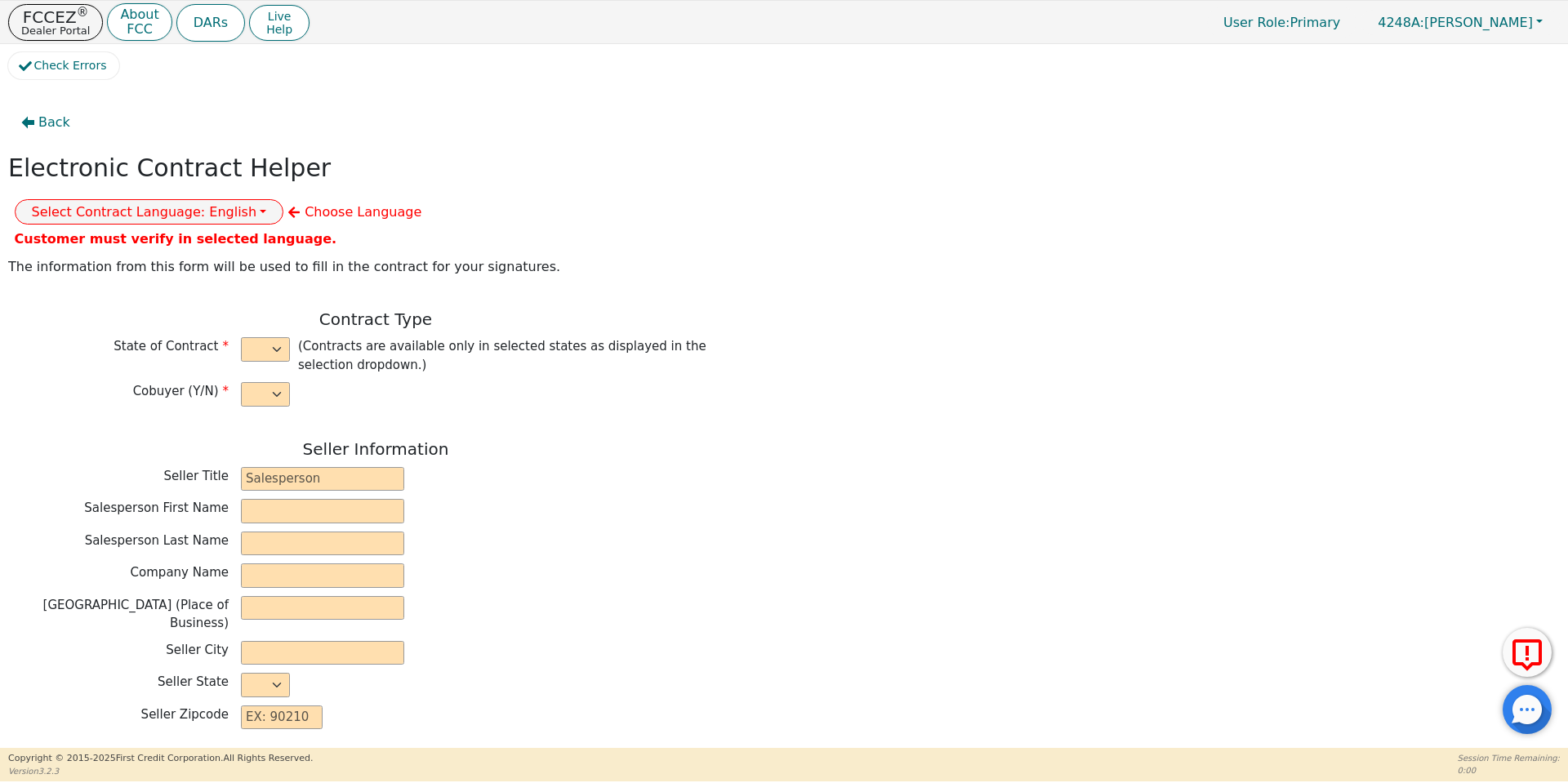
type input "0"
type input "8500.00"
type input "0.00"
type input "8500.00"
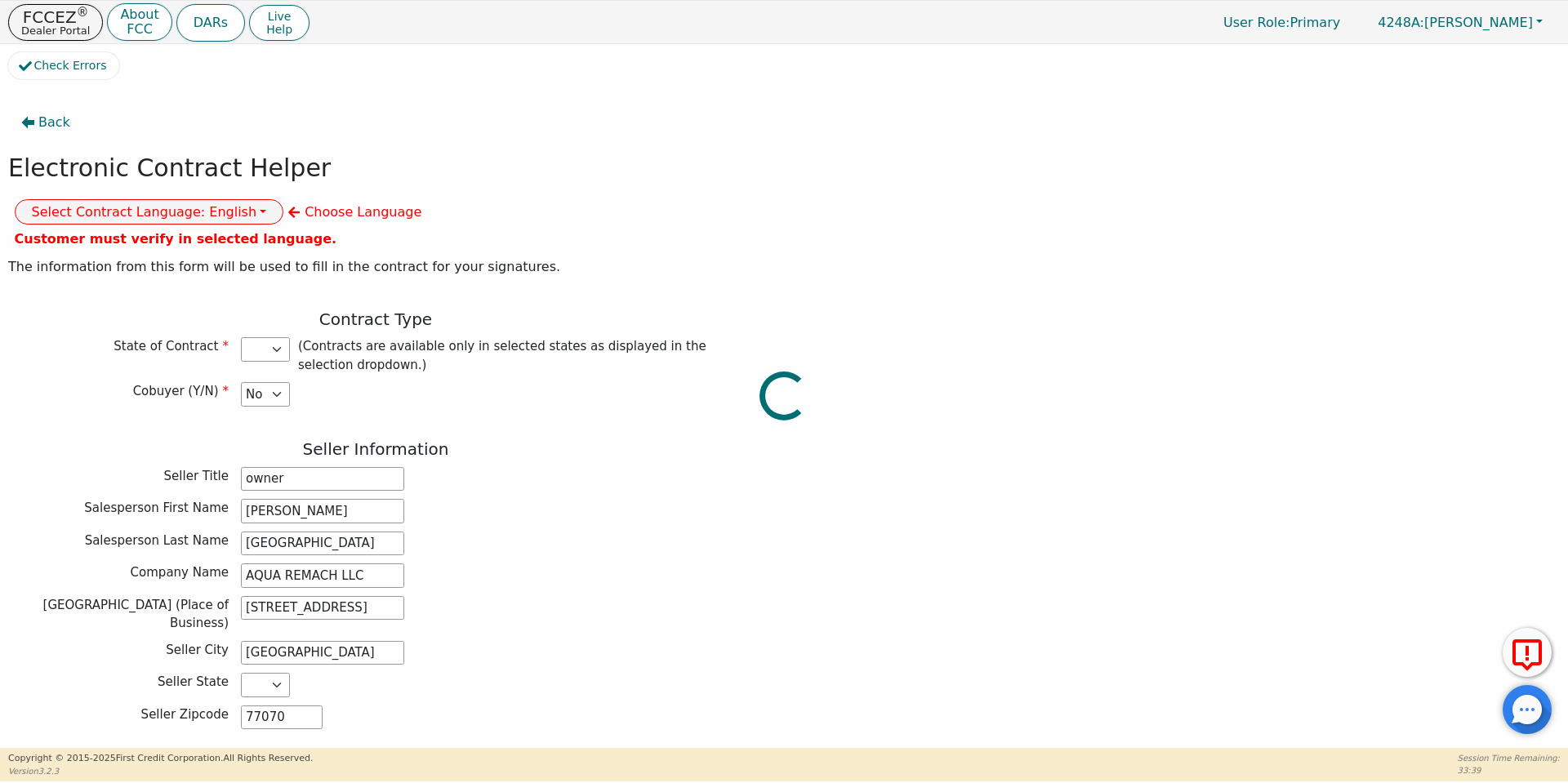
select select "TX"
click at [284, 199] on button "Select Contract Language: English" at bounding box center [150, 211] width 269 height 25
click at [145, 258] on link "Spanish" at bounding box center [80, 269] width 129 height 22
click at [651, 500] on div "Salesperson First Name Ivonne" at bounding box center [376, 512] width 735 height 25
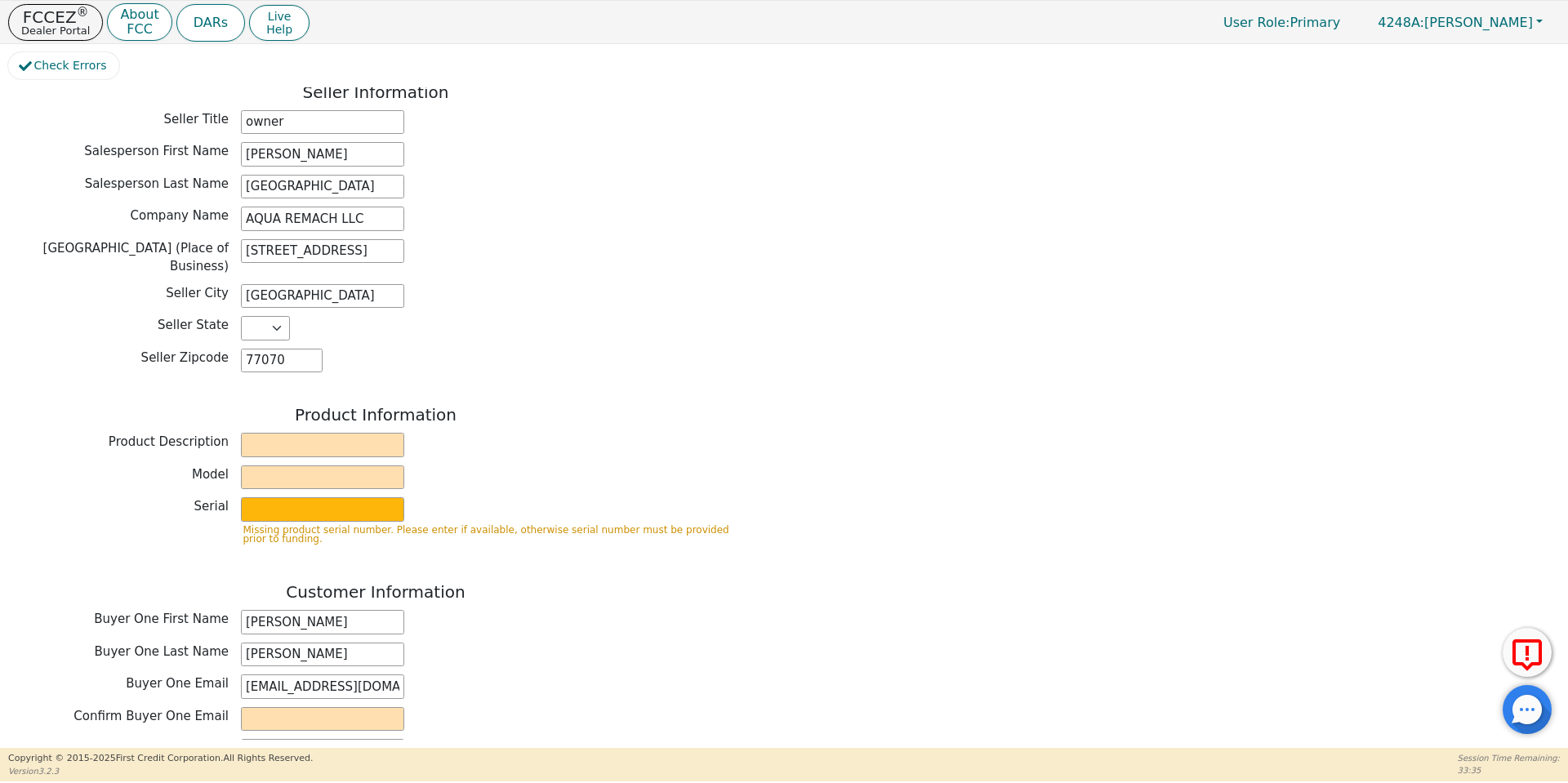
scroll to position [373, 0]
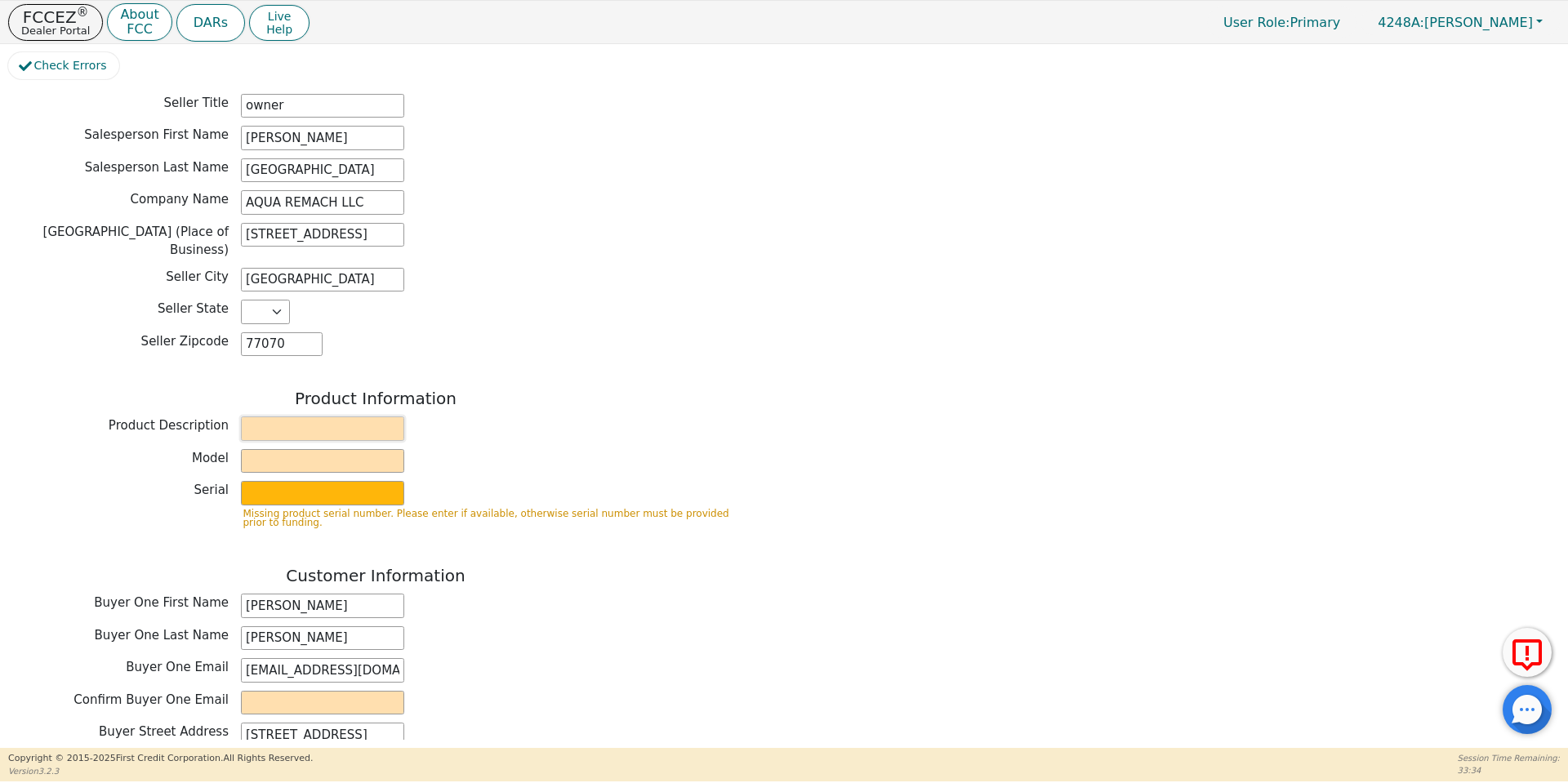
click at [268, 416] on input "text" at bounding box center [322, 428] width 163 height 25
type input "WATER SYSTEMS"
click at [308, 450] on input "text" at bounding box center [322, 462] width 163 height 25
type input "Whole house"
click at [336, 481] on input "text" at bounding box center [322, 493] width 163 height 25
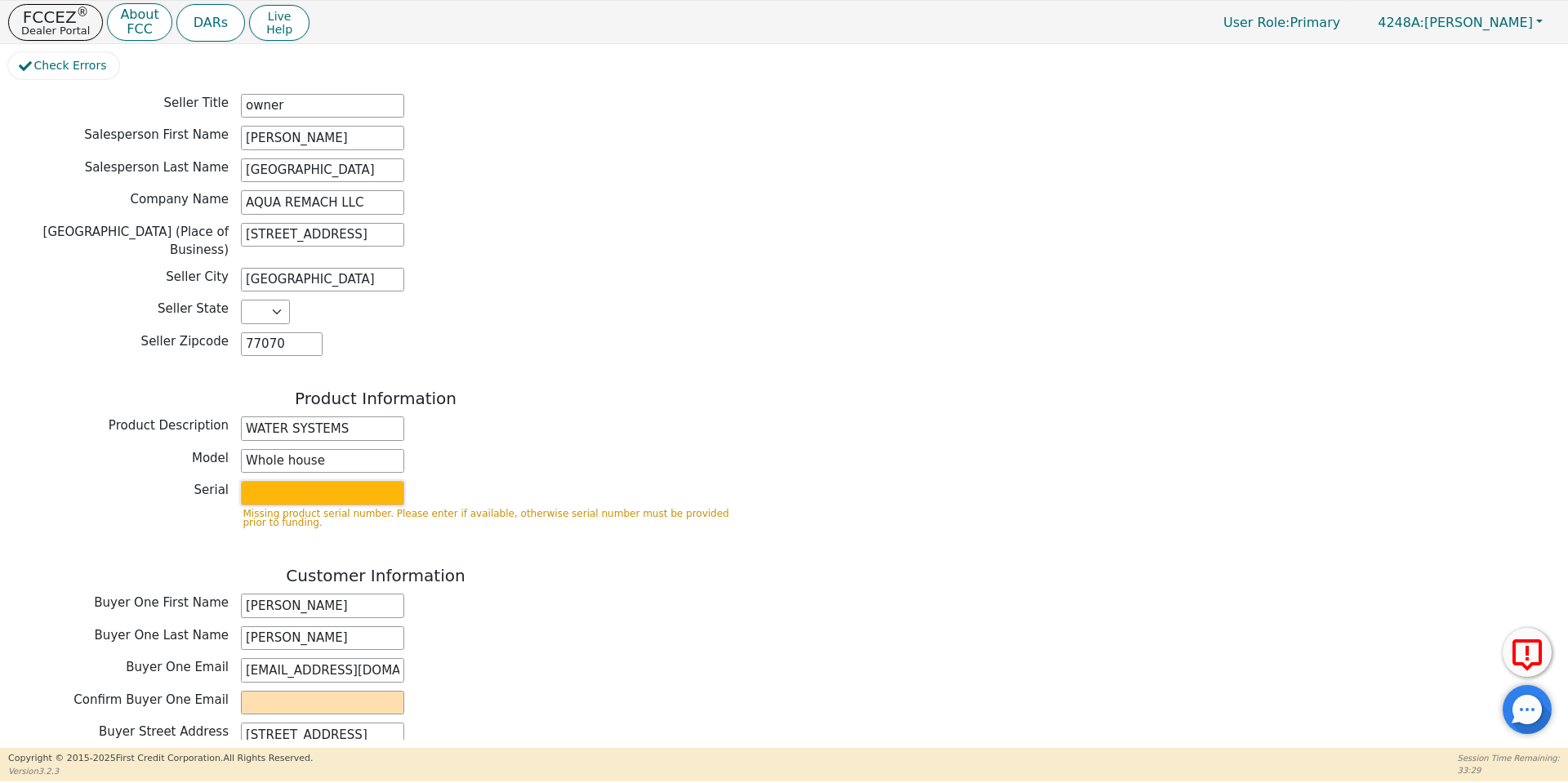
type input "S2156437"
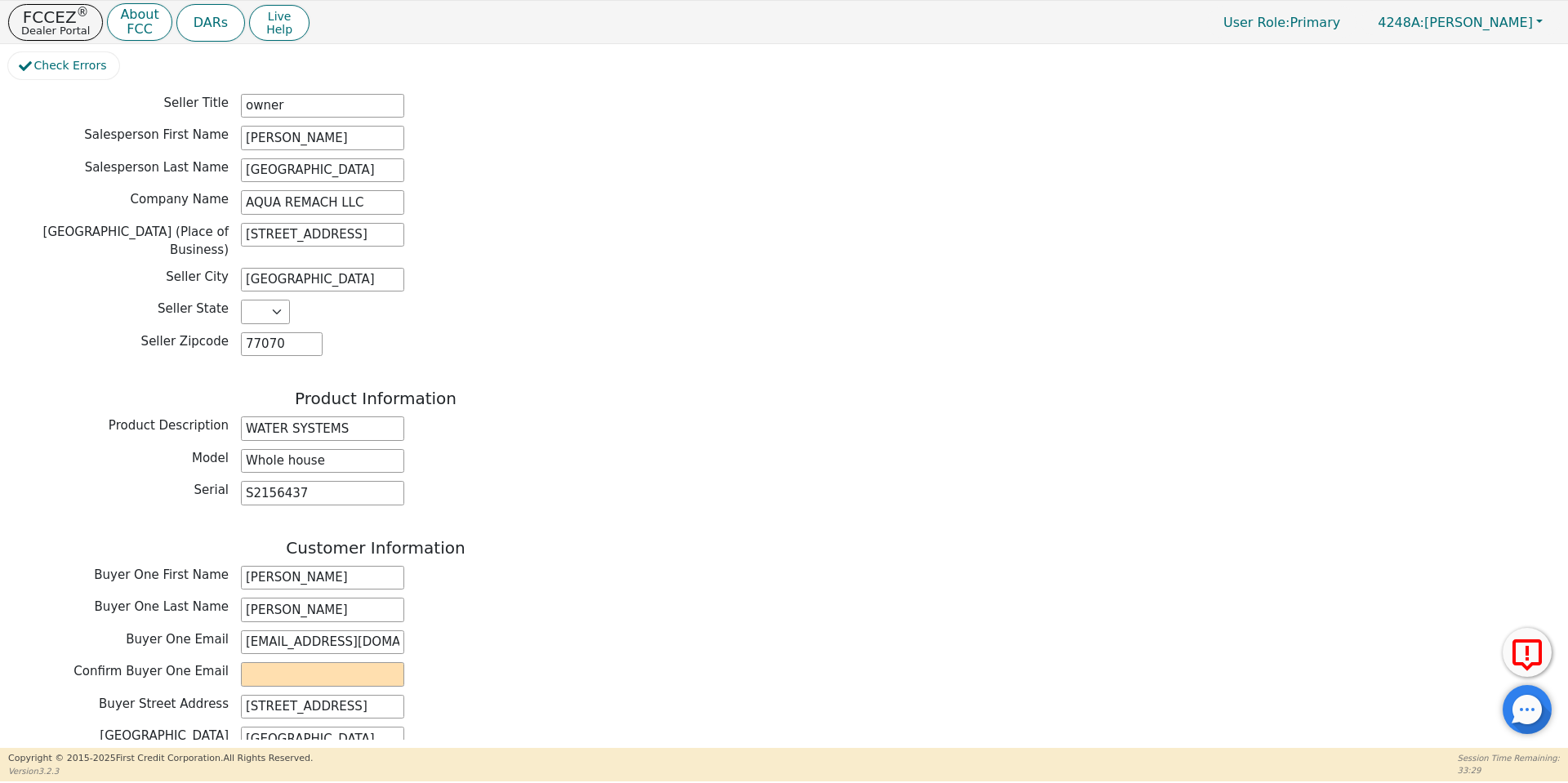
click at [471, 566] on div "Buyer One First Name Michael" at bounding box center [376, 578] width 735 height 25
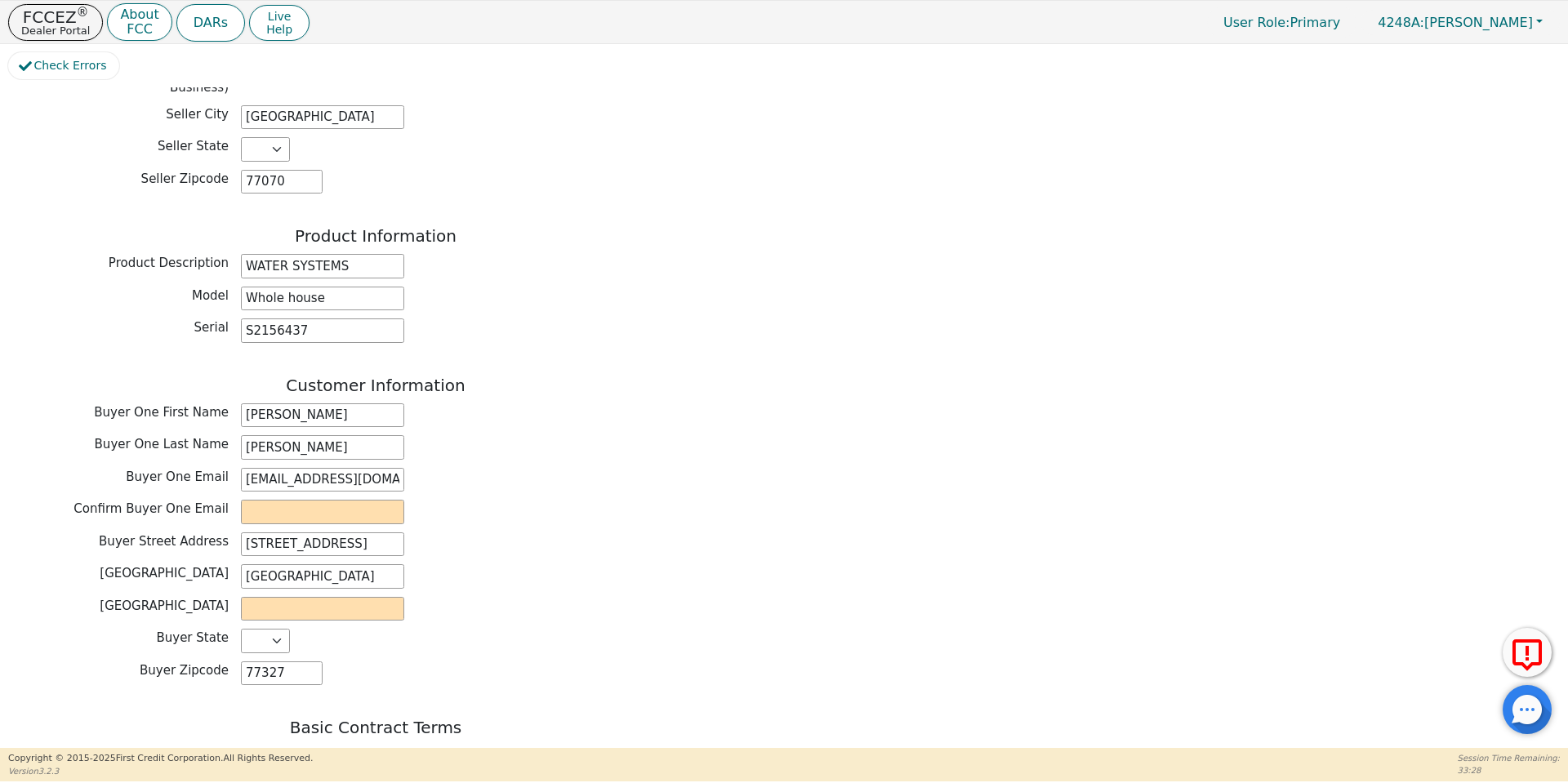
scroll to position [559, 0]
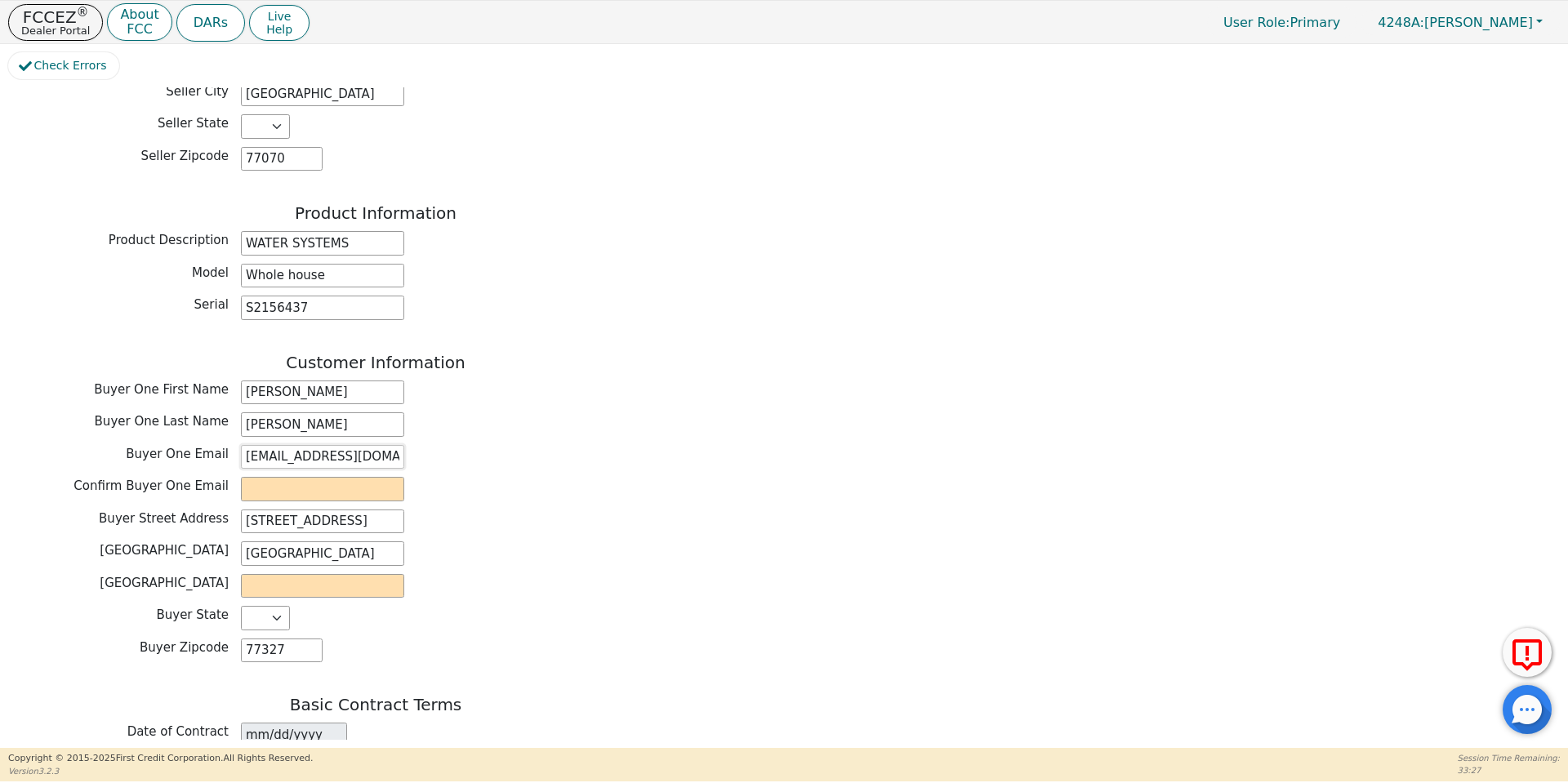
click at [305, 445] on input "michaelrodz@icloud.com" at bounding box center [322, 457] width 163 height 25
click at [314, 477] on input "email" at bounding box center [322, 489] width 163 height 25
paste input "michaelrodz@icloud.com"
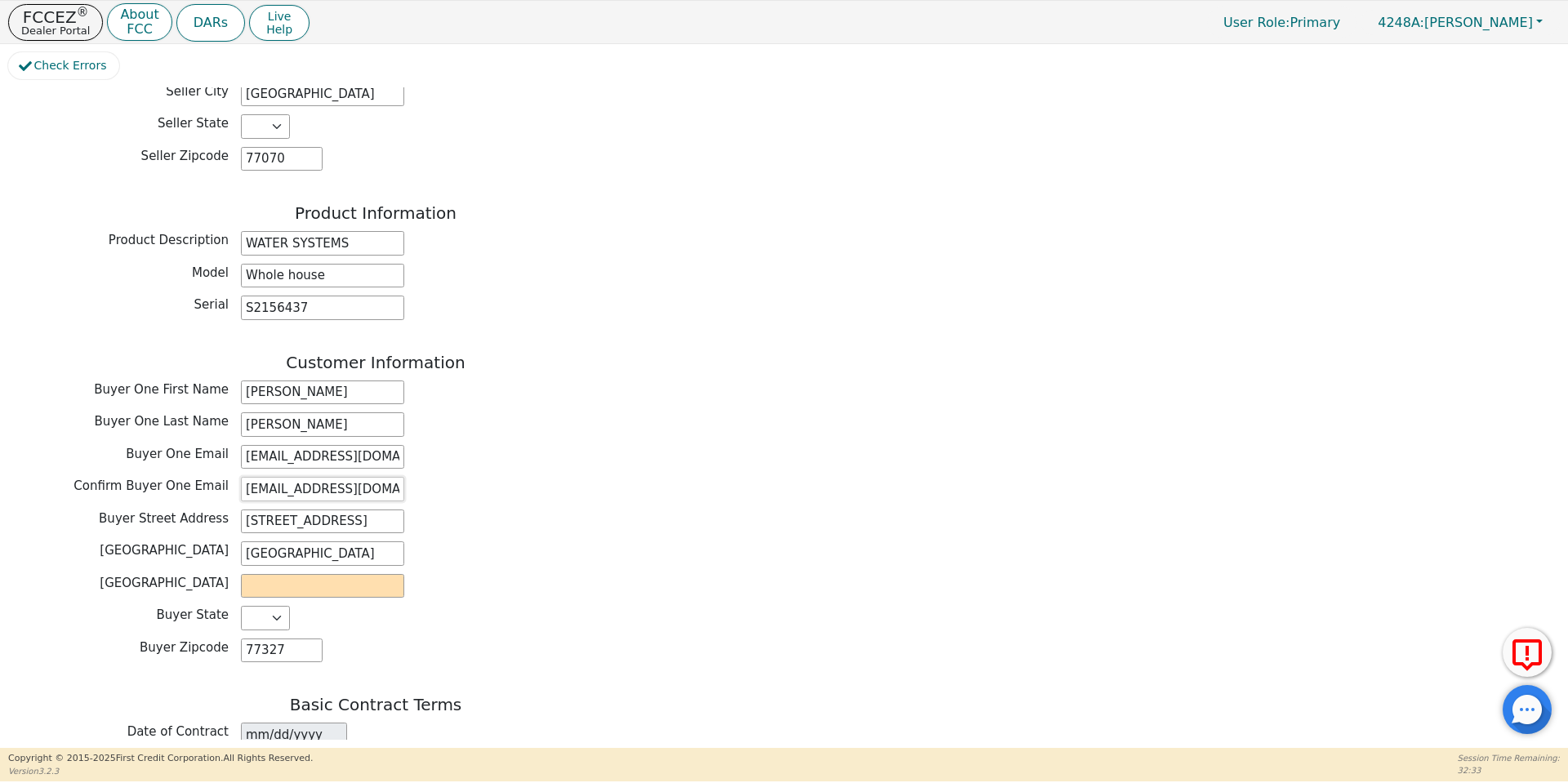
type input "michaelrodz@icloud.com"
click at [332, 574] on input "text" at bounding box center [322, 586] width 163 height 25
type input "l"
type input "Cleveland"
click at [510, 542] on div "Buyer City Cleveland" at bounding box center [376, 556] width 735 height 29
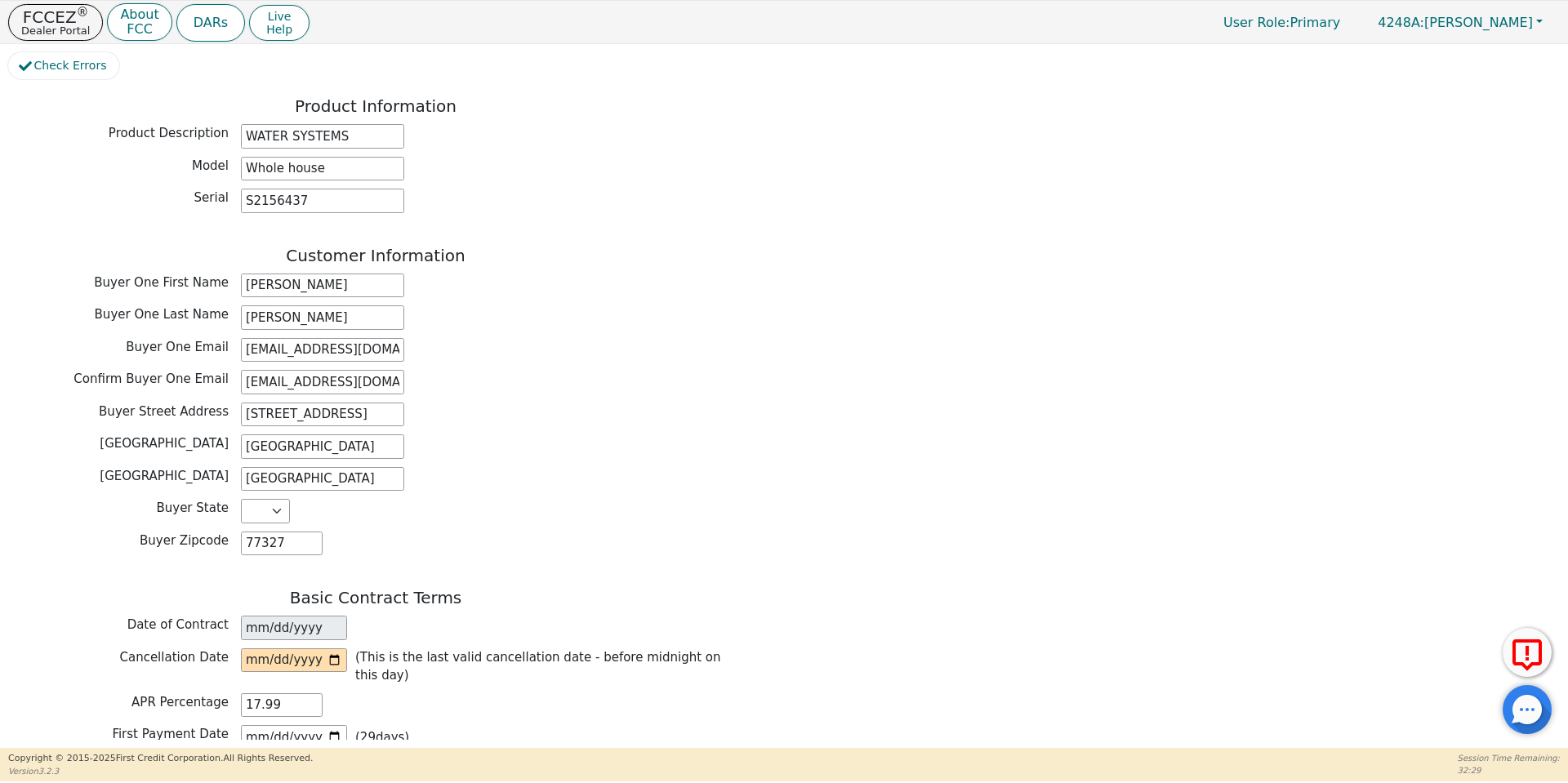
scroll to position [690, 0]
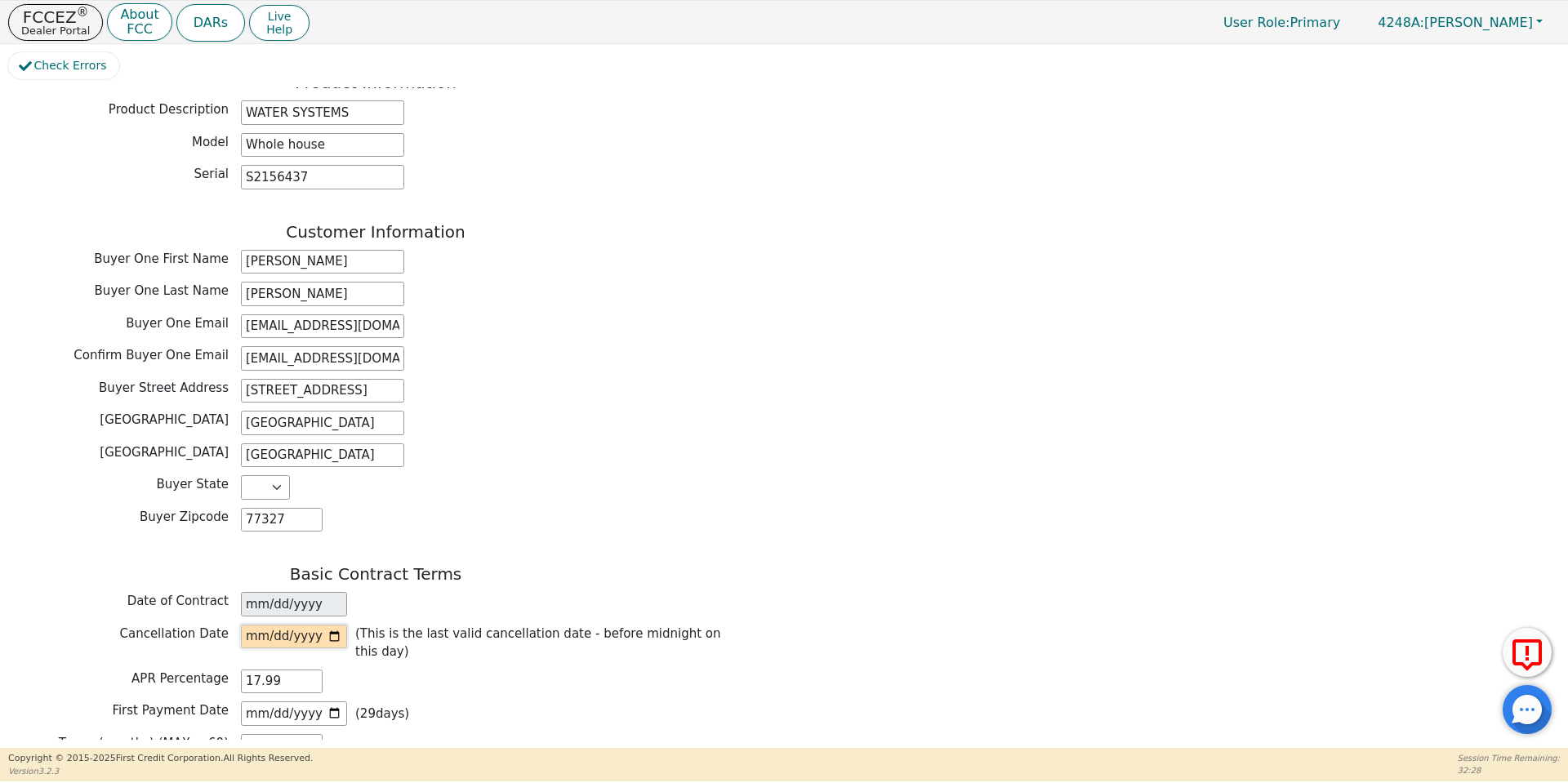
click at [336, 625] on input "date" at bounding box center [293, 637] width 106 height 25
type input "2025-10-13"
click at [548, 493] on div "Back Electronic Contract Helper Select Contract Language: Español English Spani…" at bounding box center [376, 293] width 735 height 1757
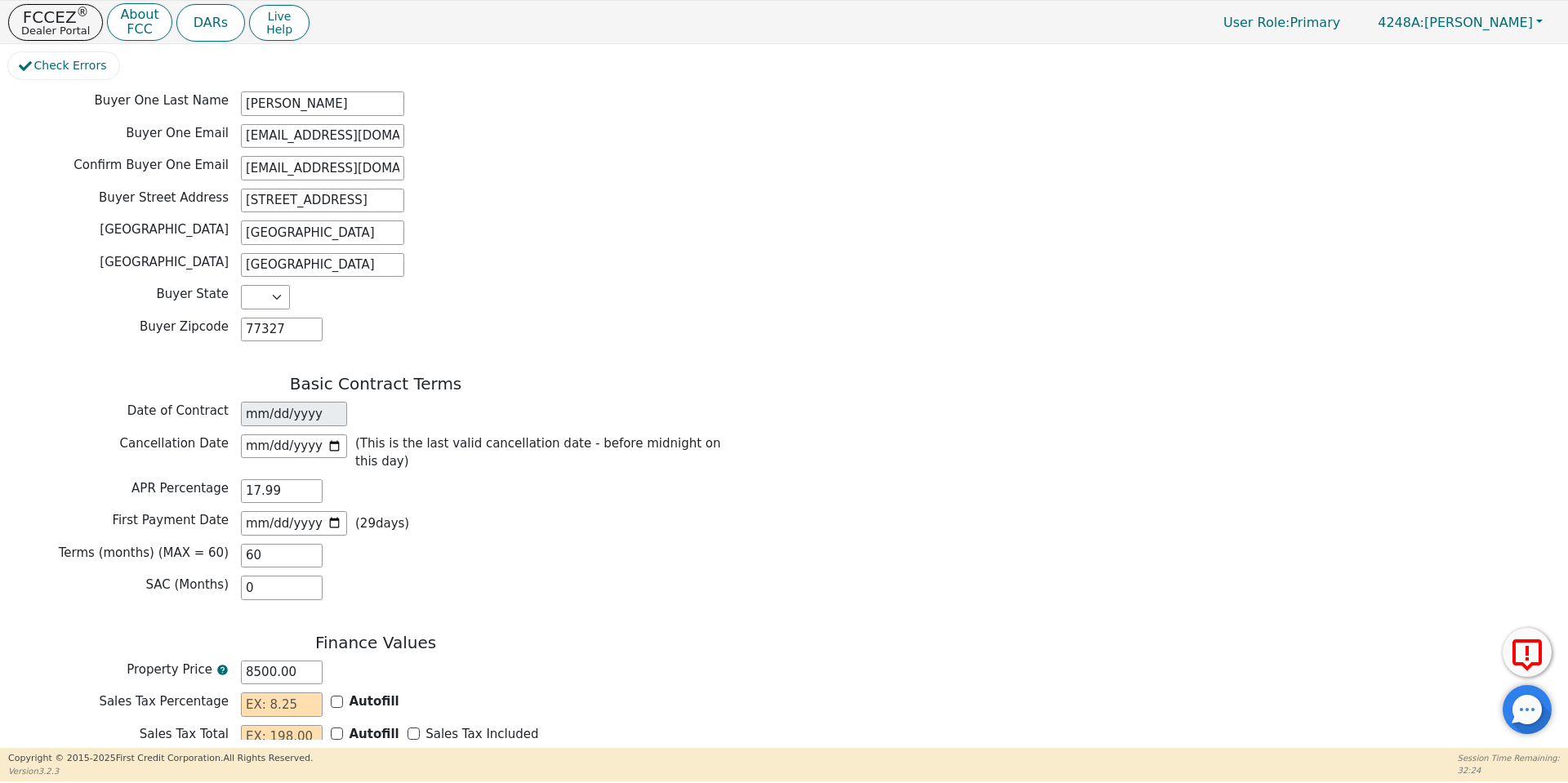
scroll to position [884, 0]
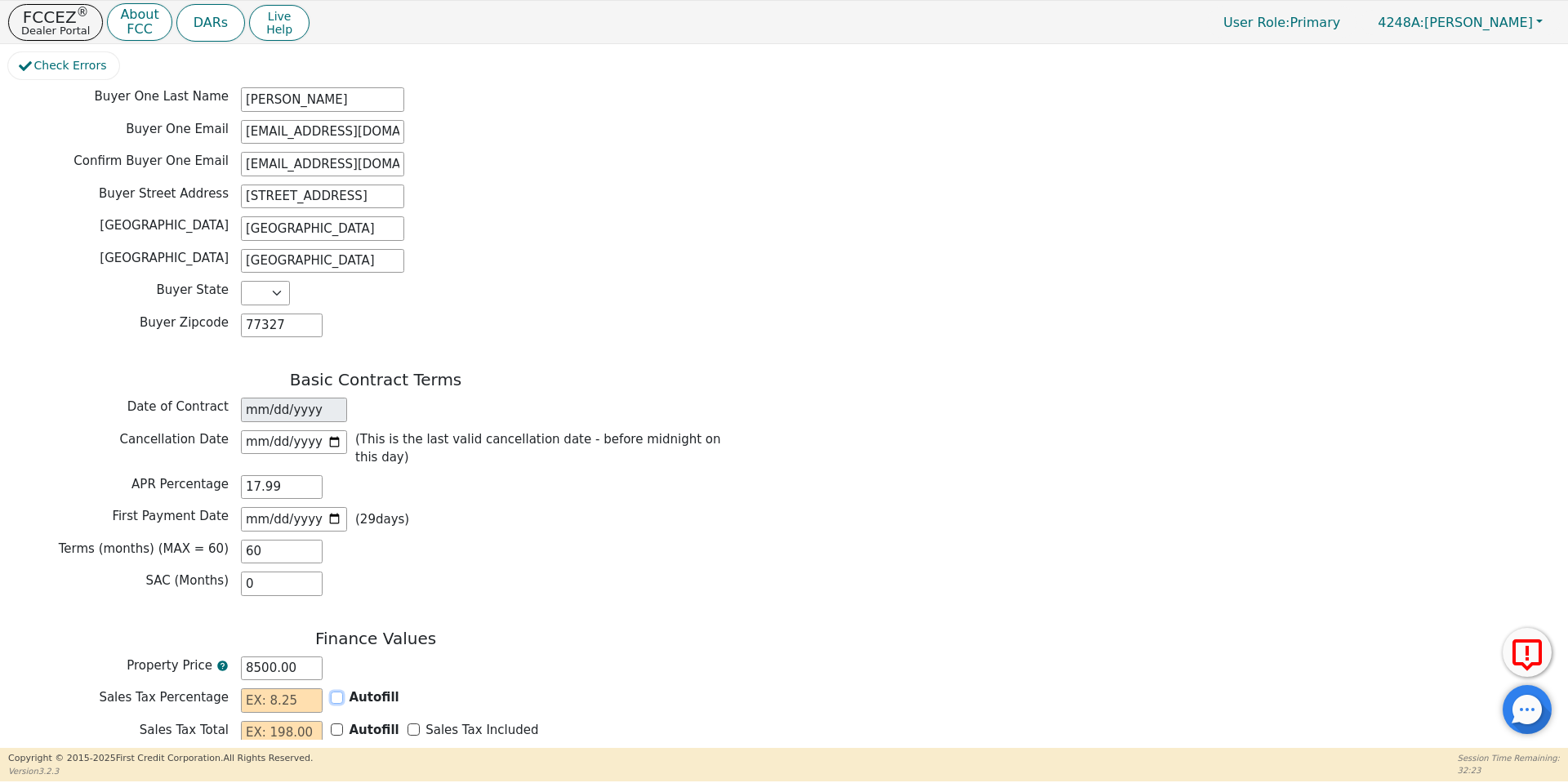
click at [336, 692] on input "Autofill" at bounding box center [336, 697] width 12 height 12
checkbox input "true"
type input "0.00"
click at [407, 724] on input "Sales Tax Included" at bounding box center [413, 729] width 12 height 12
checkbox input "true"
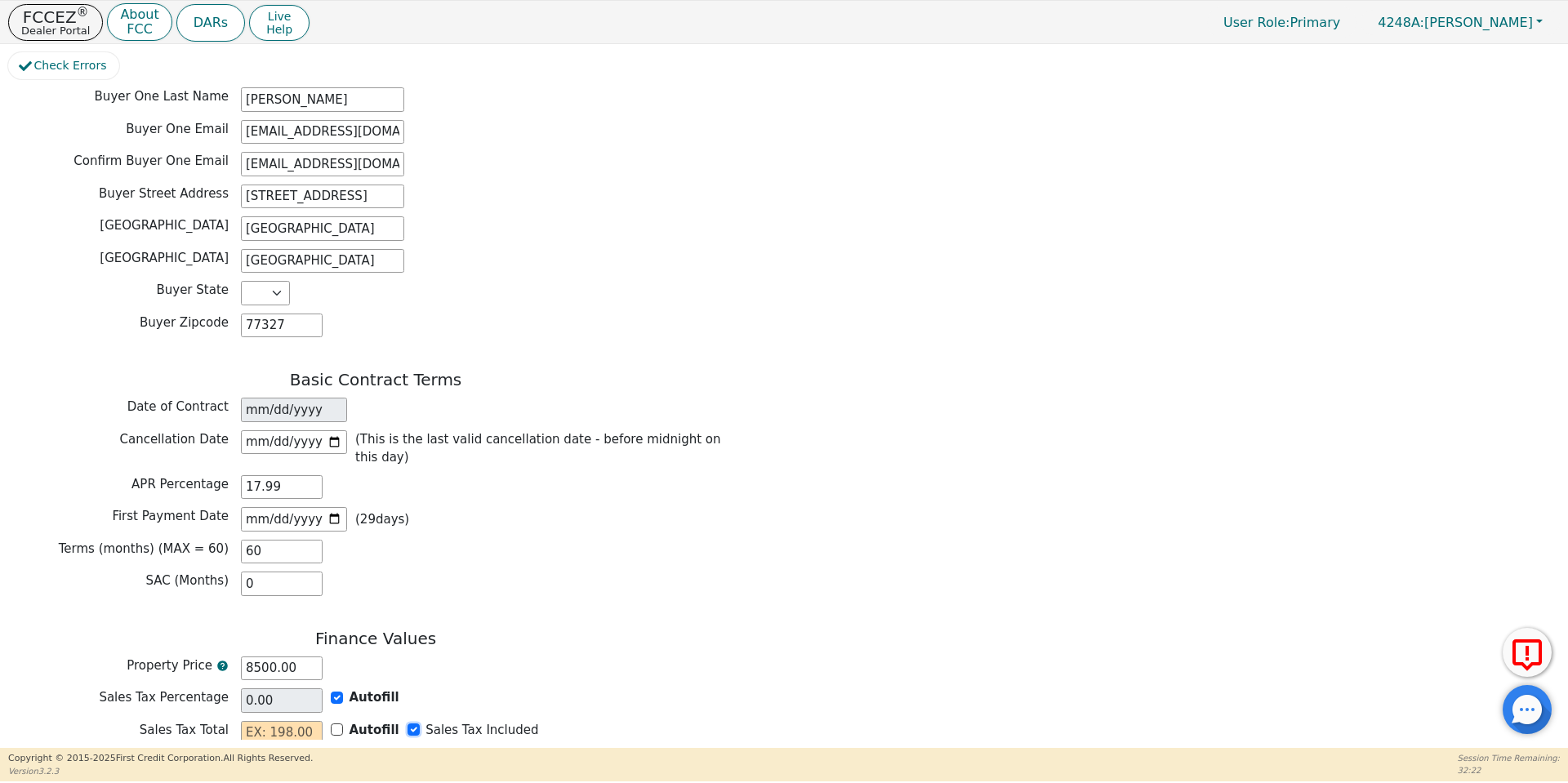
type input "0.00"
click at [257, 753] on input "text" at bounding box center [281, 765] width 81 height 25
type input "0.00"
click at [427, 657] on div "Property Price 8500.00" at bounding box center [376, 670] width 735 height 29
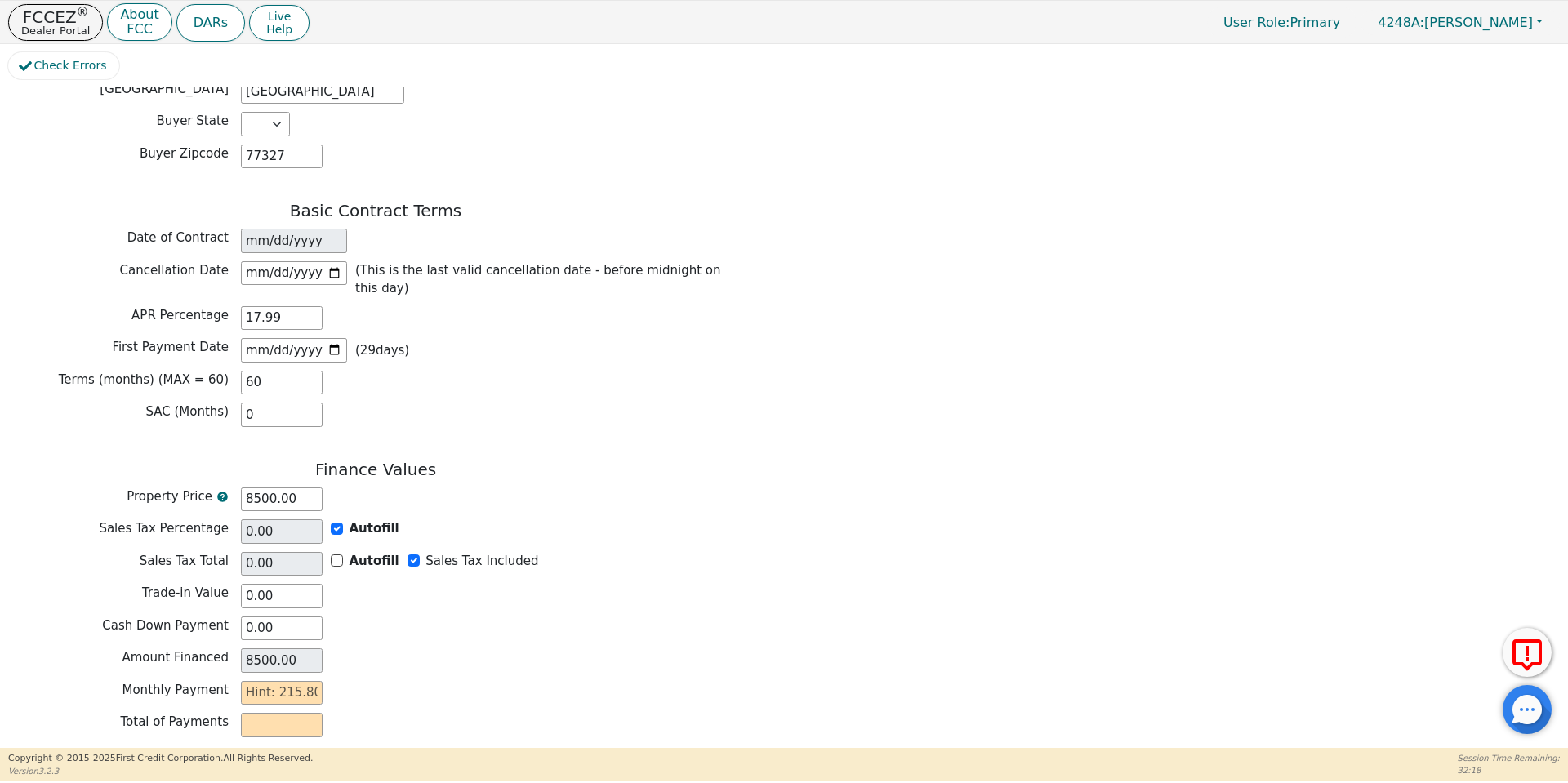
scroll to position [1074, 0]
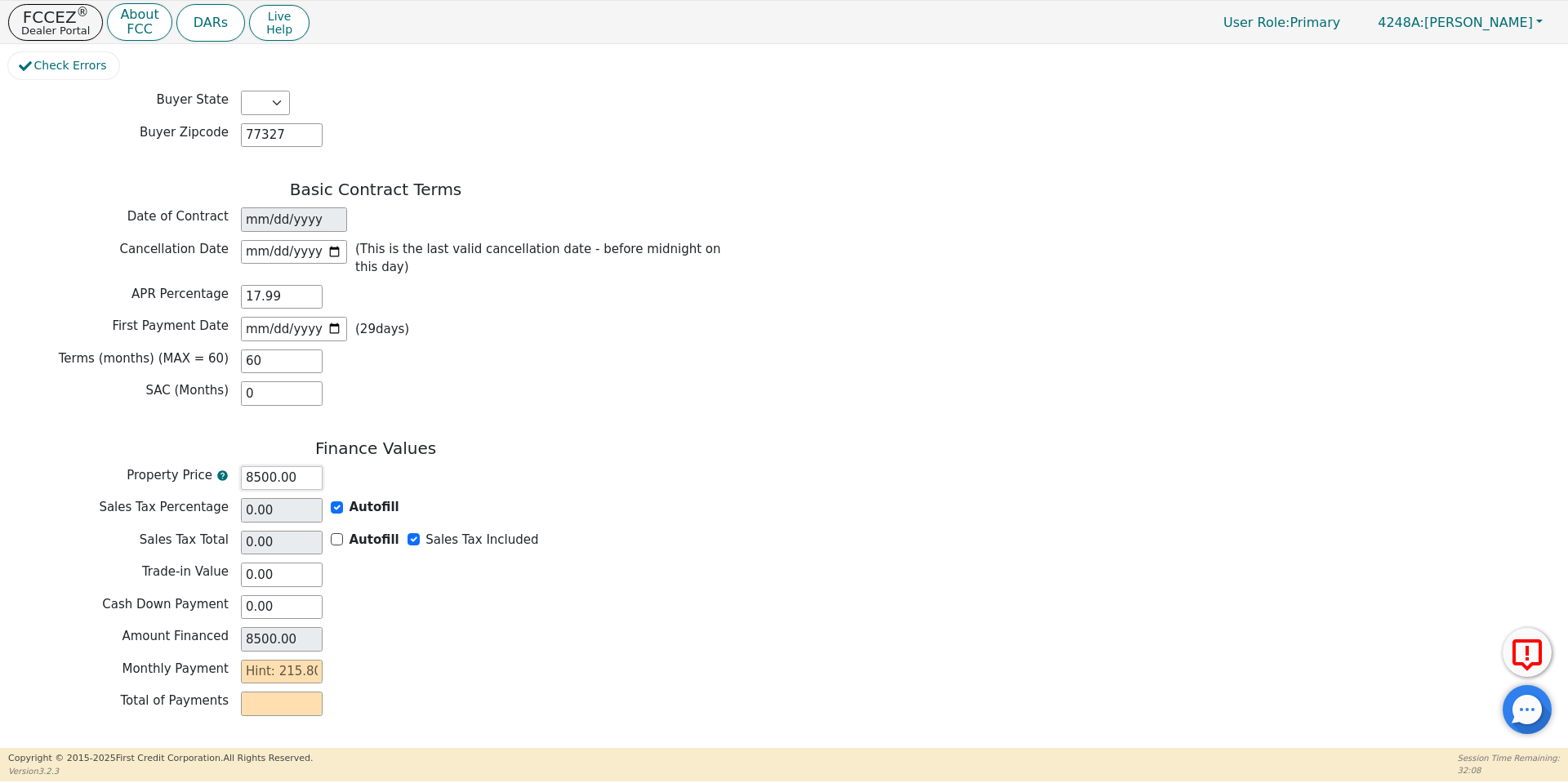
click at [257, 466] on input "8500.00" at bounding box center [281, 478] width 81 height 25
type input "800.00"
type input "00.00"
type input "NaN"
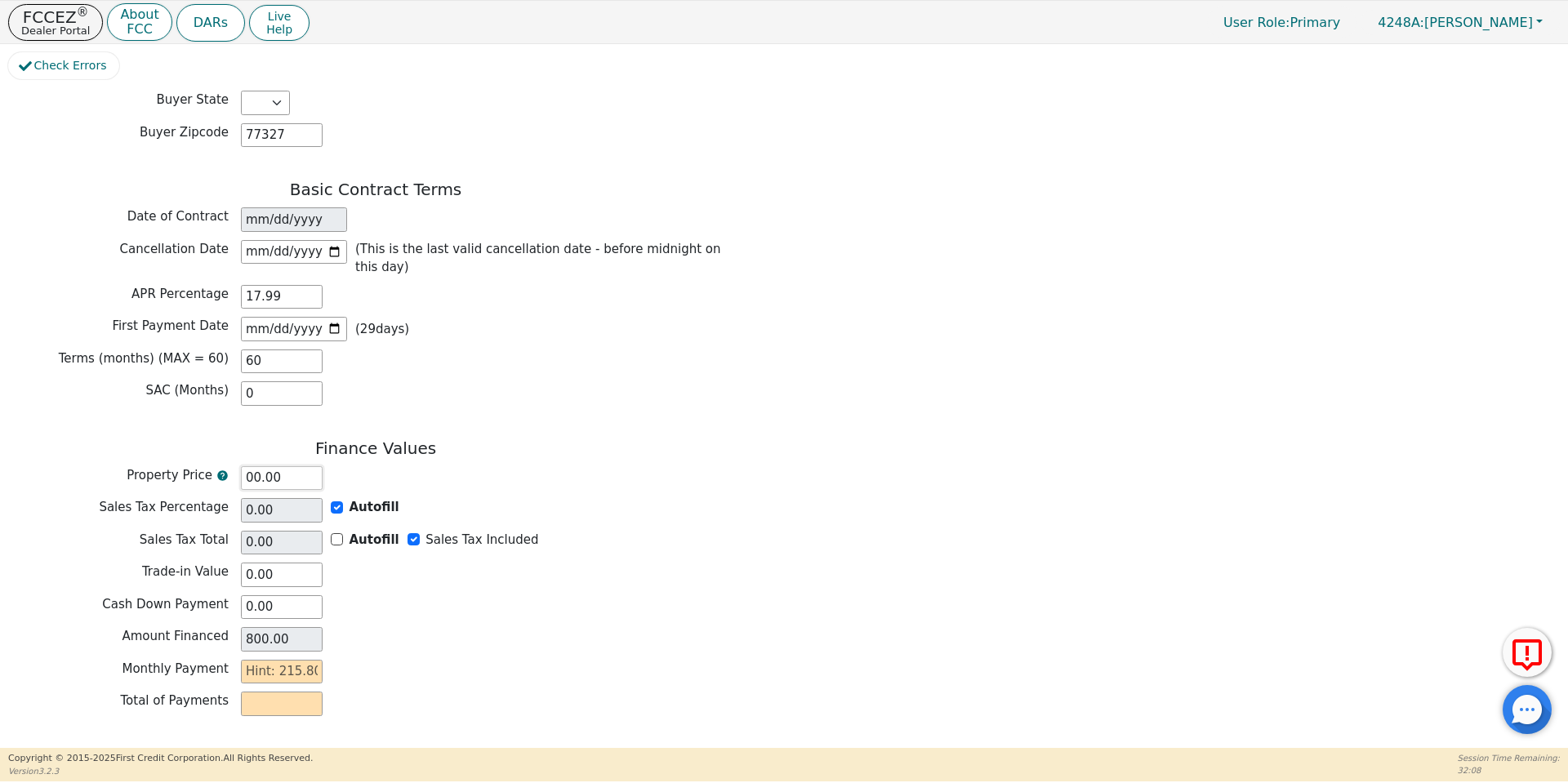
type input "0.00"
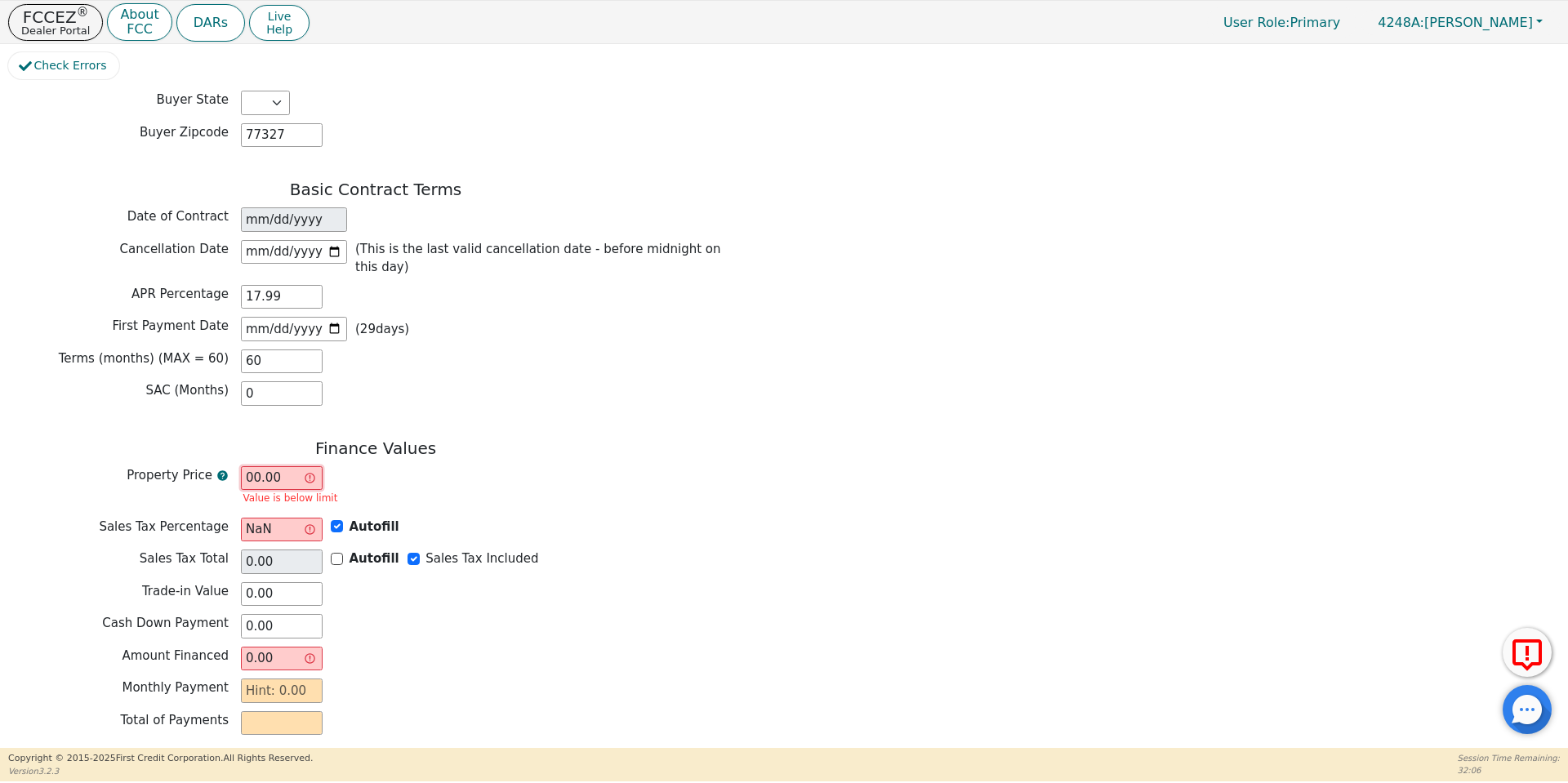
type input "800.00"
type input "0.00"
type input "800.00"
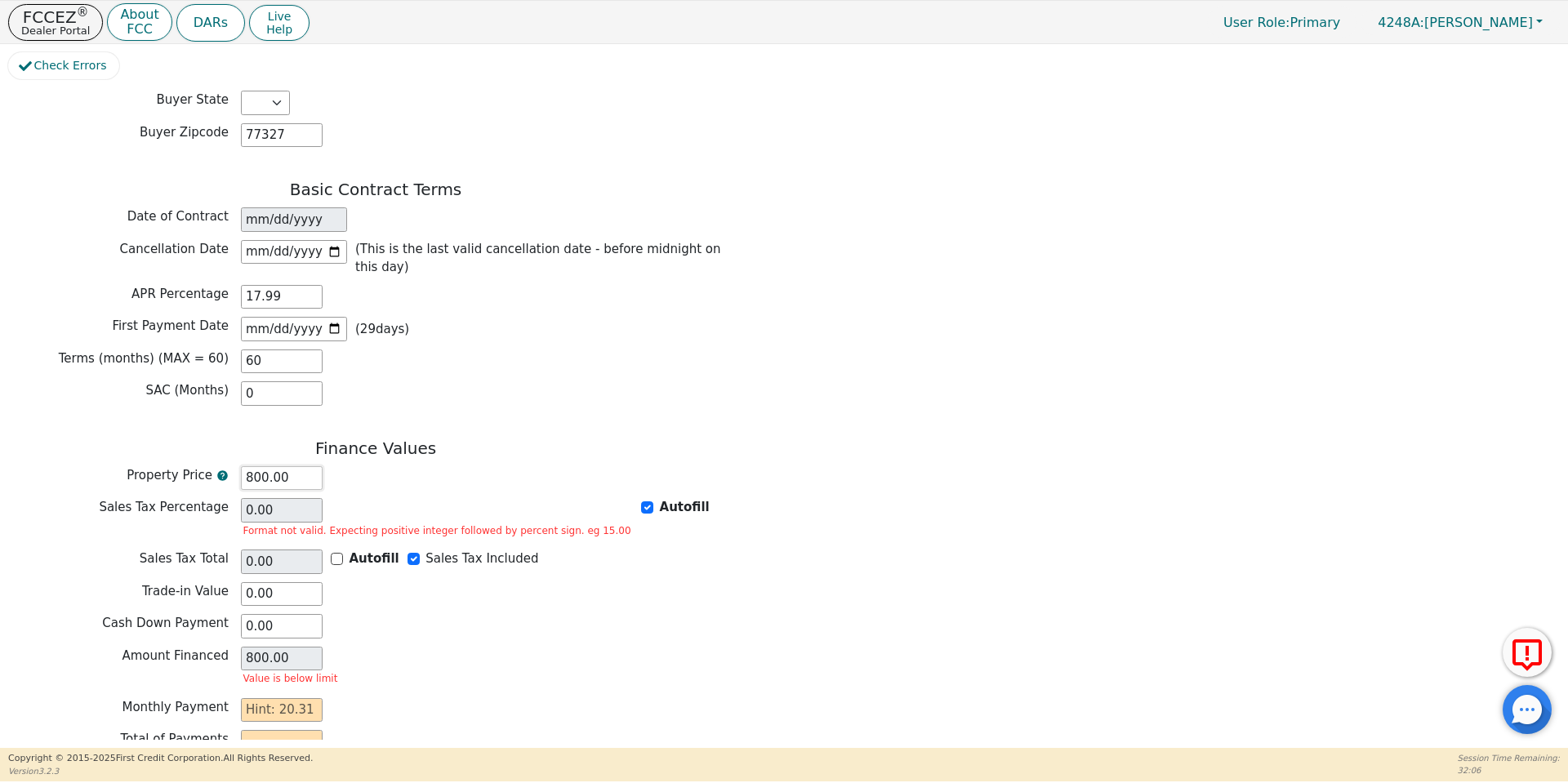
type input "00.00"
type input "NaN"
type input "0.00"
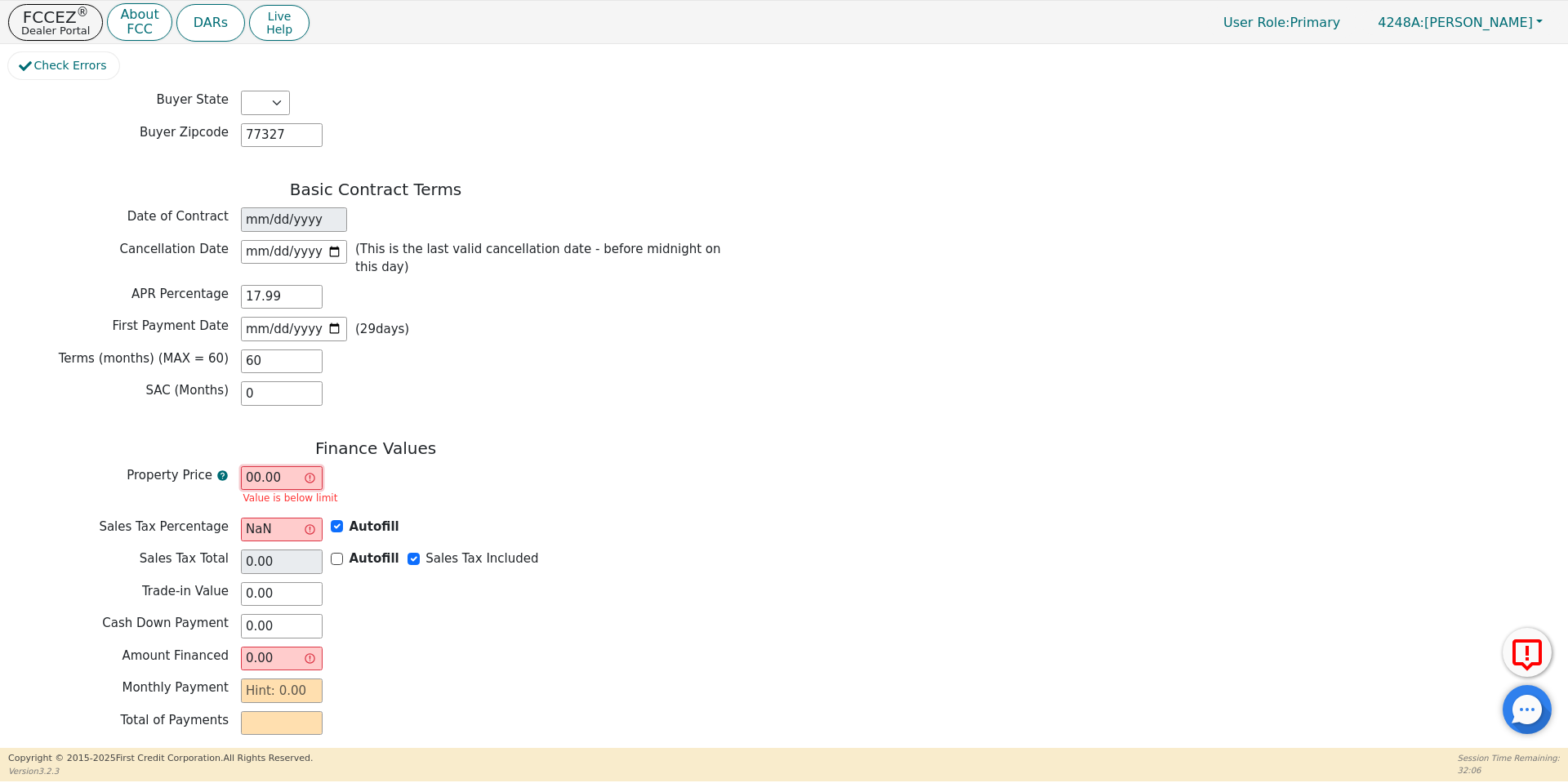
type input "700.00"
type input "0.00"
type input "700.00"
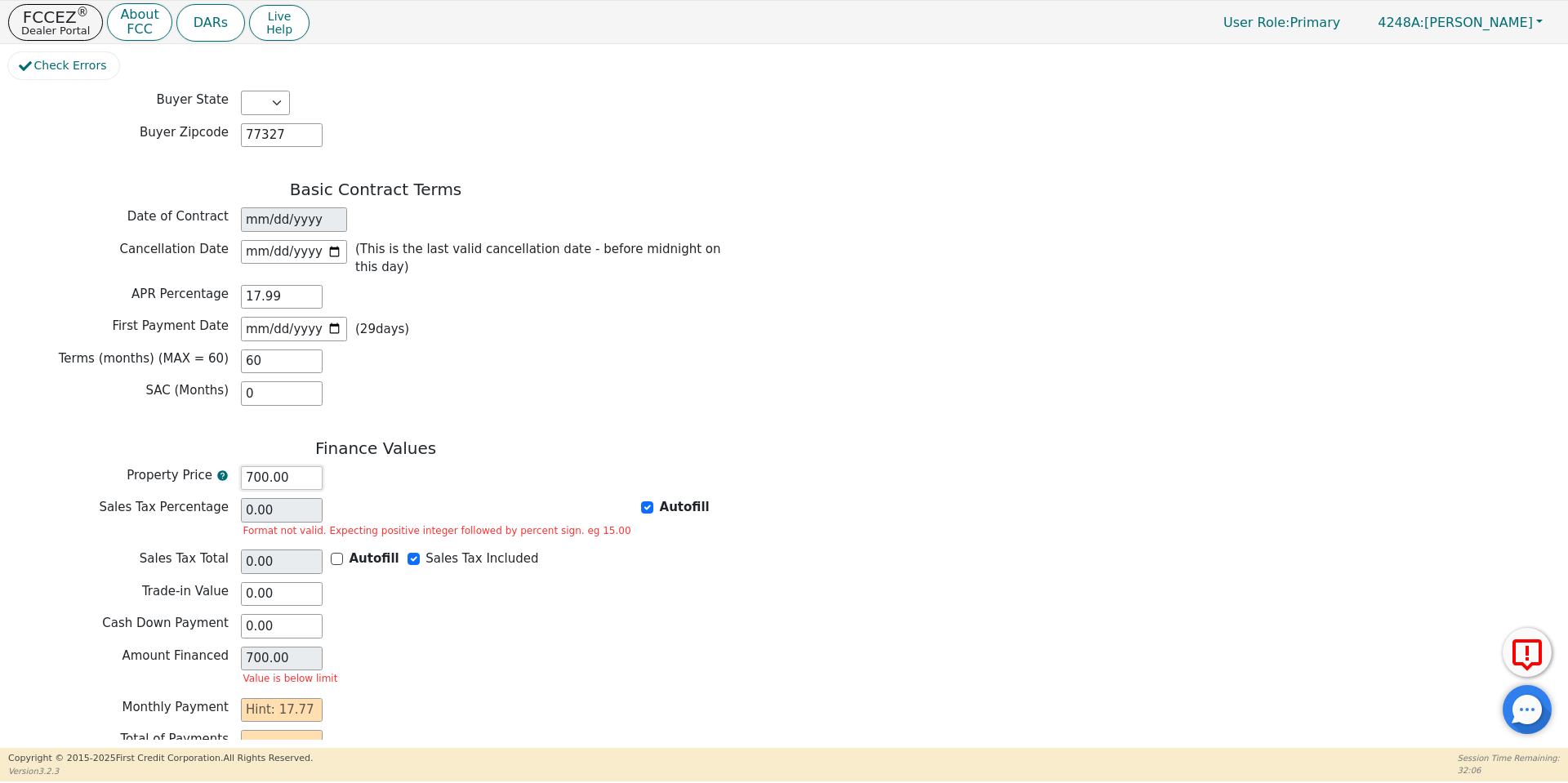
type input "7000.00"
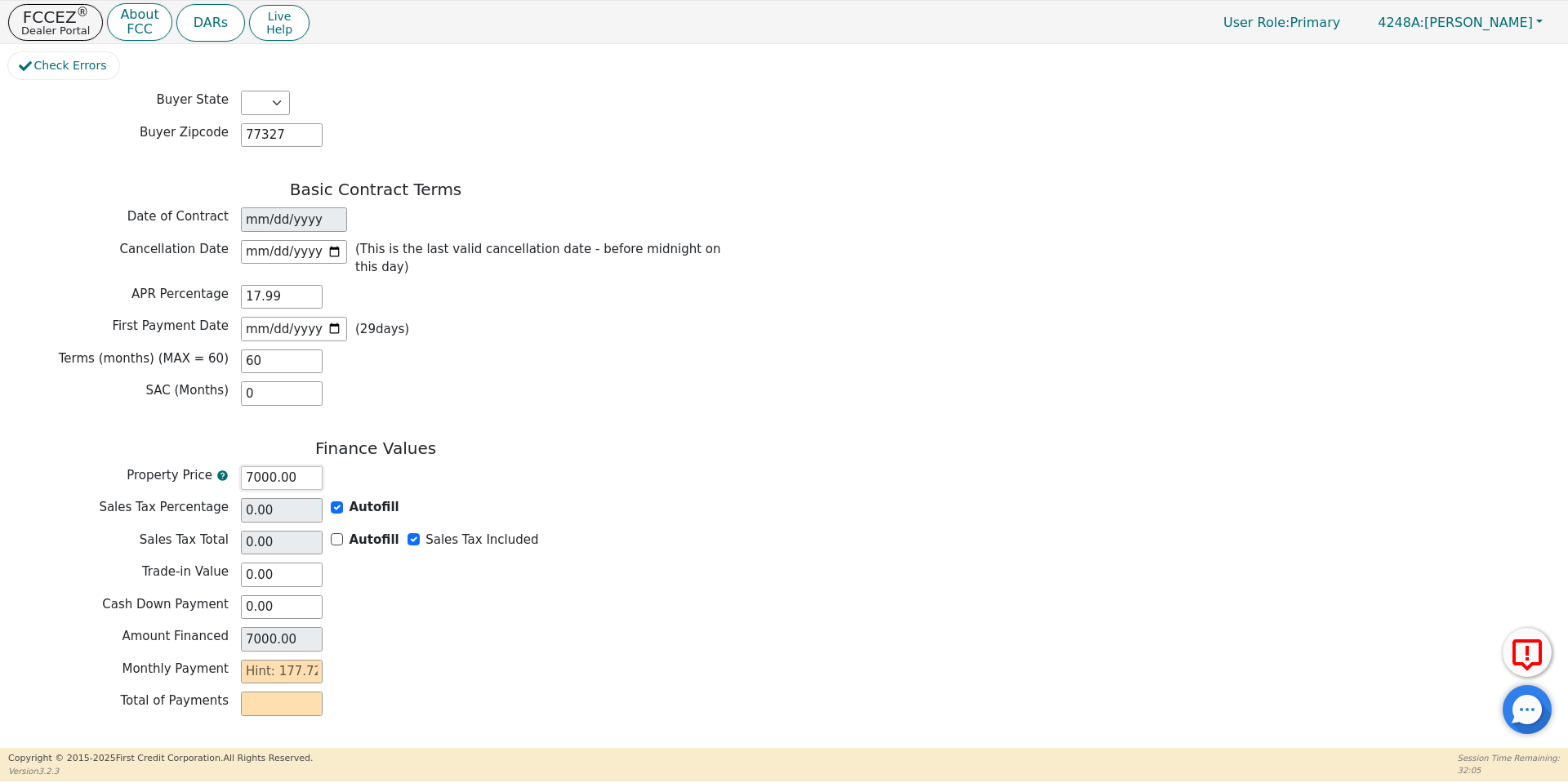
type input "7000.00"
click at [407, 627] on div "Amount Financed 7000.00" at bounding box center [376, 639] width 735 height 25
click at [309, 660] on input "text" at bounding box center [281, 672] width 81 height 25
type input "1"
type input "60.00"
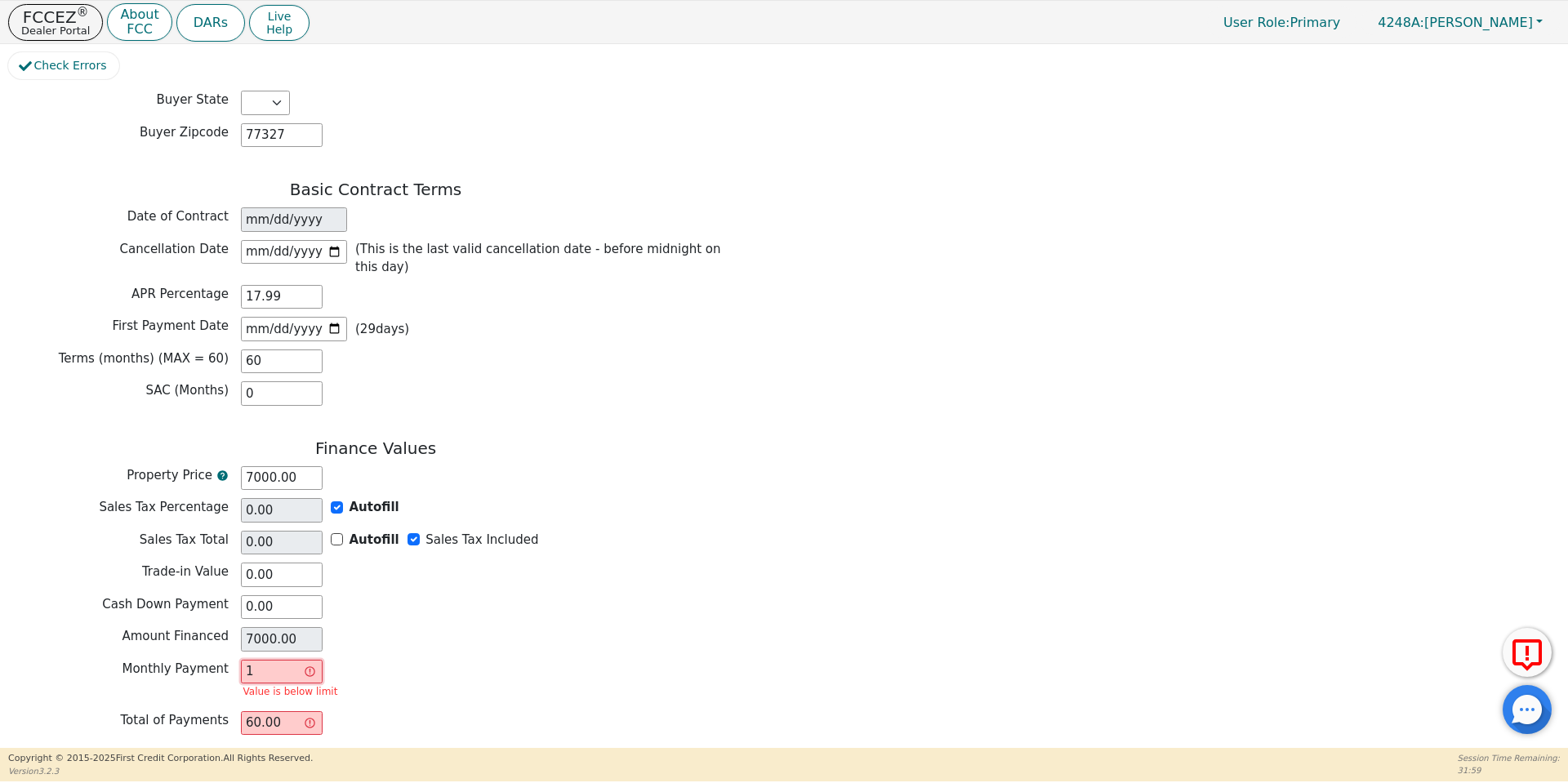
type input "17"
type input "1020.00"
type input "177"
type input "10620.00"
type input "177.72"
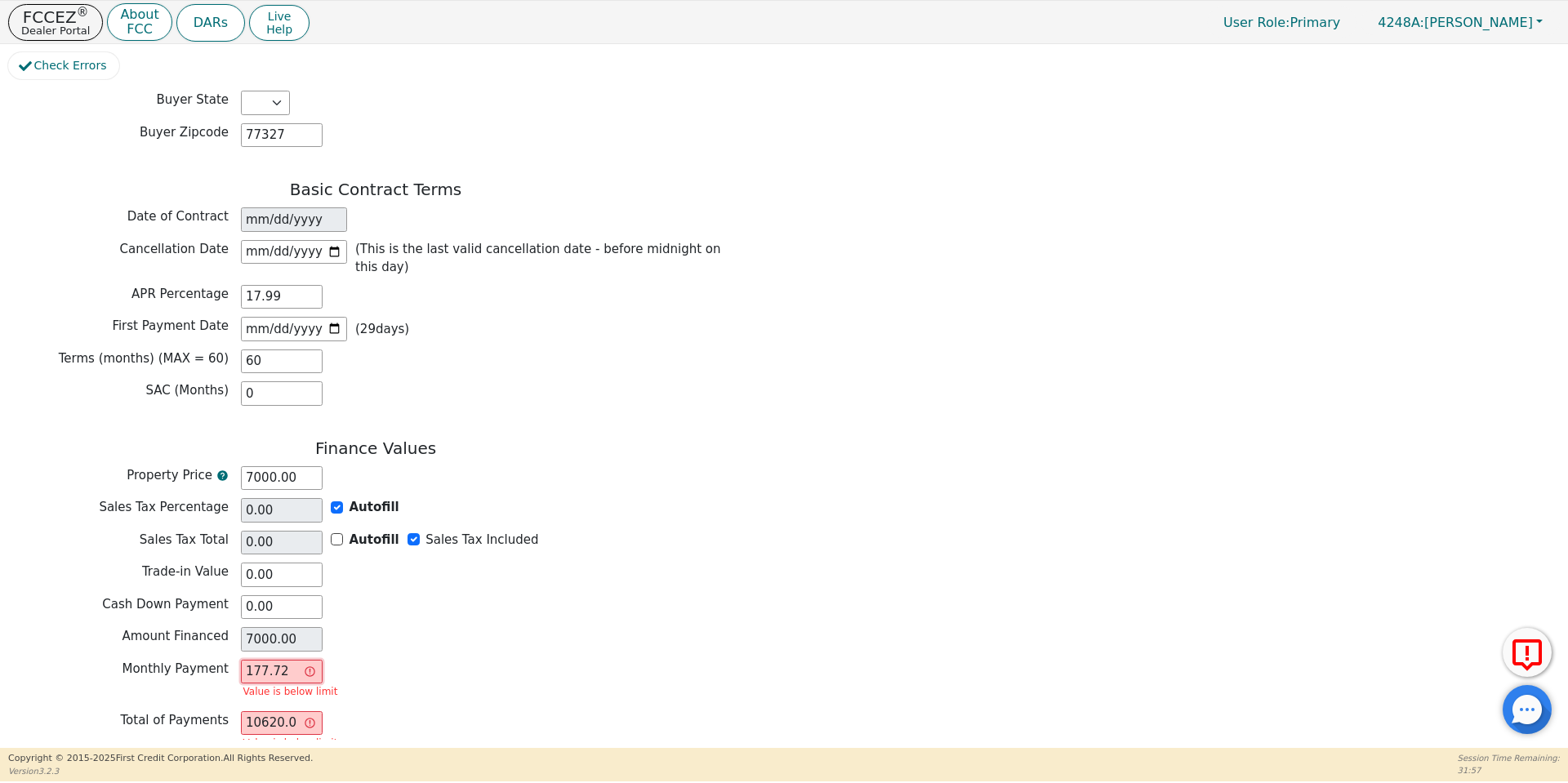
type input "10663.20"
type input "177.72"
click at [499, 627] on div "Amount Financed 7000.00" at bounding box center [376, 641] width 735 height 29
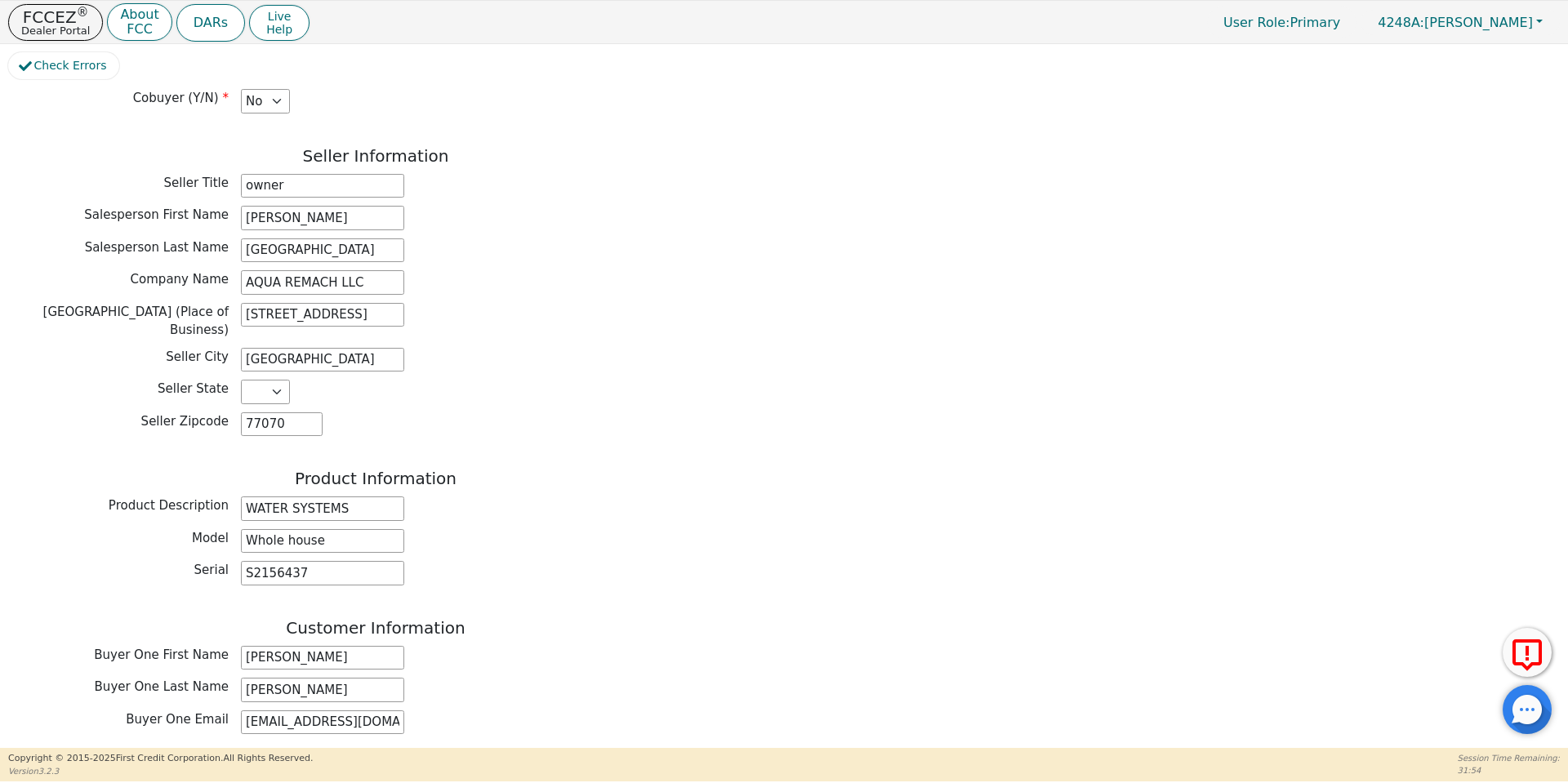
scroll to position [308, 0]
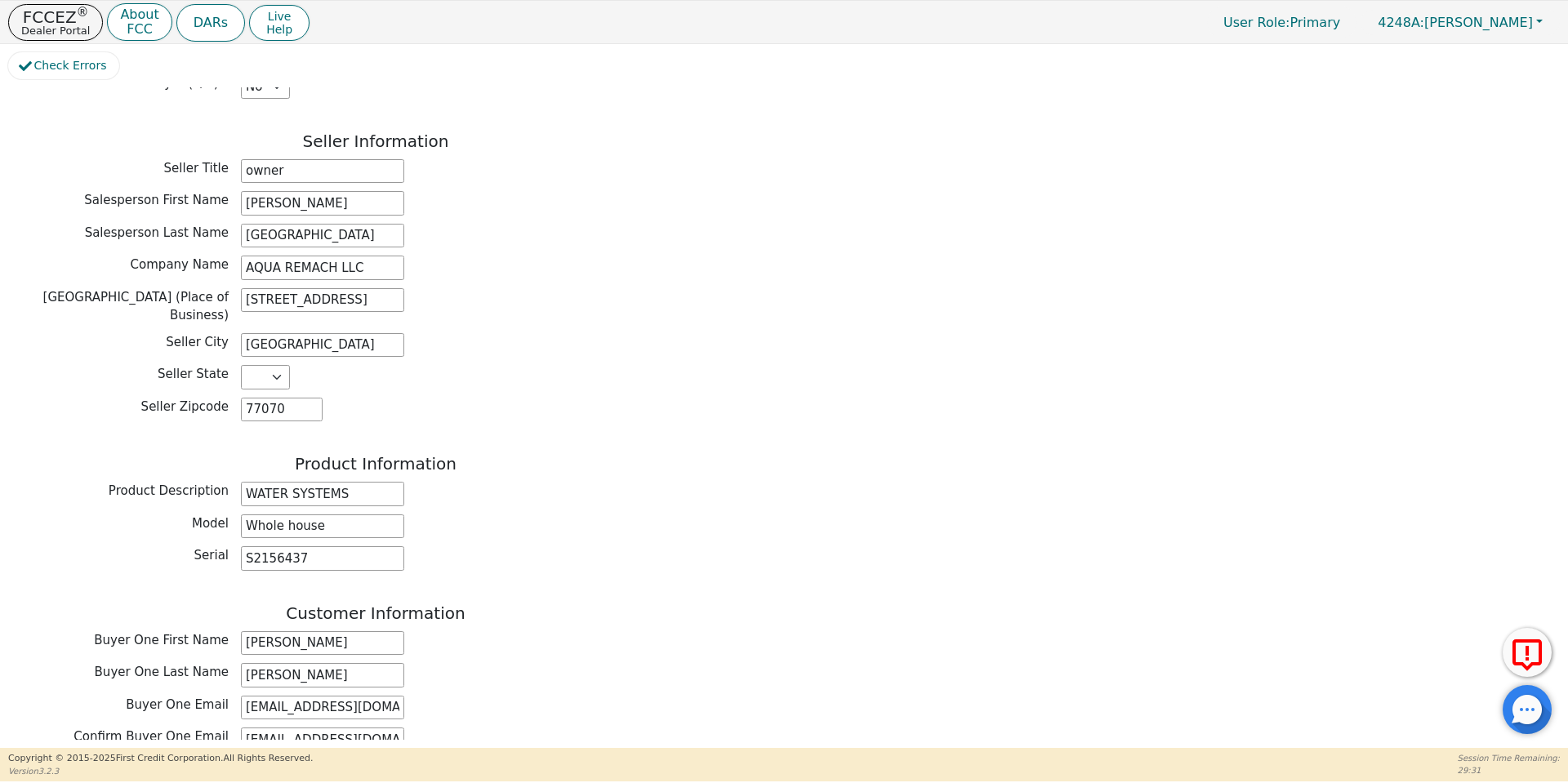
click at [688, 256] on div "Company Name AQUA REMACH LLC" at bounding box center [376, 268] width 735 height 25
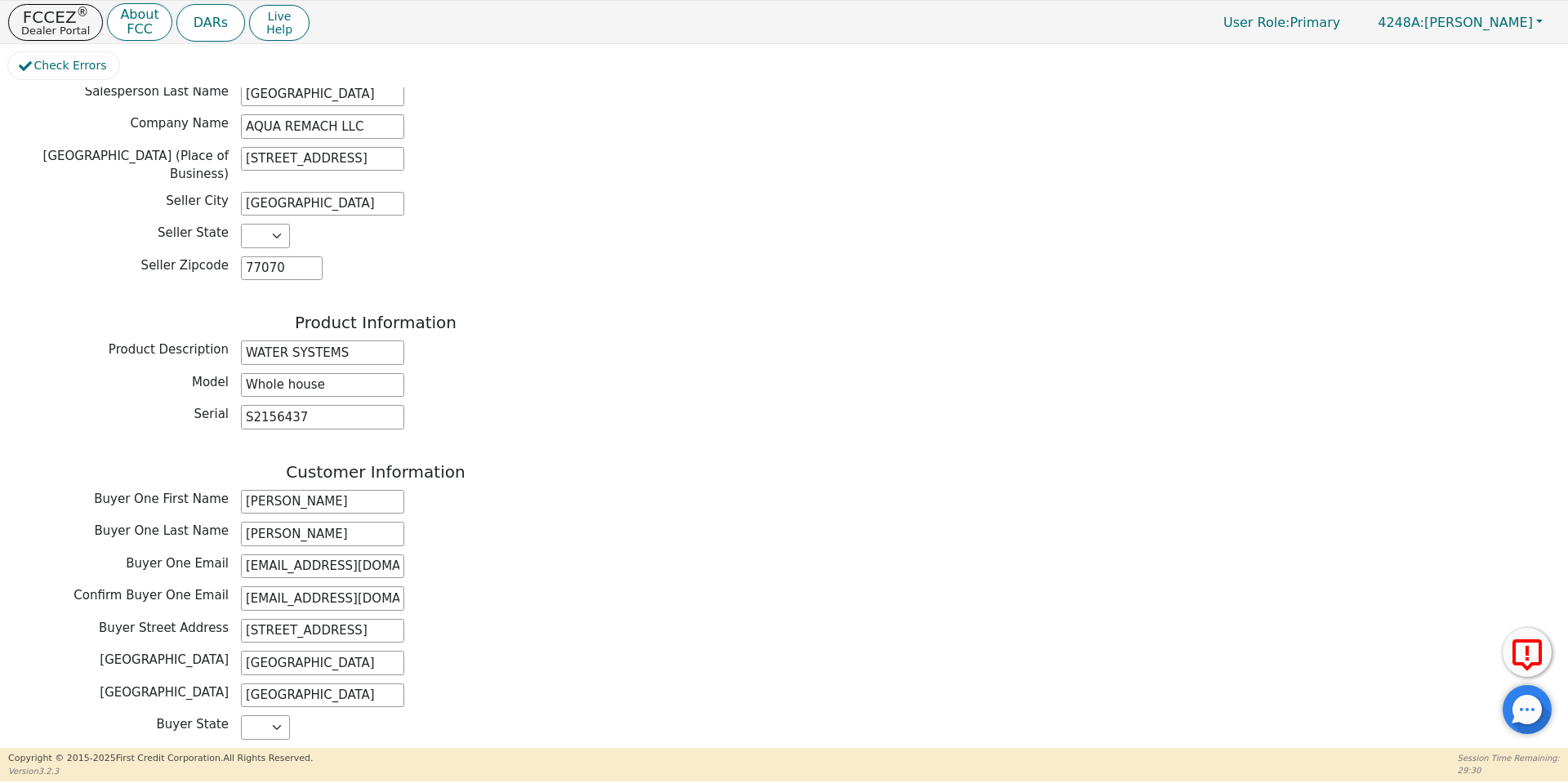
scroll to position [464, 0]
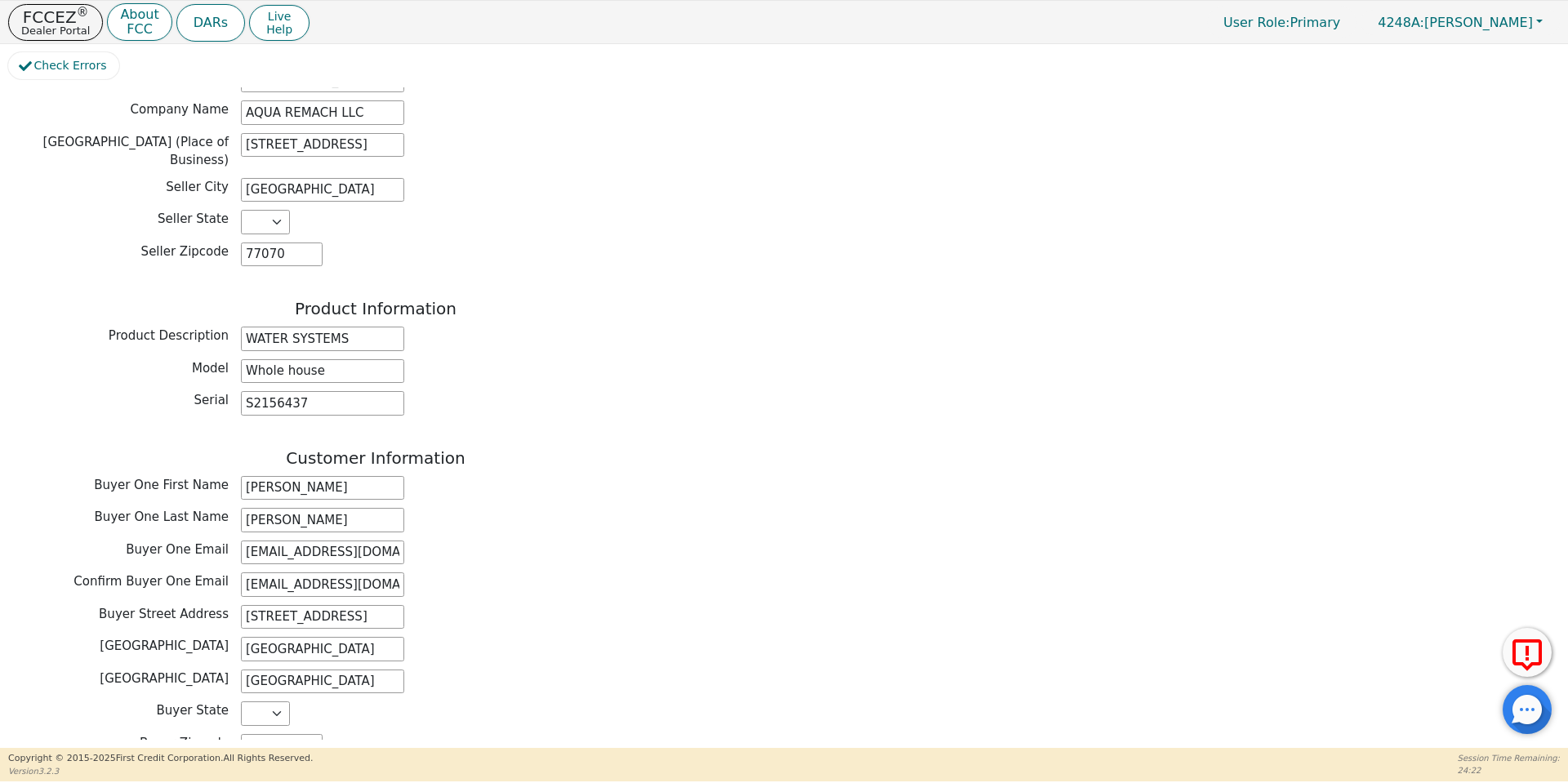
click at [916, 230] on div "Back Electronic Contract Helper Select Contract Language: Español English Spani…" at bounding box center [784, 414] width 1551 height 653
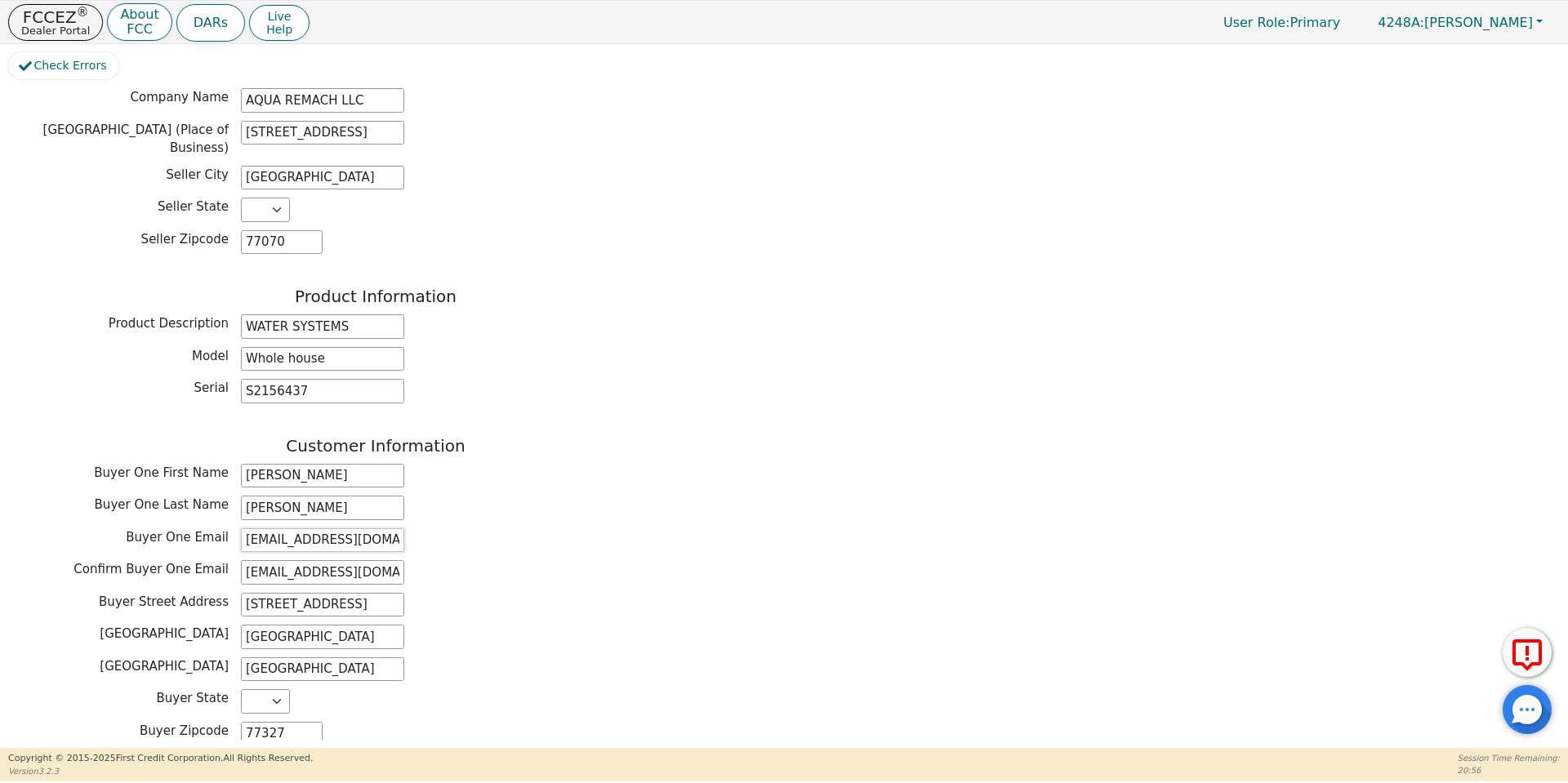
click at [306, 528] on input "michaelrodz@icloud.com" at bounding box center [322, 540] width 163 height 25
click at [336, 528] on input "michaelrodz@icloud.com" at bounding box center [322, 540] width 163 height 25
click at [432, 512] on div "Customer Information Buyer One First Name Michael Buyer One Last Name Rodriguez…" at bounding box center [376, 595] width 735 height 319
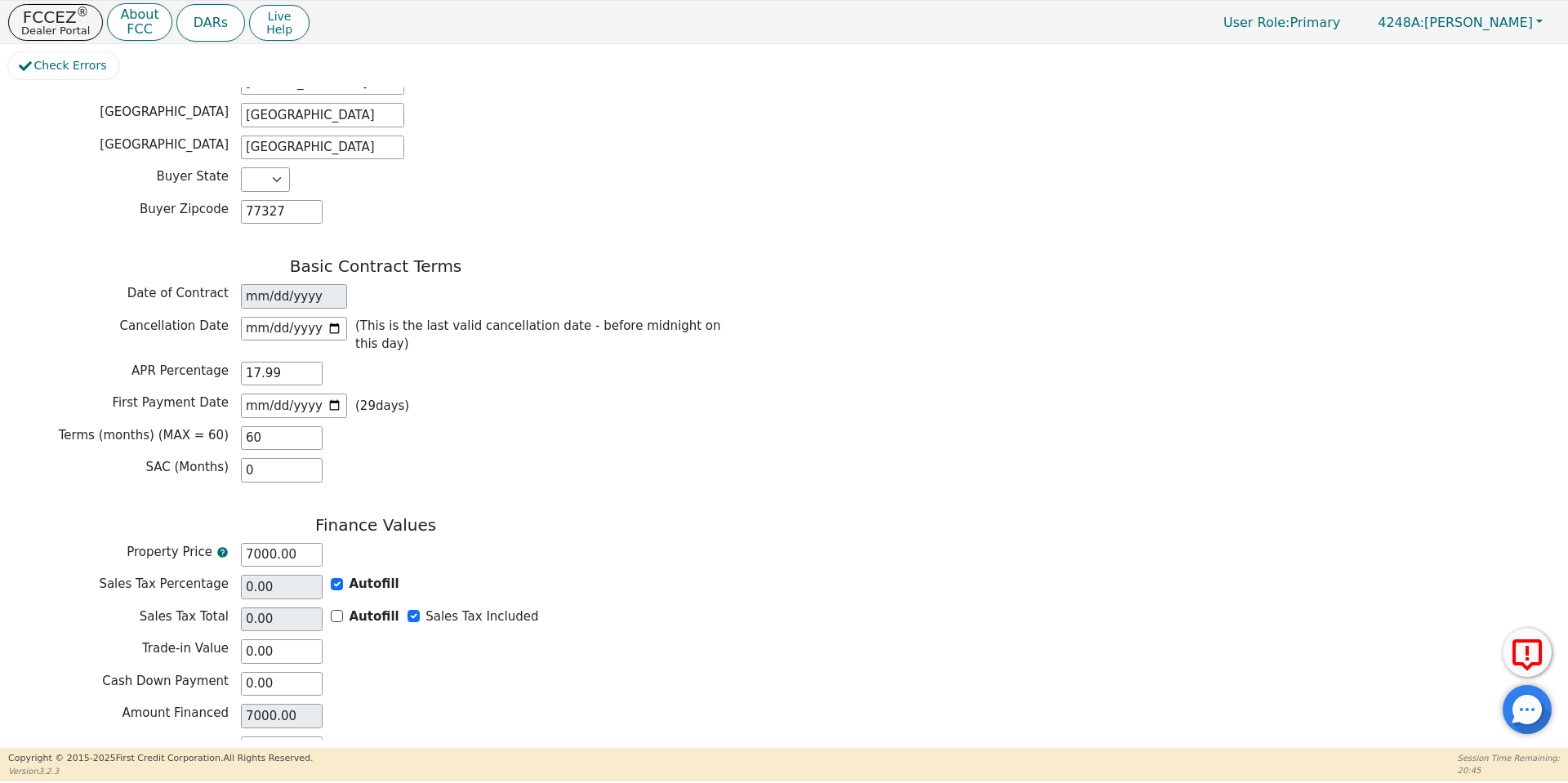
scroll to position [1074, 0]
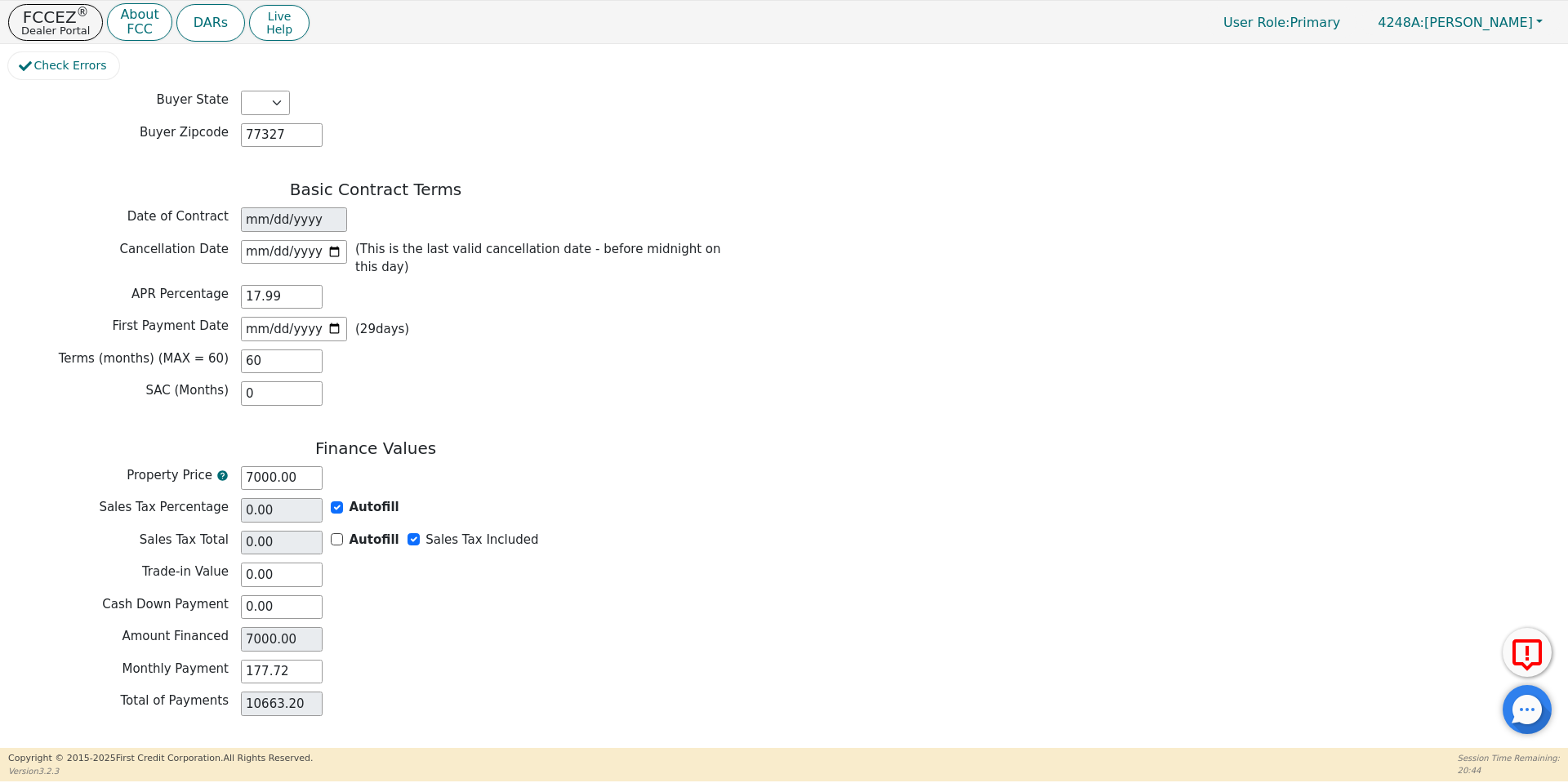
click at [70, 749] on button "Review & Begin Contract" at bounding box center [102, 767] width 188 height 38
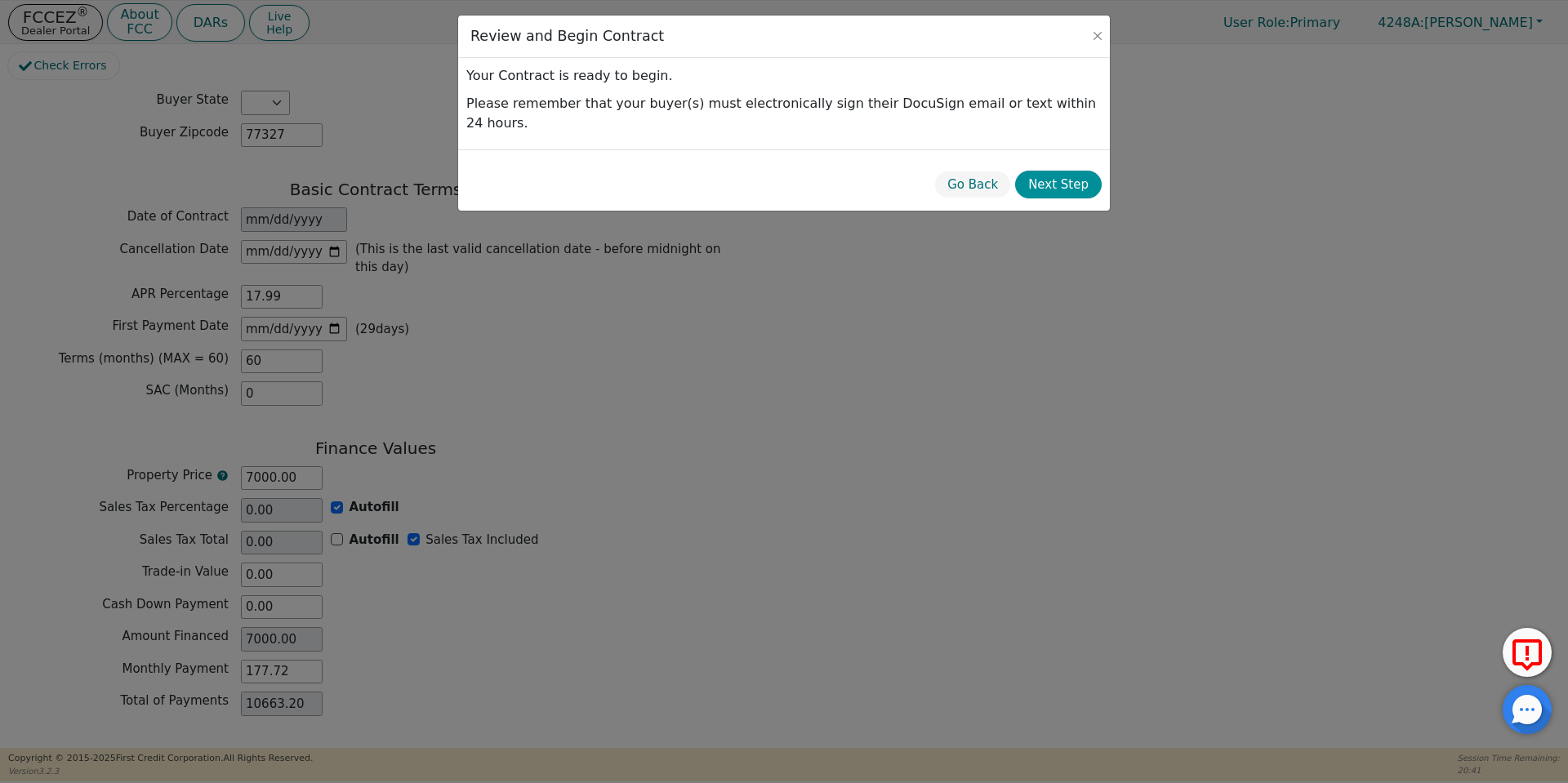
click at [1069, 171] on button "Next Step" at bounding box center [1059, 185] width 87 height 29
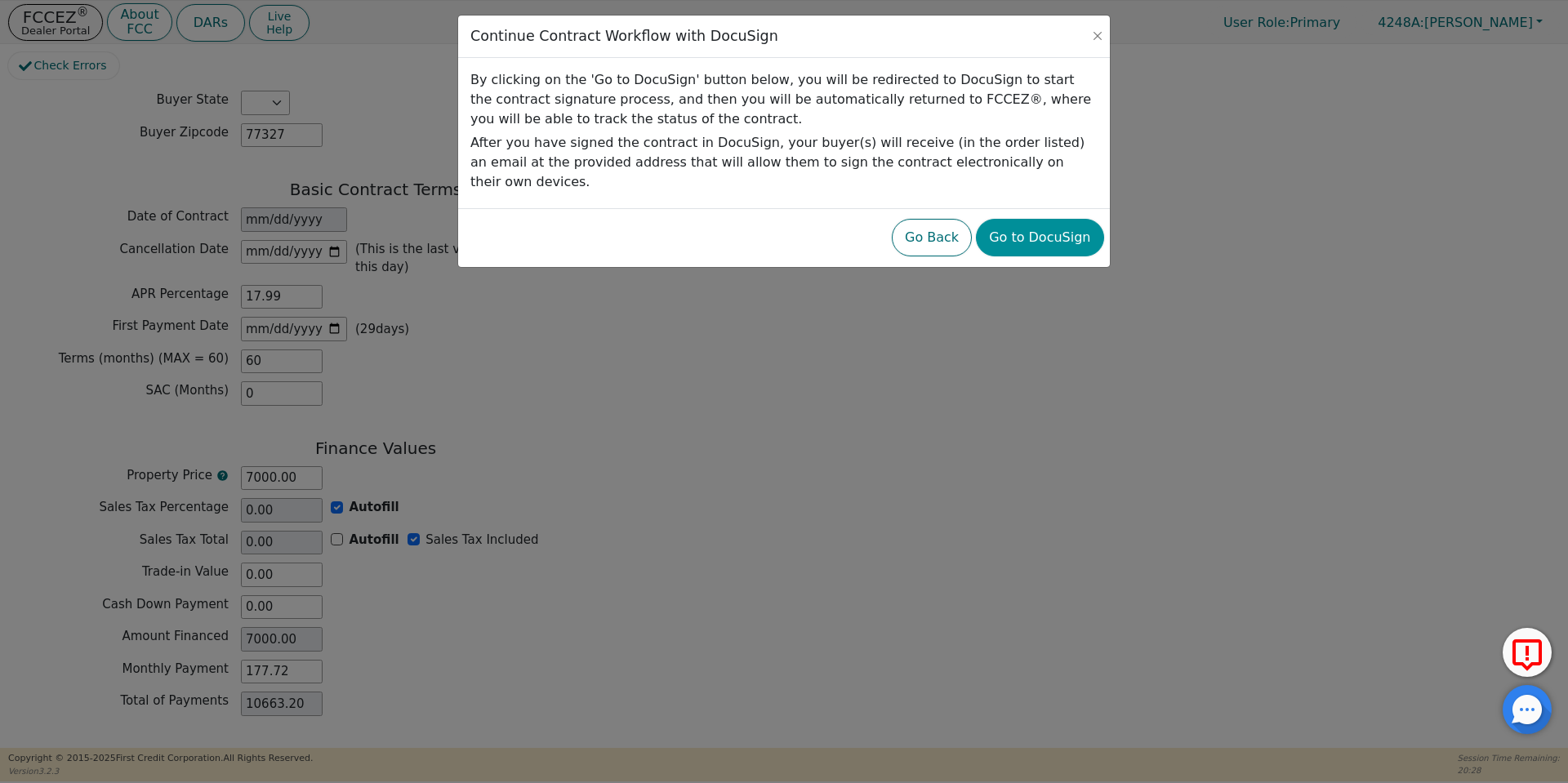
click at [1062, 219] on button "Go to DocuSign" at bounding box center [1039, 237] width 127 height 38
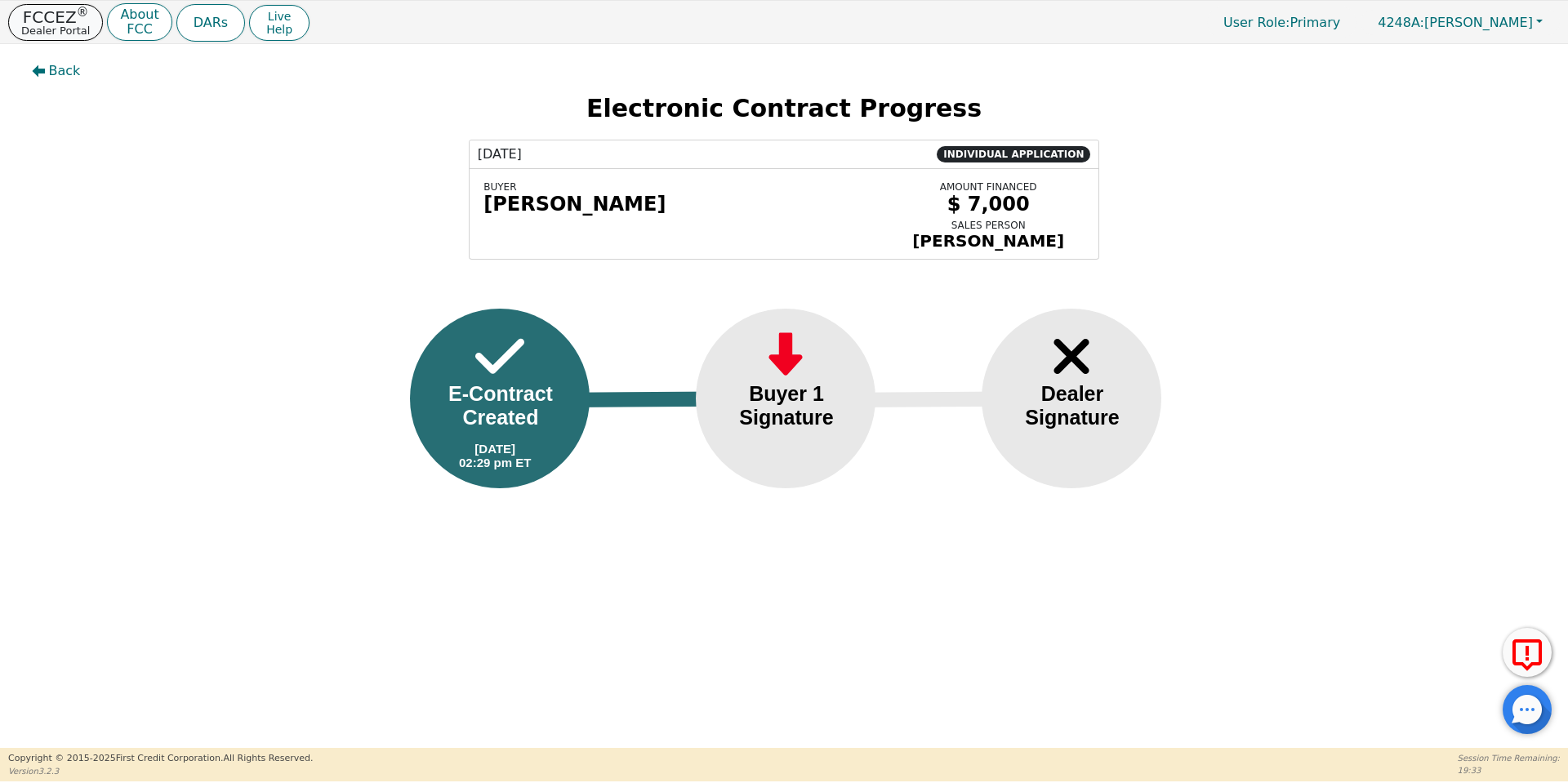
click at [60, 32] on p "Dealer Portal" at bounding box center [55, 30] width 68 height 11
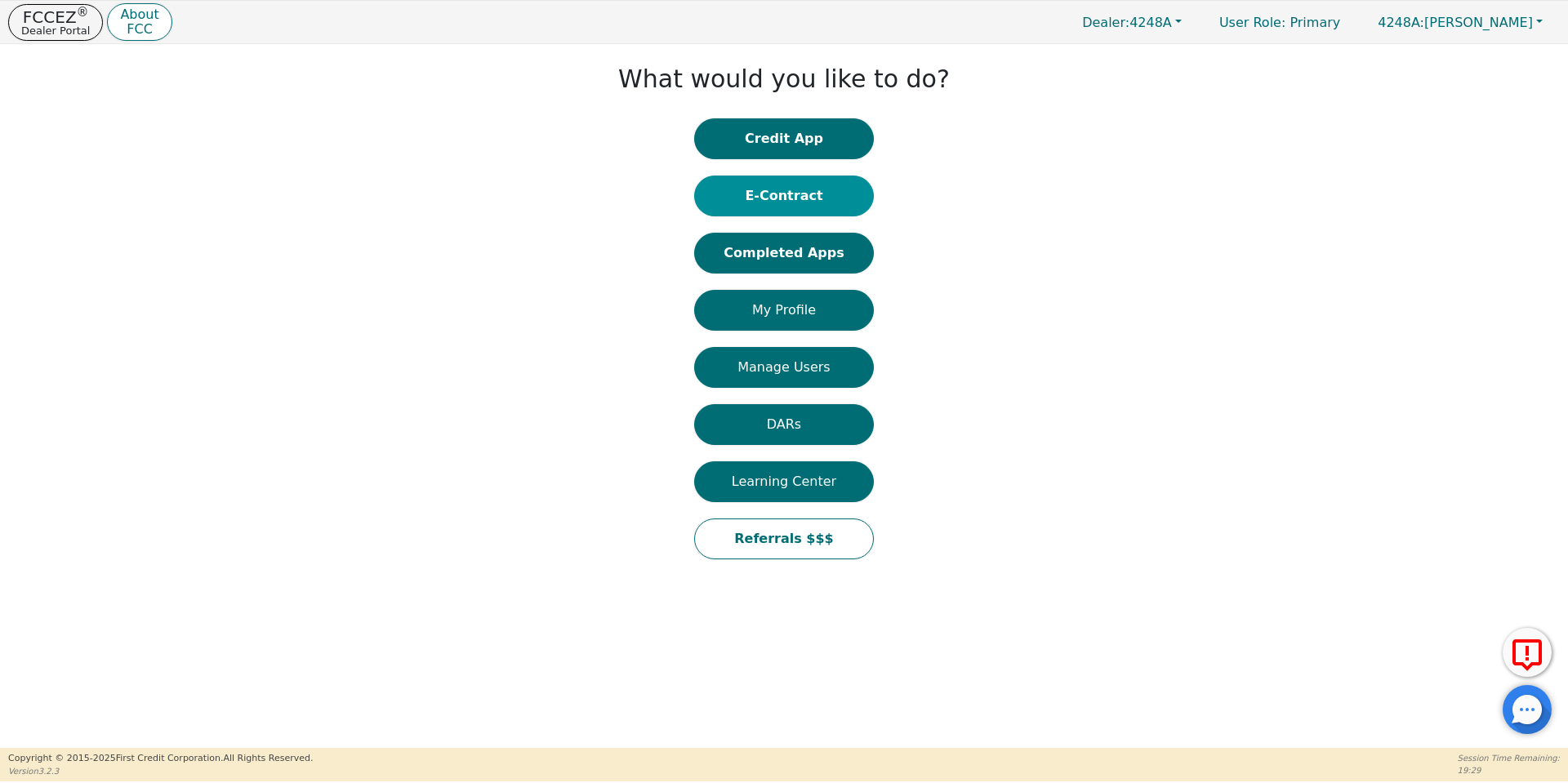
click at [819, 191] on button "E-Contract" at bounding box center [784, 196] width 180 height 41
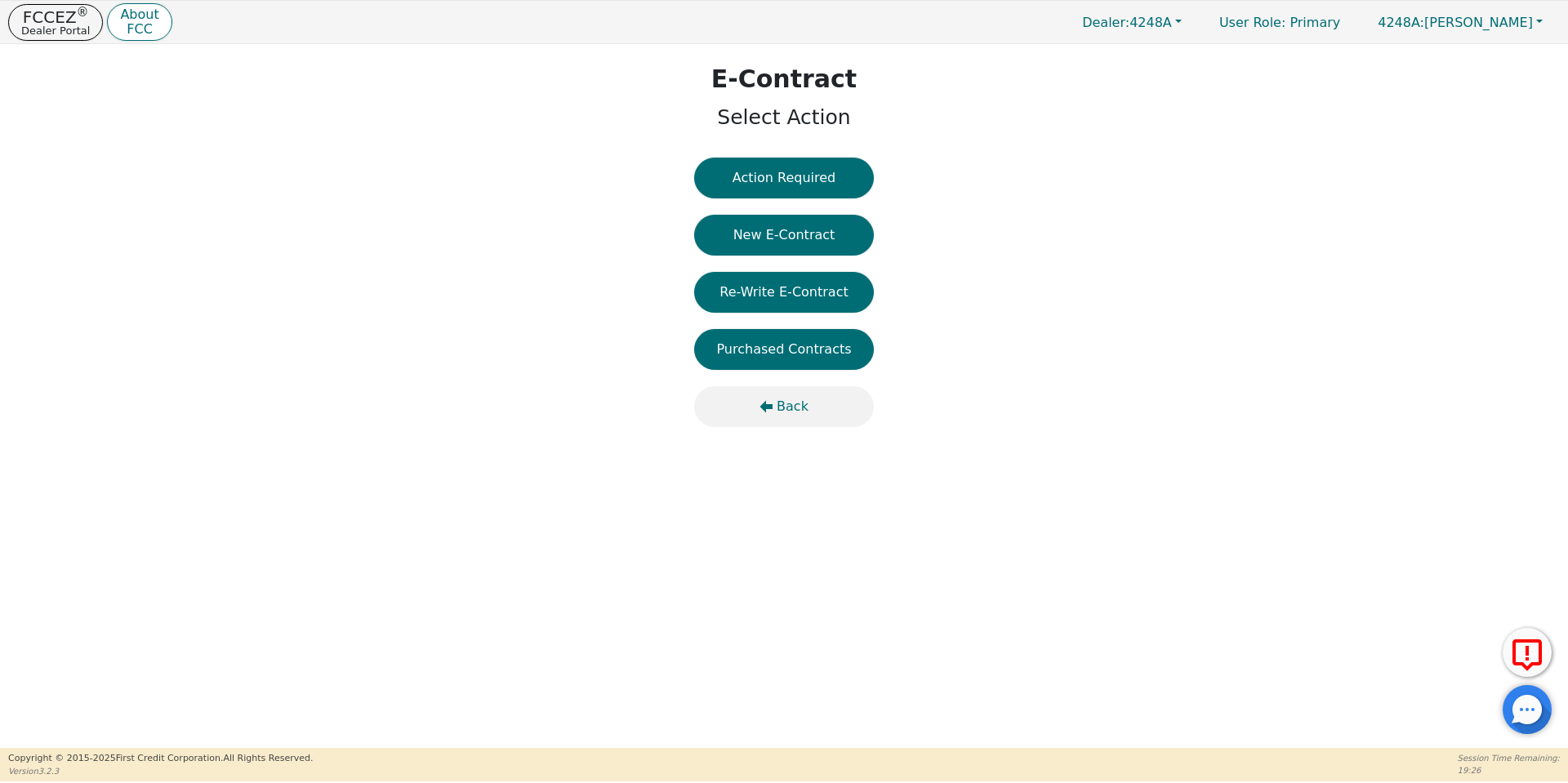
click at [781, 422] on button "Back" at bounding box center [784, 406] width 180 height 41
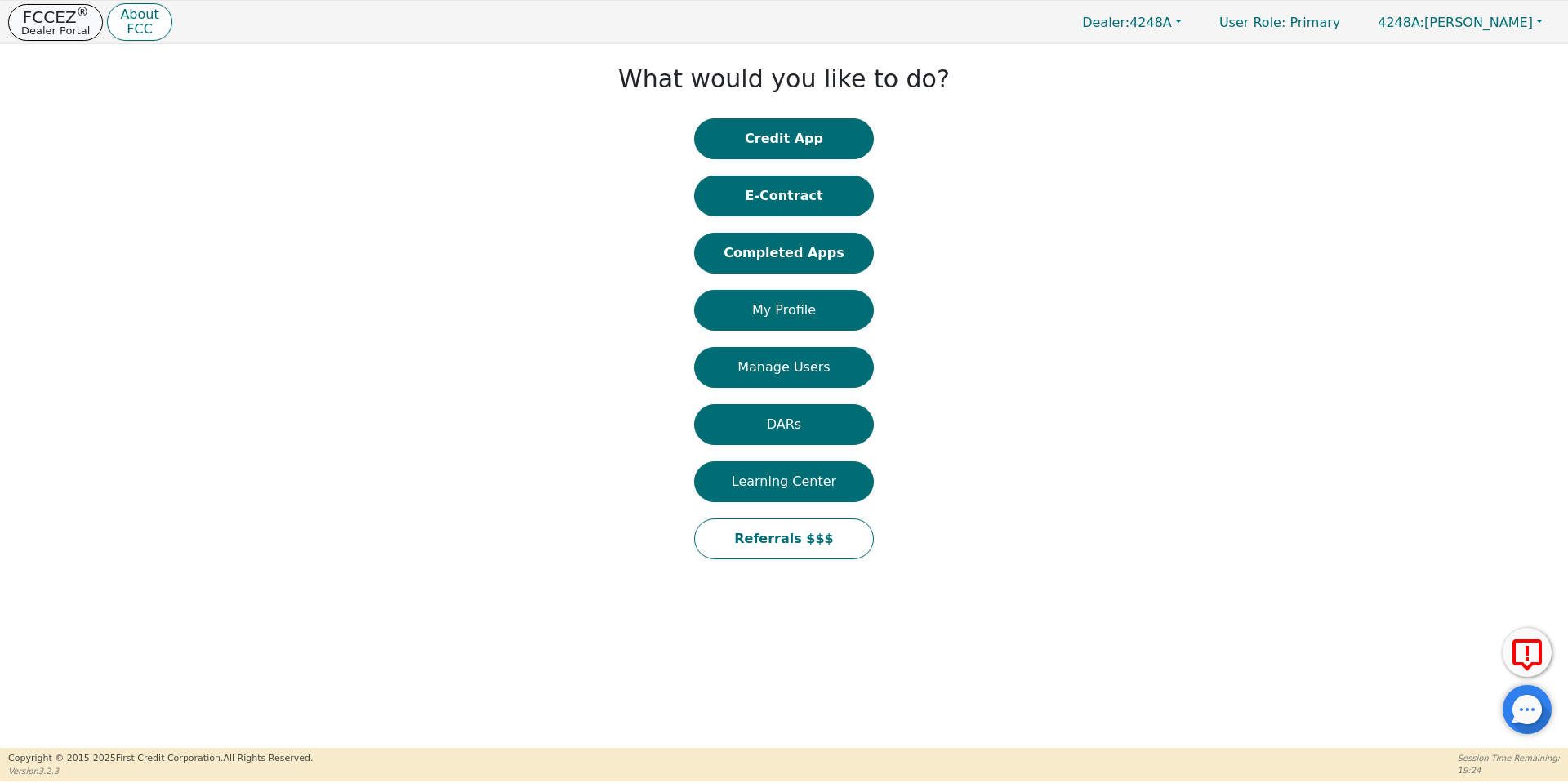
click at [51, 9] on p "FCCEZ ®" at bounding box center [55, 18] width 68 height 17
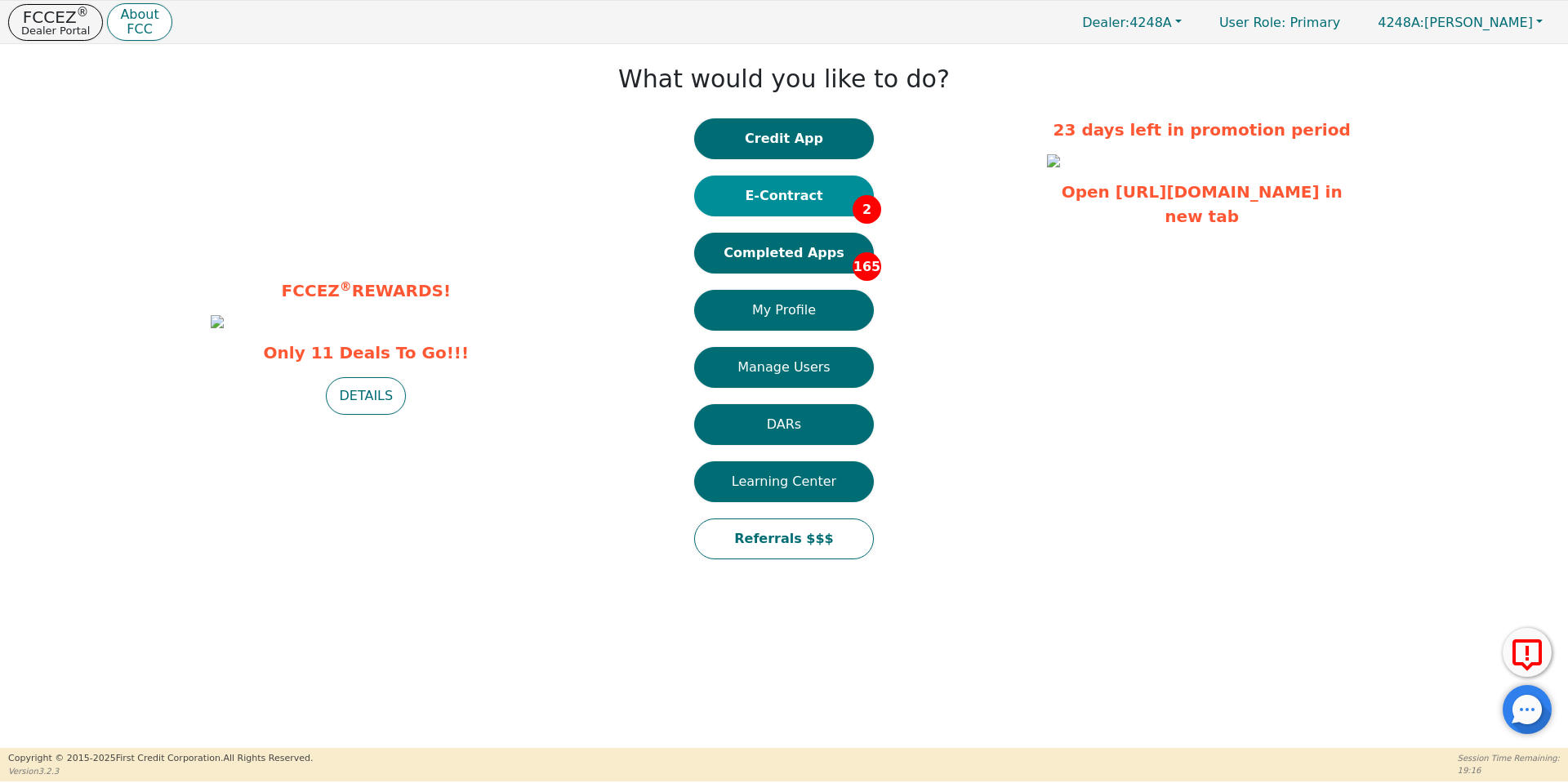
click at [796, 204] on button "E-Contract 2" at bounding box center [784, 196] width 180 height 41
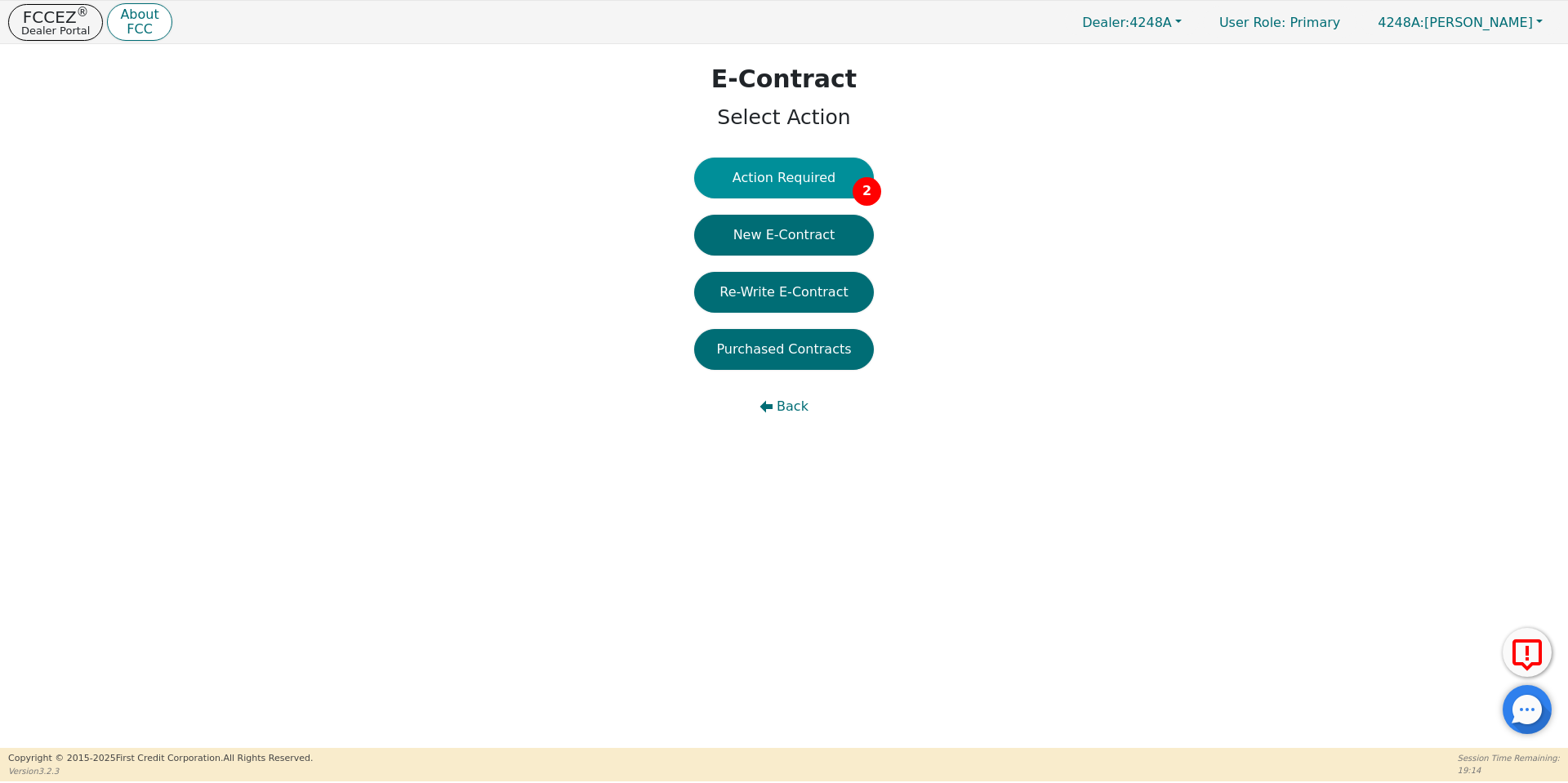
click at [786, 185] on button "Action Required 2" at bounding box center [784, 178] width 180 height 41
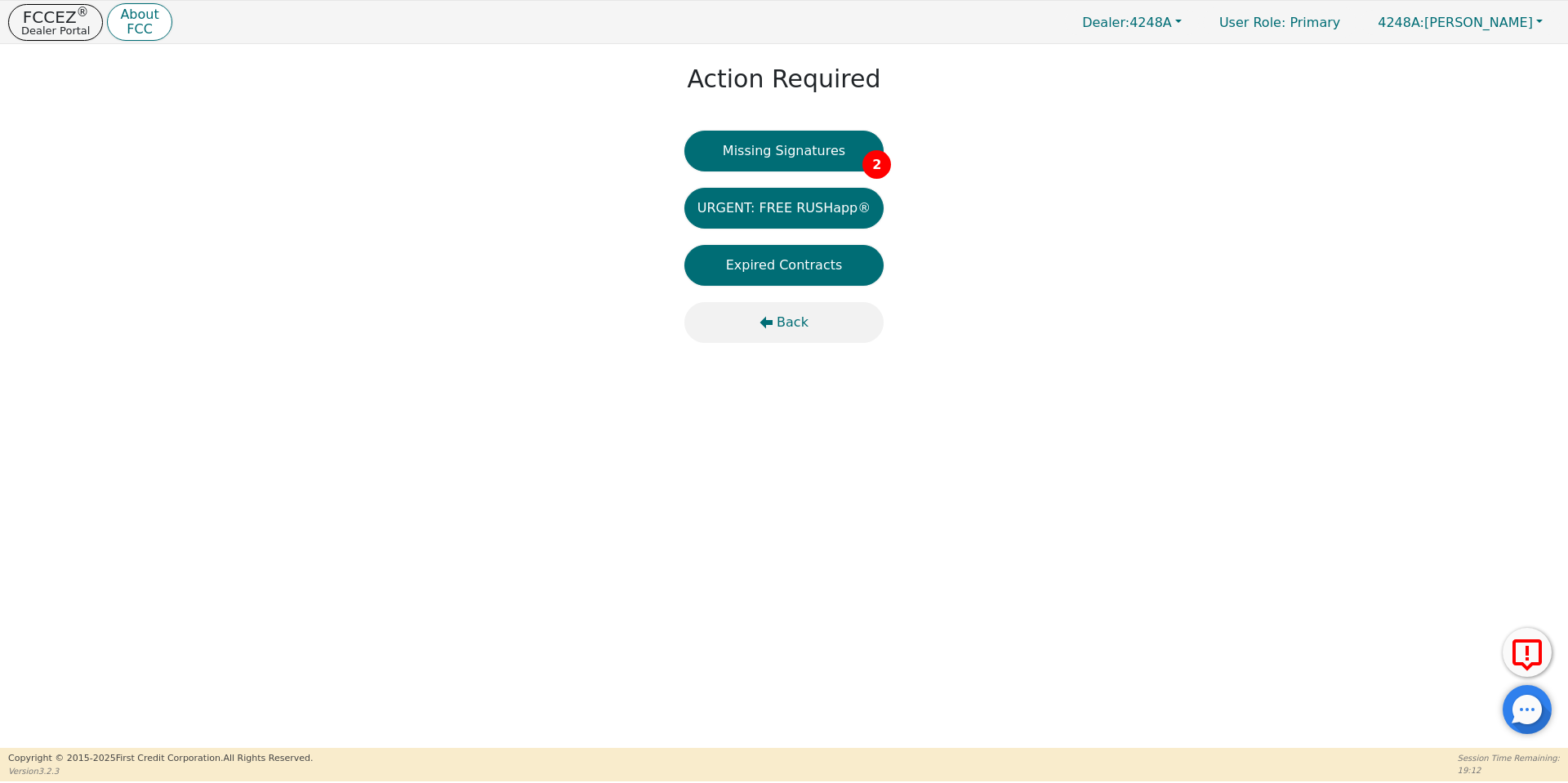
click at [796, 319] on span "Back" at bounding box center [792, 322] width 32 height 19
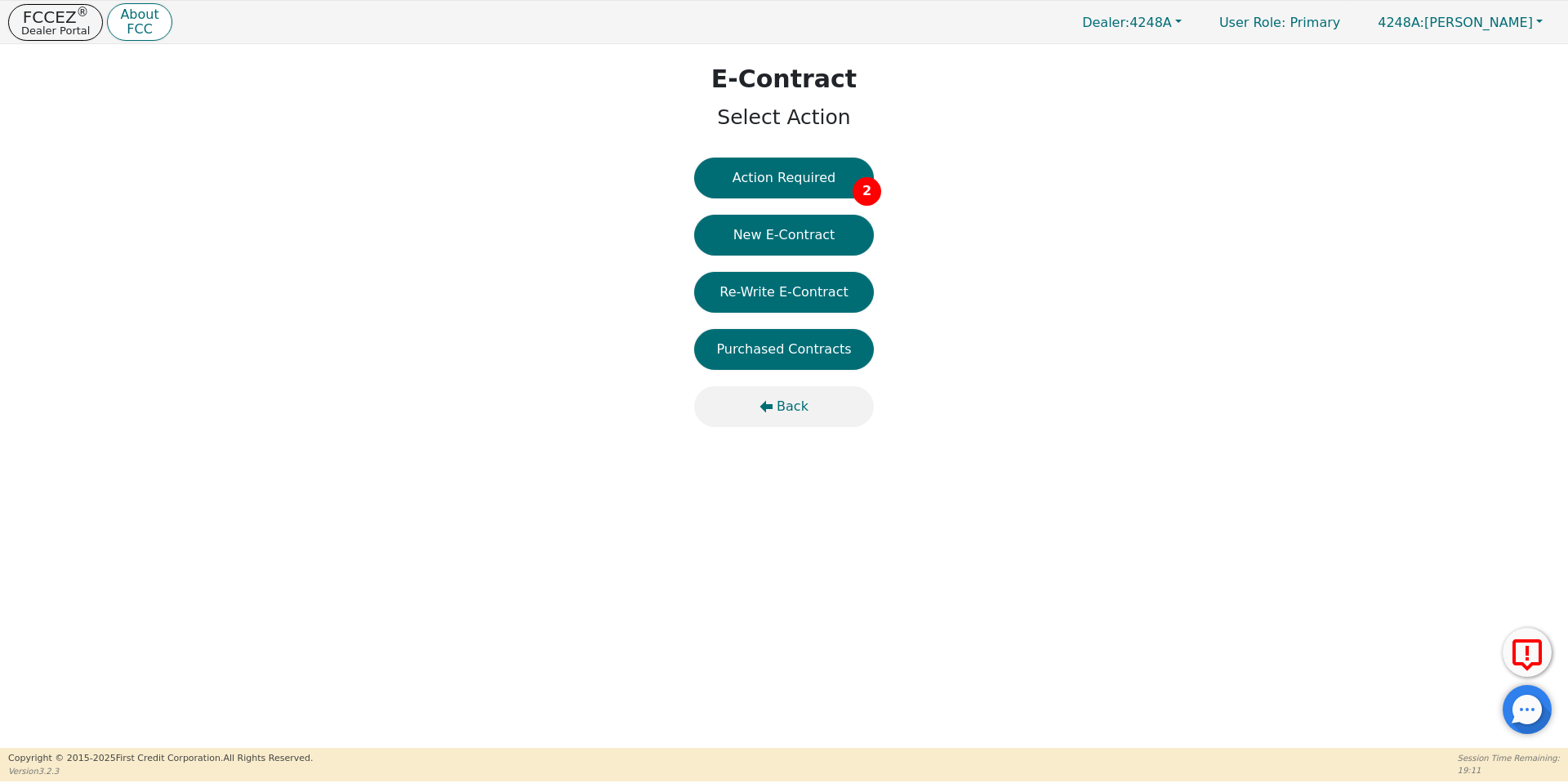
click at [789, 404] on span "Back" at bounding box center [792, 406] width 32 height 19
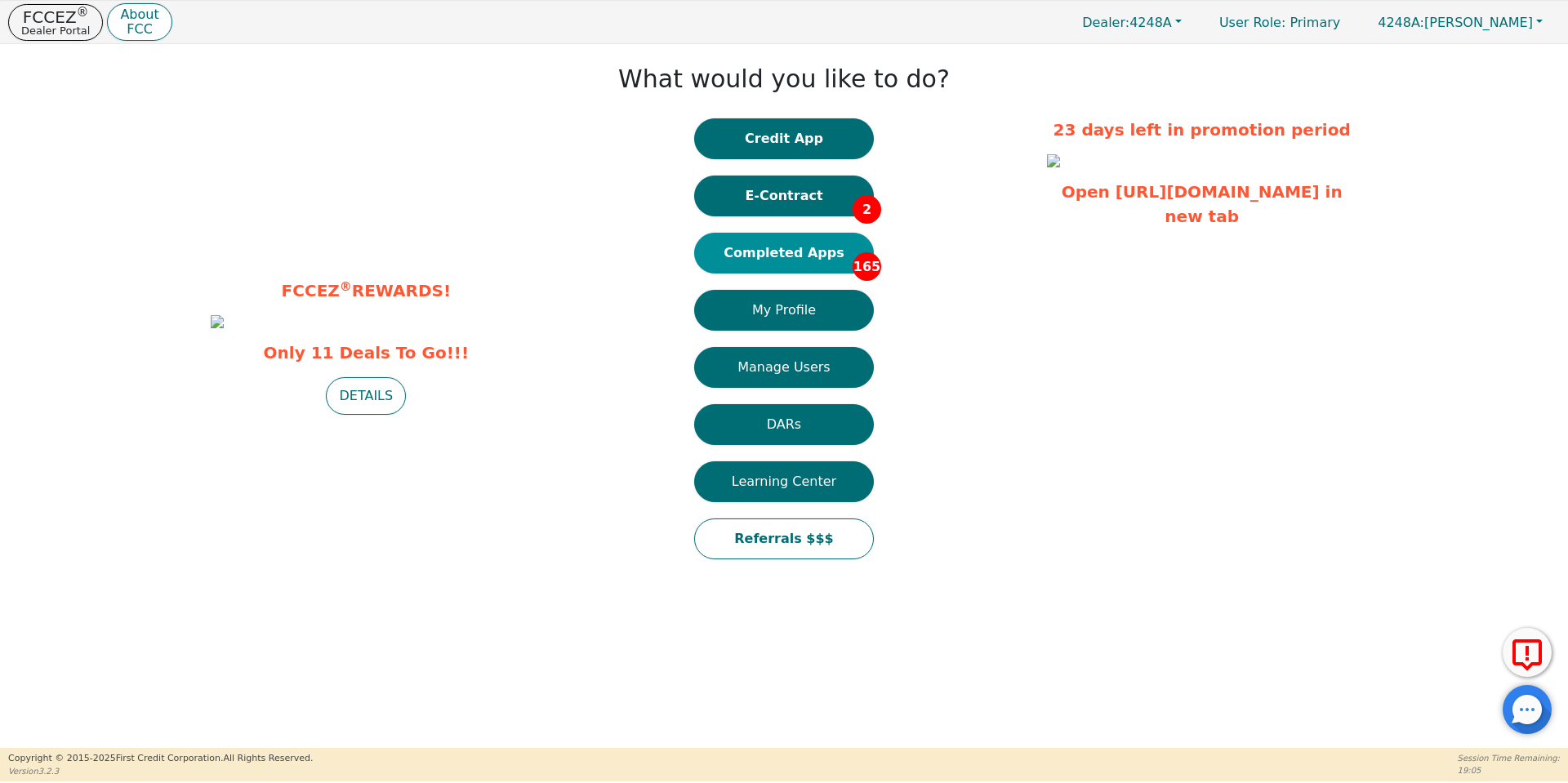
click at [785, 253] on button "Completed Apps 165" at bounding box center [784, 253] width 180 height 41
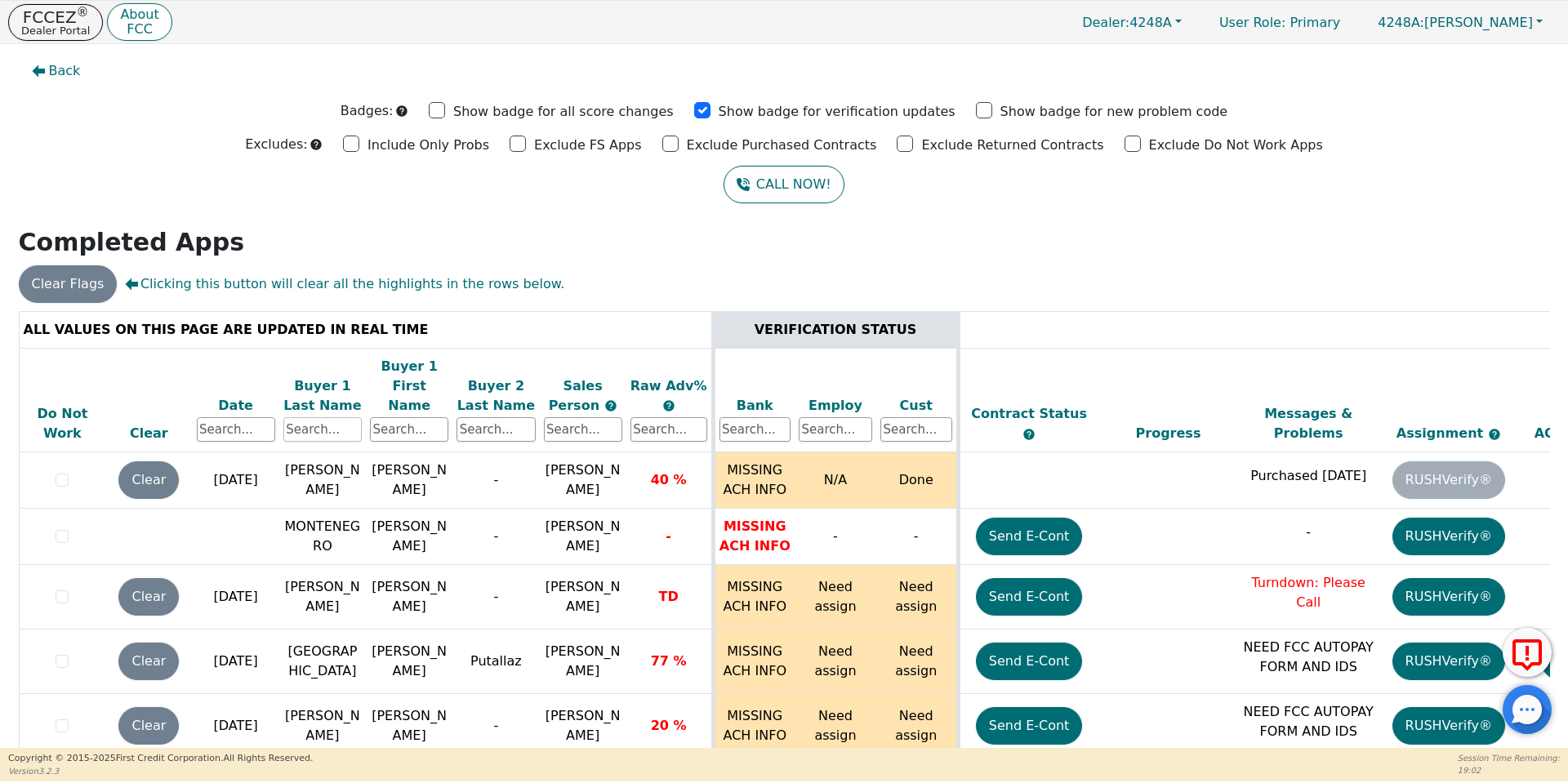
click at [309, 417] on input "text" at bounding box center [322, 429] width 78 height 25
click at [296, 311] on div at bounding box center [784, 311] width 1531 height 0
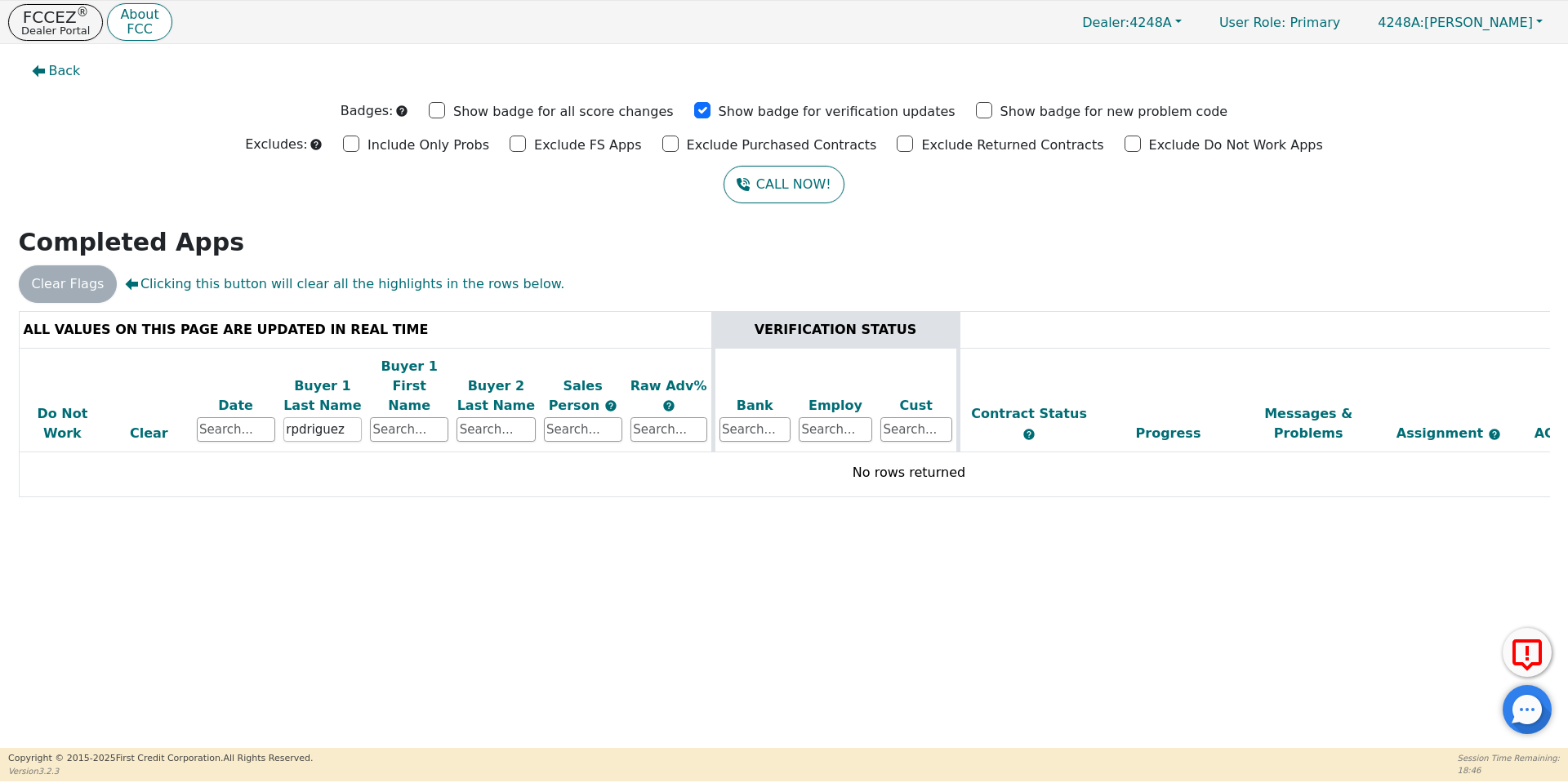
click at [296, 417] on input "rpdriguez" at bounding box center [322, 429] width 78 height 25
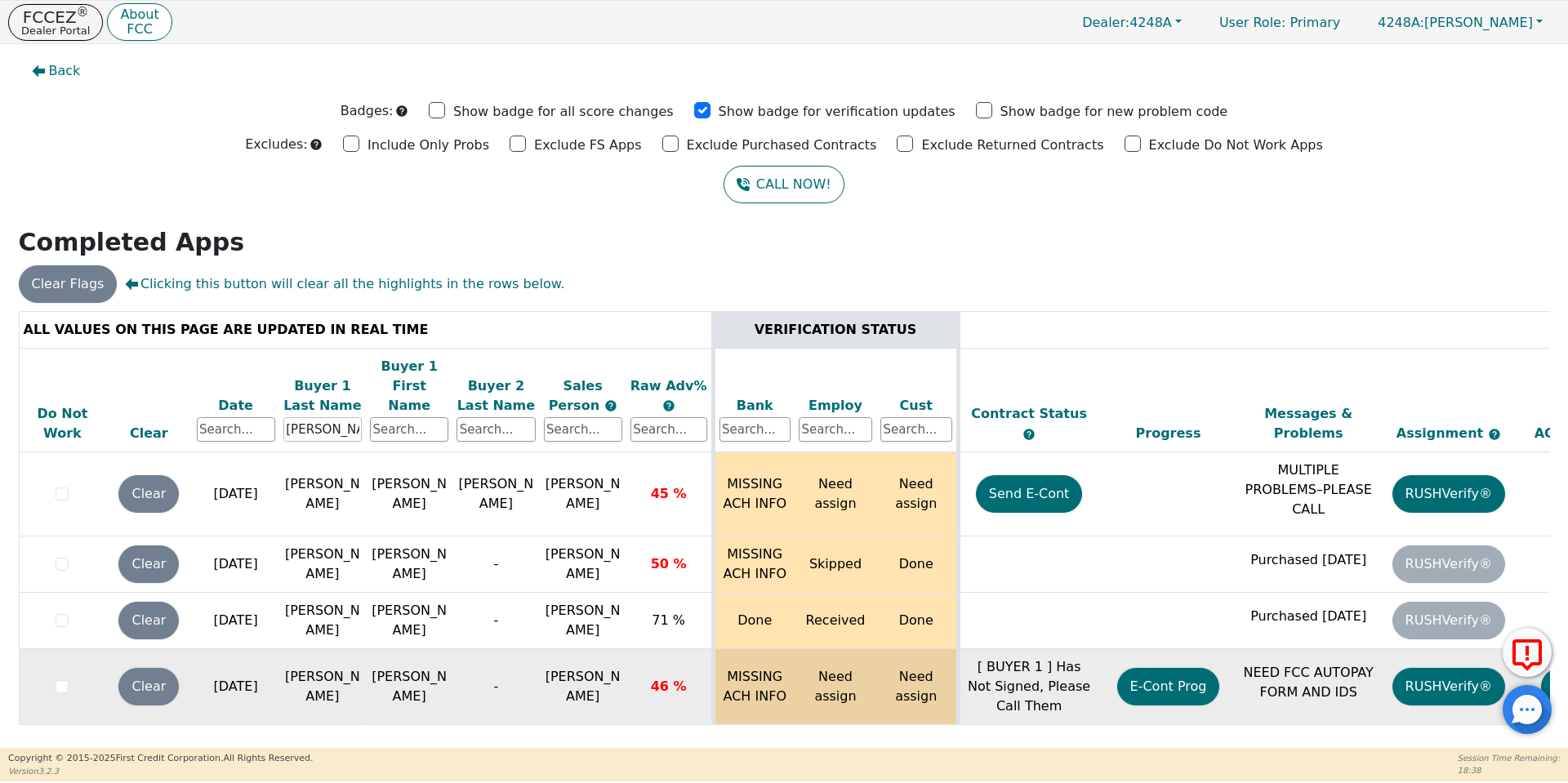
scroll to position [0, 250]
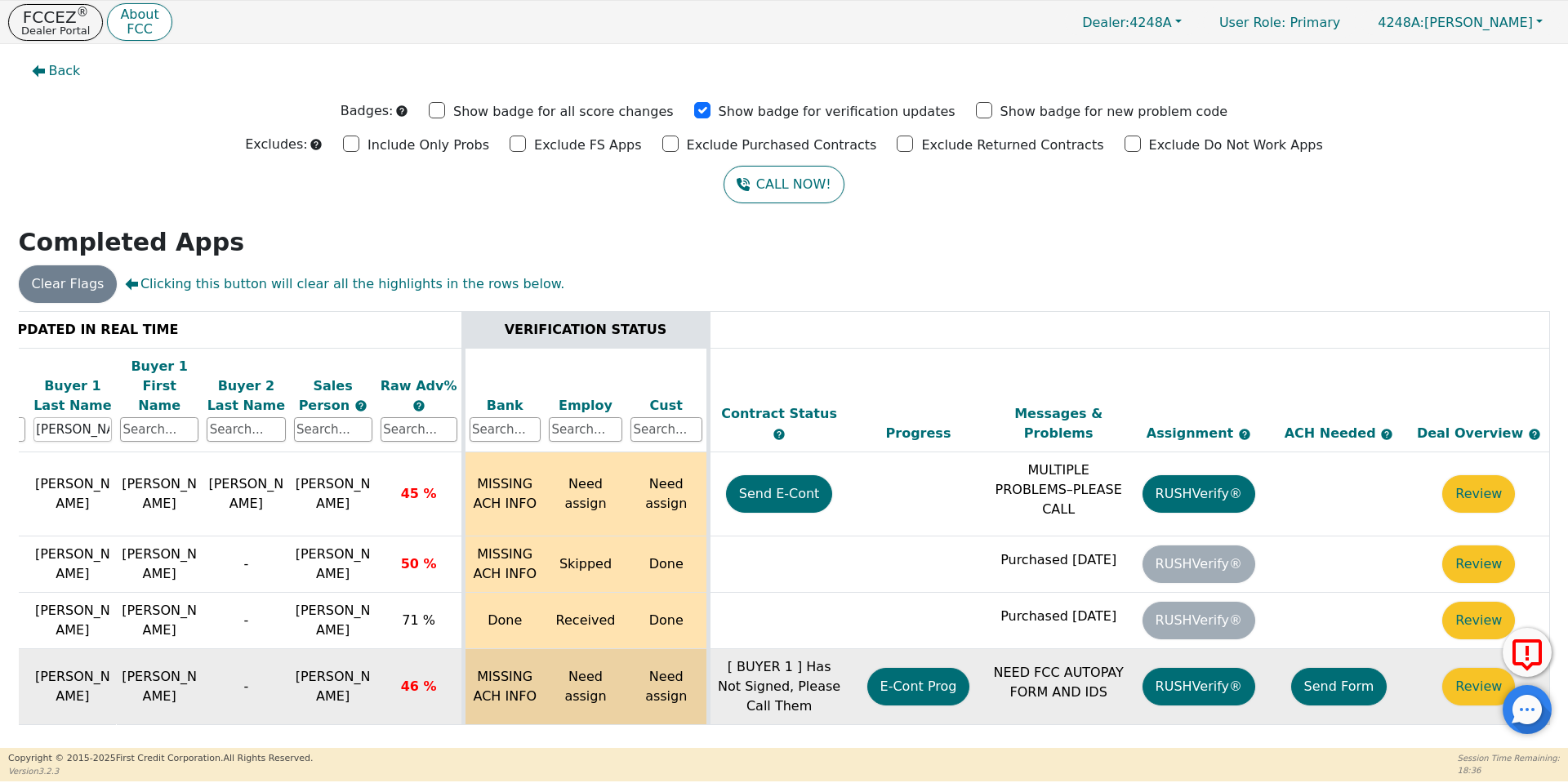
type input "rodriguez"
click at [1345, 669] on button "Send Form" at bounding box center [1339, 687] width 96 height 38
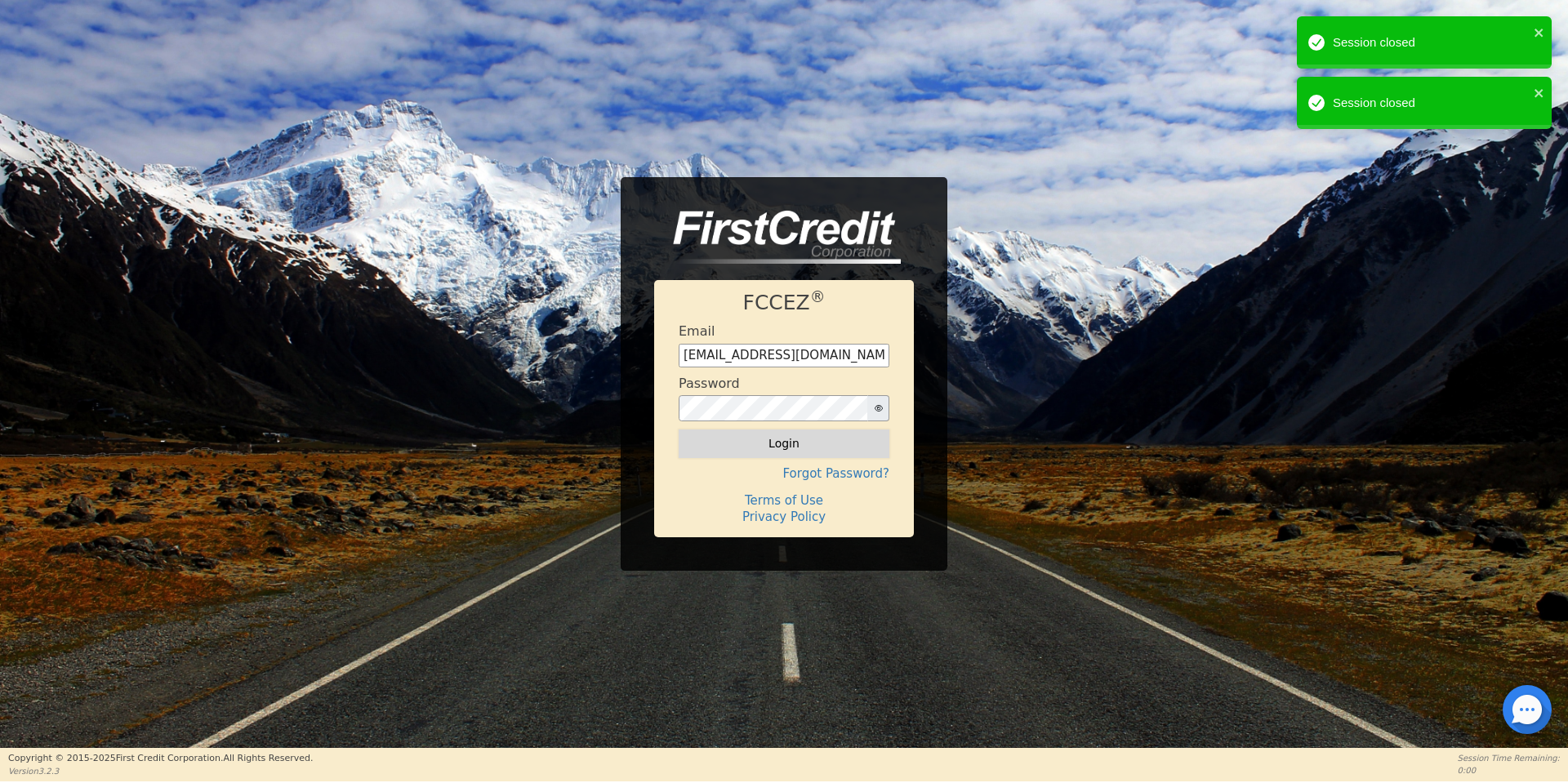
click at [719, 455] on button "Login" at bounding box center [784, 443] width 210 height 28
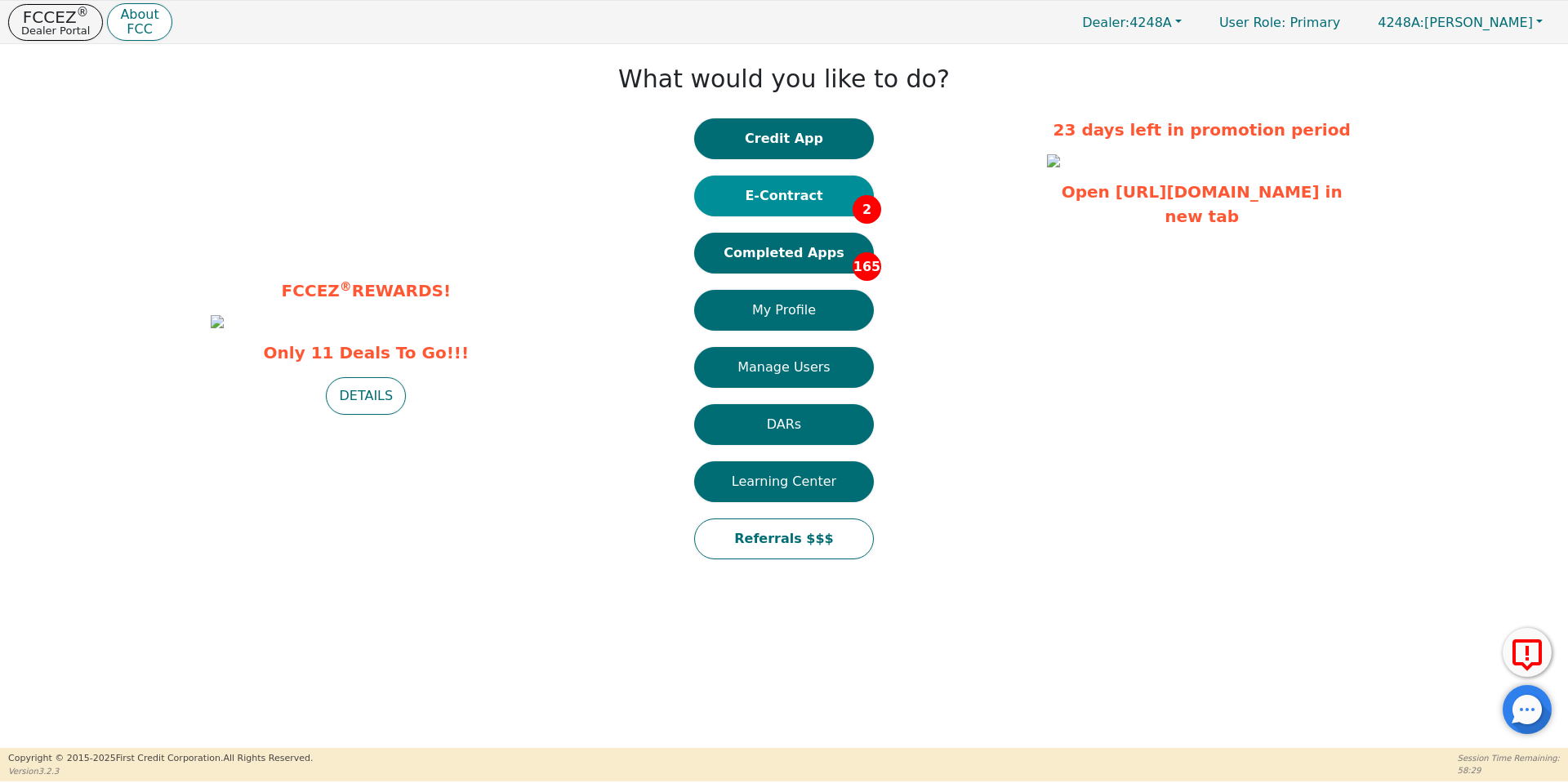
click at [768, 178] on button "E-Contract 2" at bounding box center [784, 196] width 180 height 41
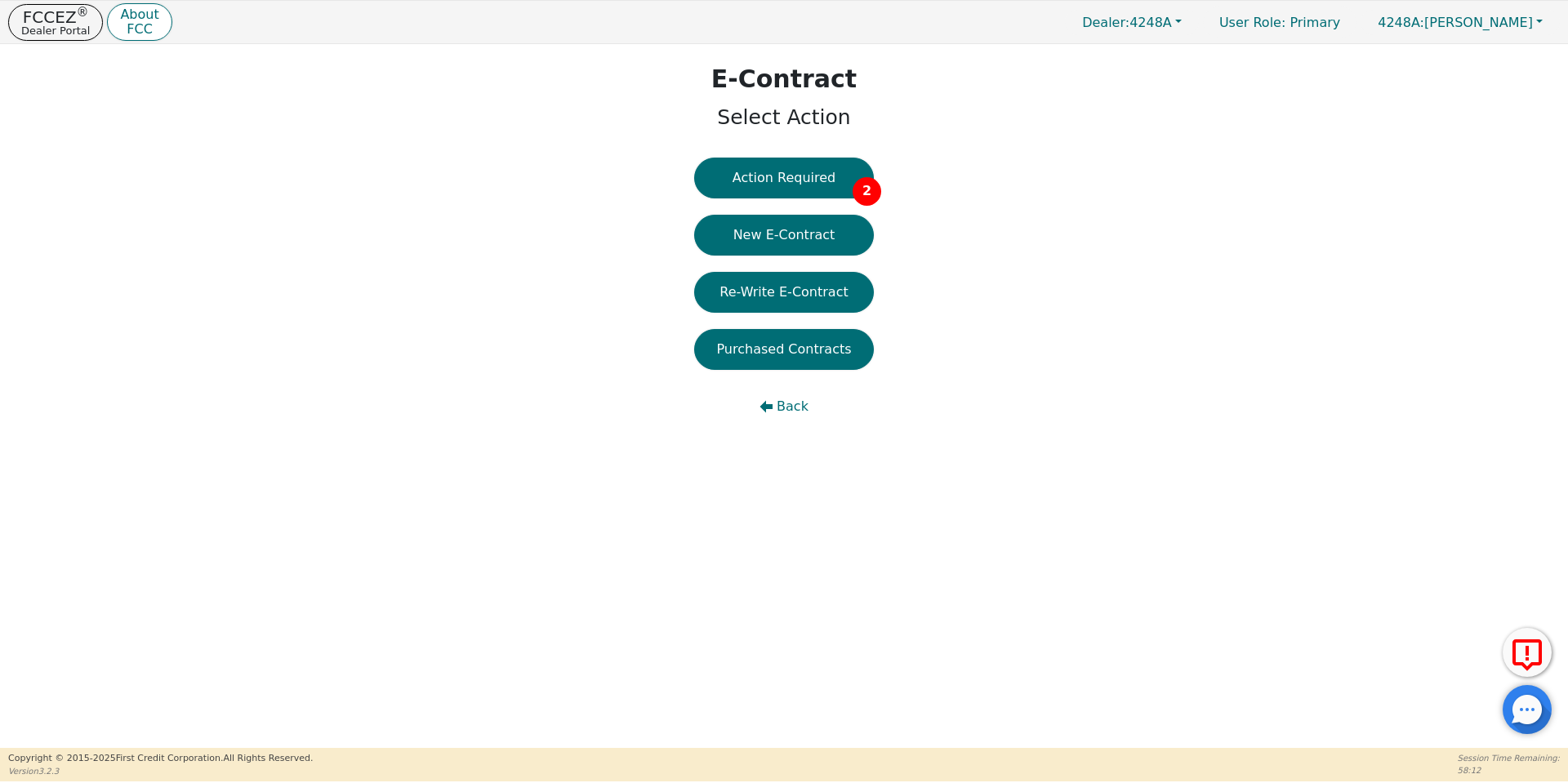
click at [768, 178] on button "Action Required 2" at bounding box center [784, 178] width 180 height 41
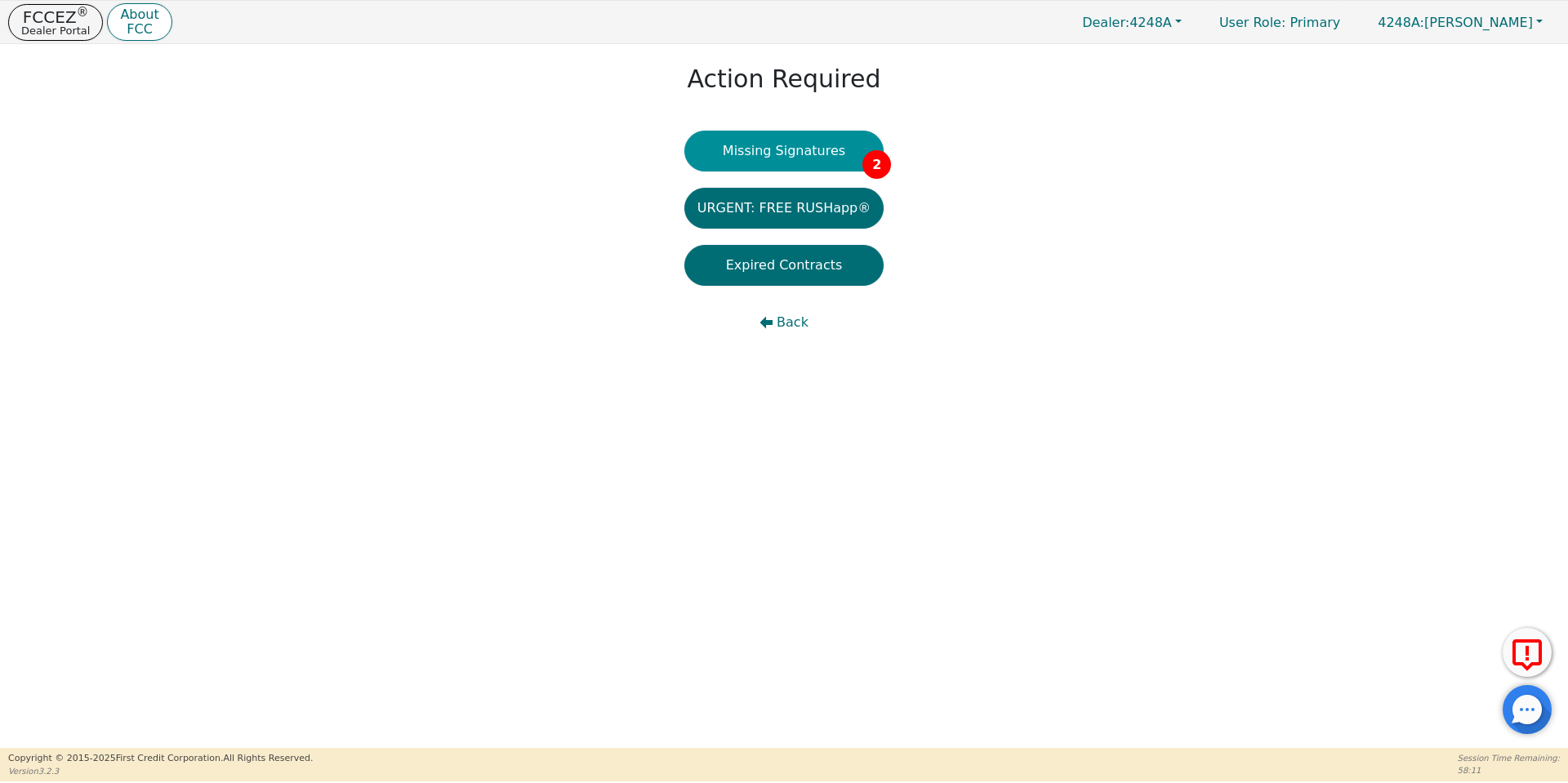
click at [778, 160] on button "Missing Signatures 2" at bounding box center [784, 151] width 200 height 41
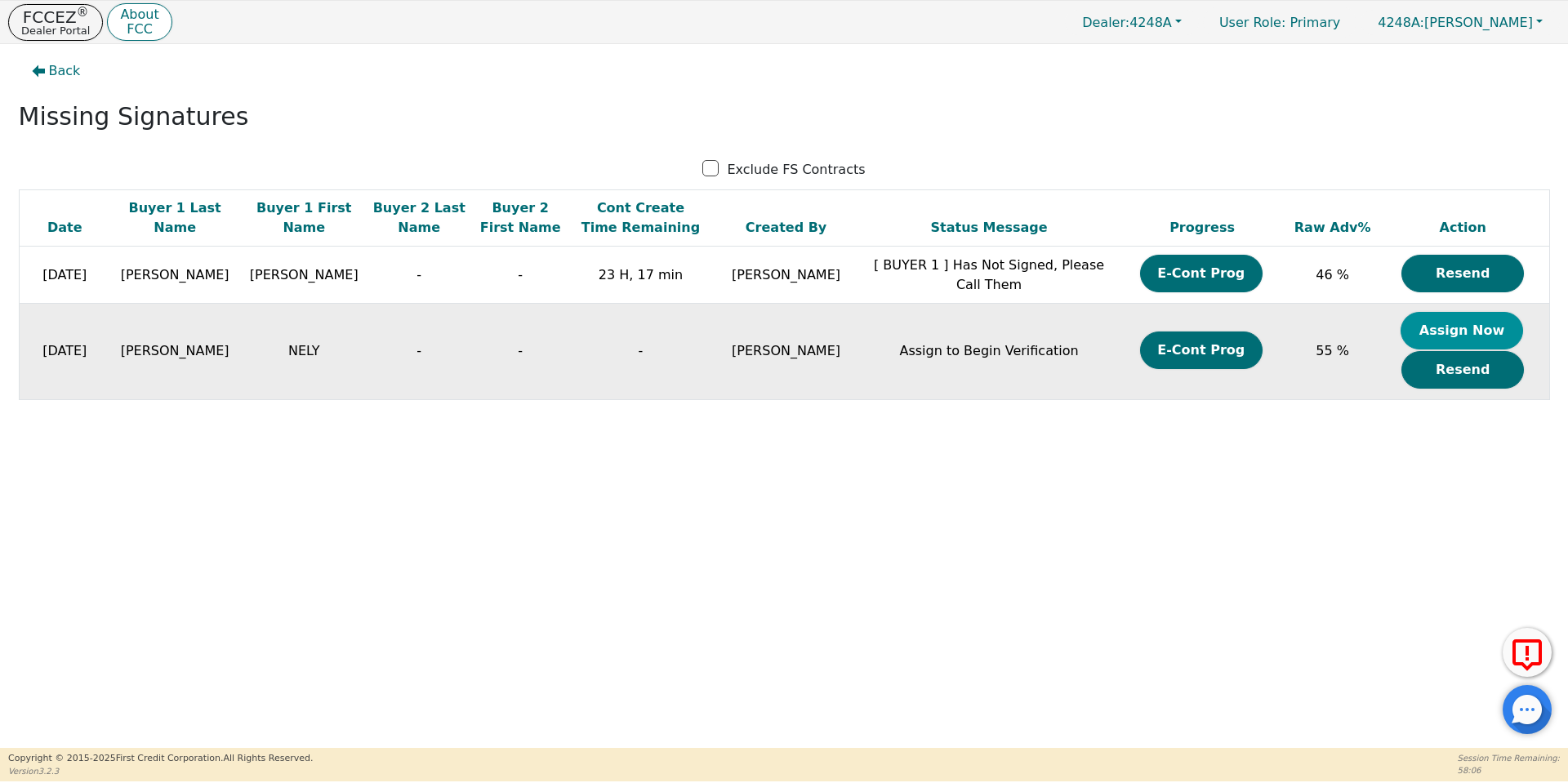
click at [1502, 330] on button "Assign Now" at bounding box center [1461, 331] width 123 height 38
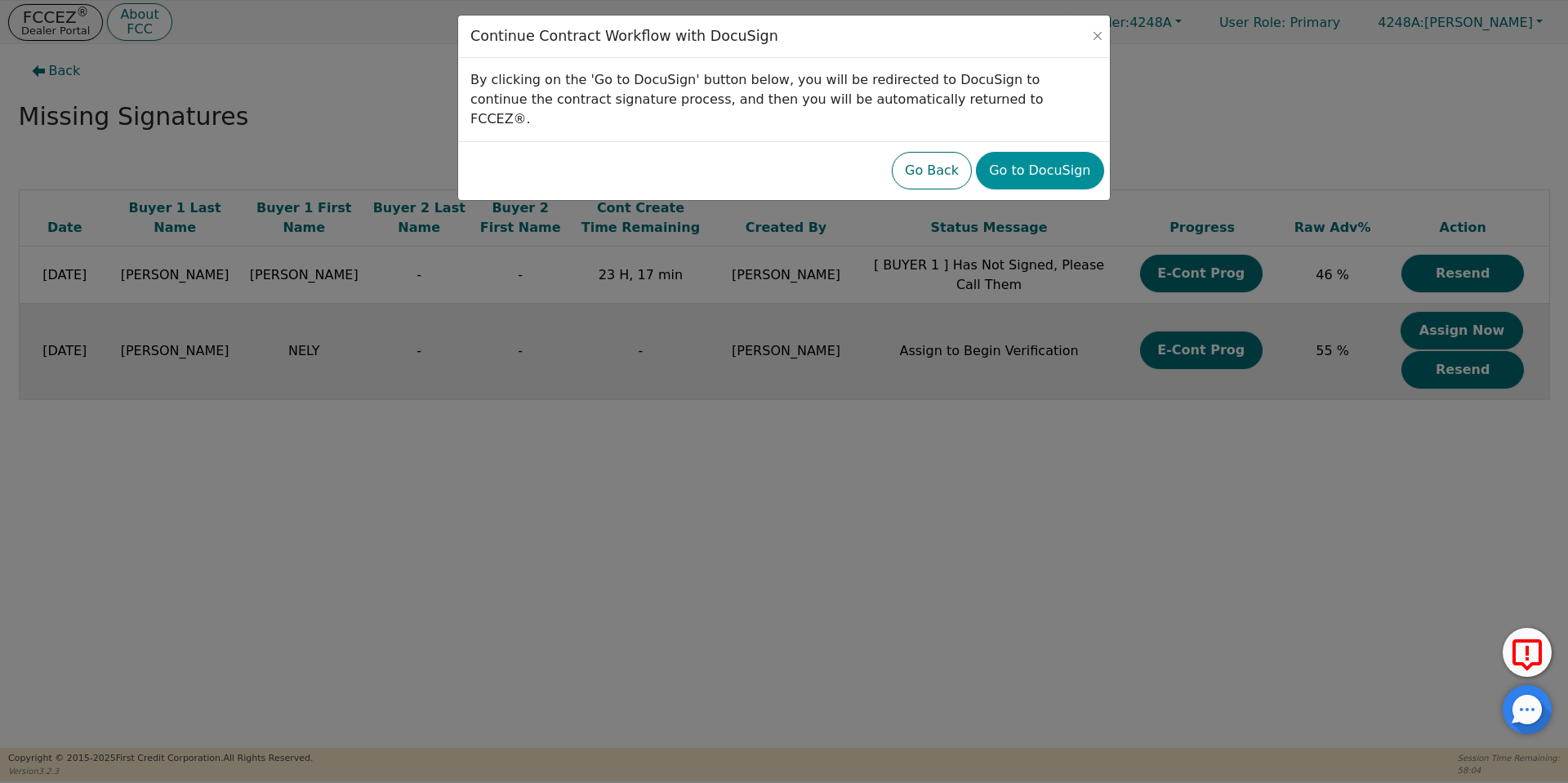
click at [1059, 152] on button "Go to DocuSign" at bounding box center [1039, 171] width 127 height 38
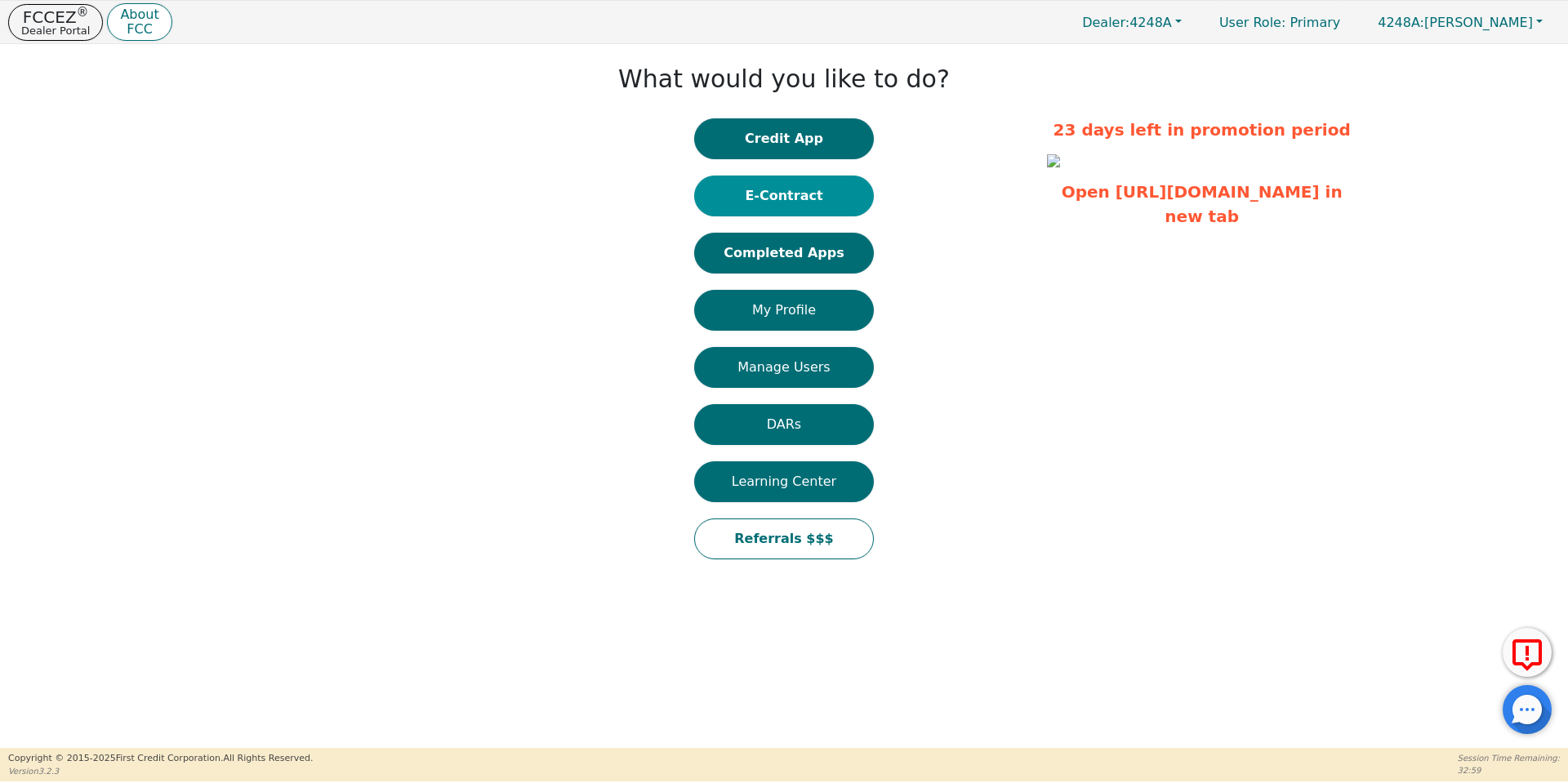
click at [797, 202] on button "E-Contract" at bounding box center [784, 196] width 180 height 41
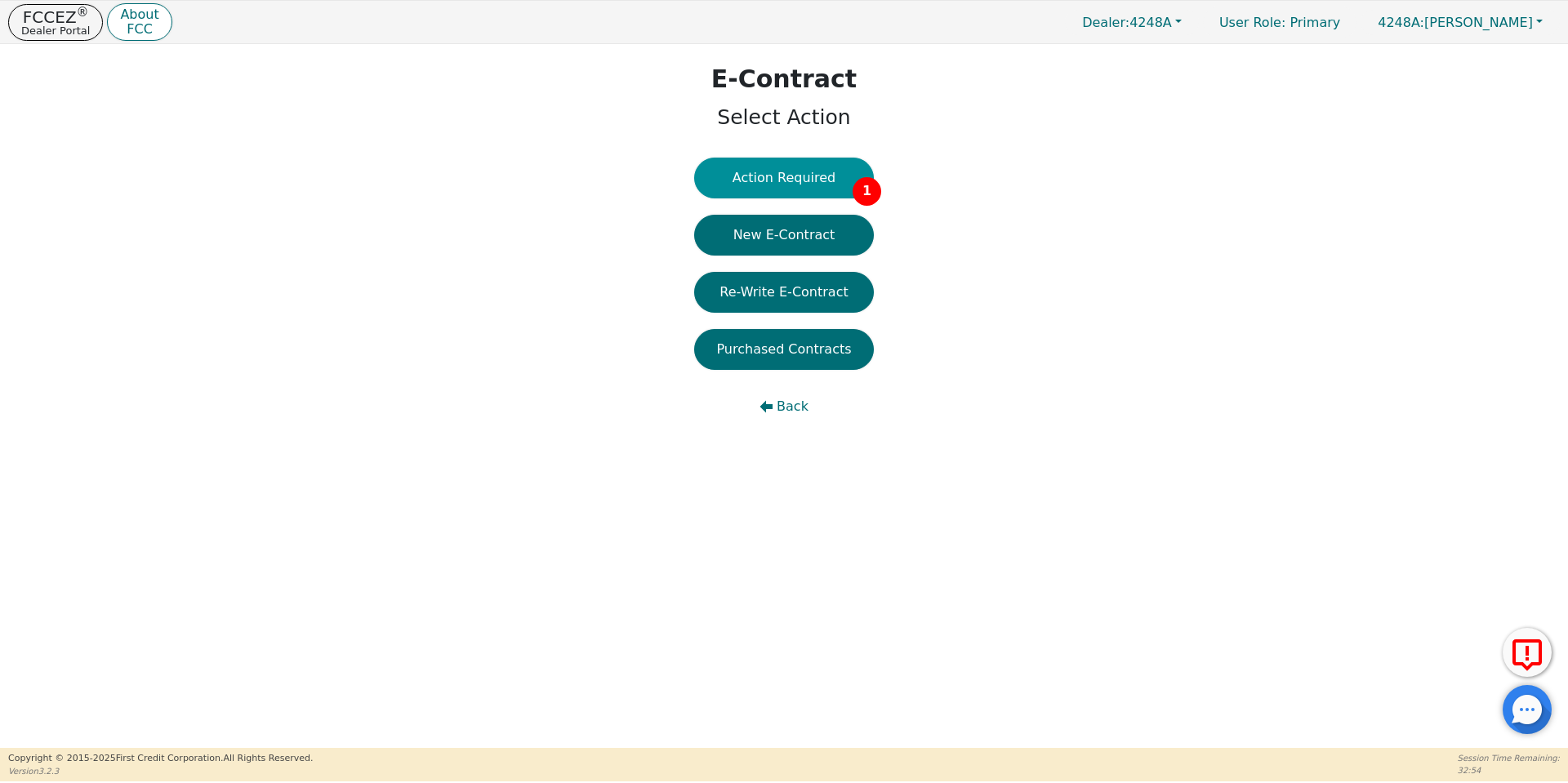
click at [784, 178] on button "Action Required 1" at bounding box center [784, 178] width 180 height 41
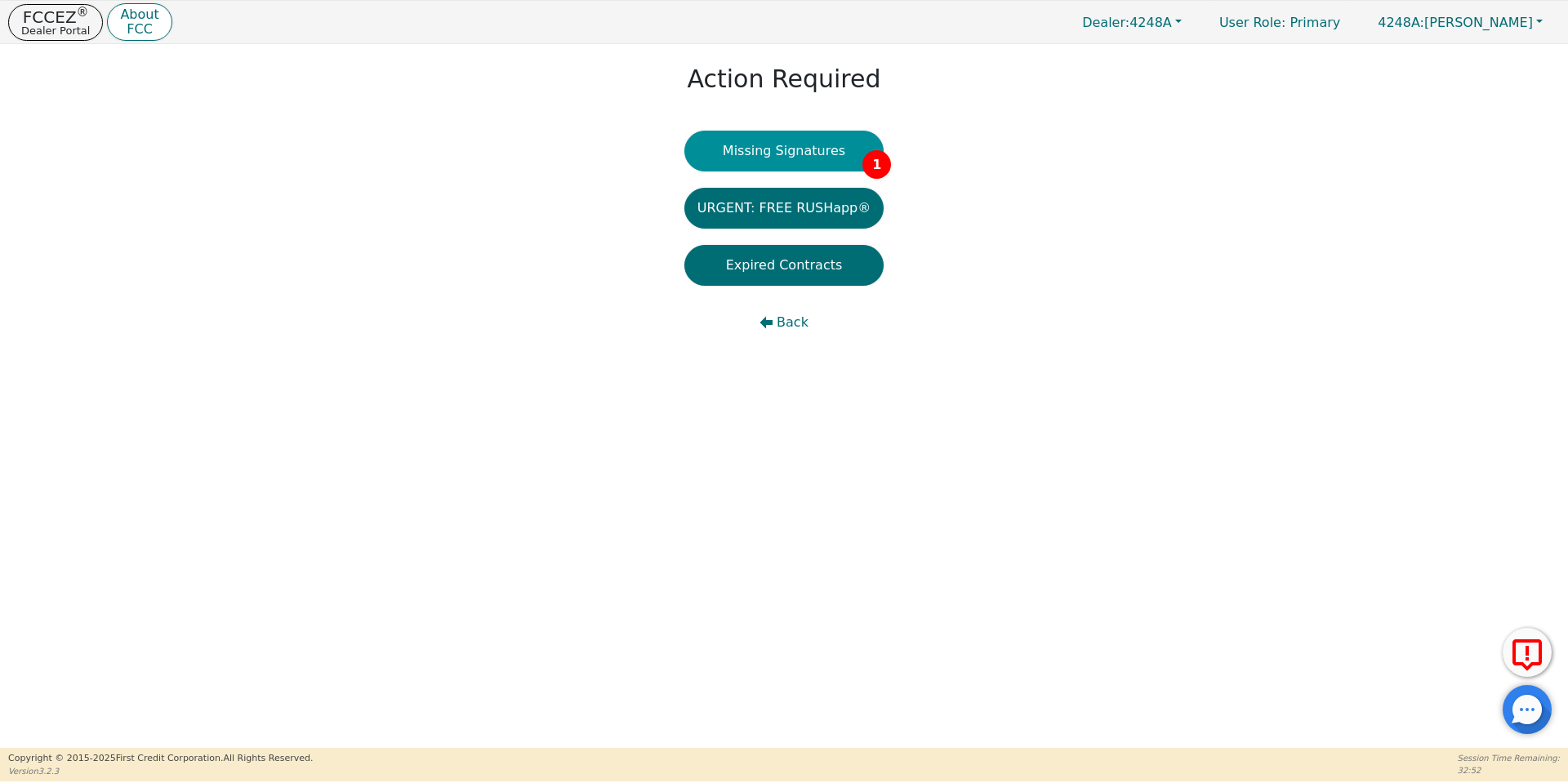
click at [751, 152] on button "Missing Signatures 1" at bounding box center [784, 151] width 200 height 41
